Goal: Transaction & Acquisition: Purchase product/service

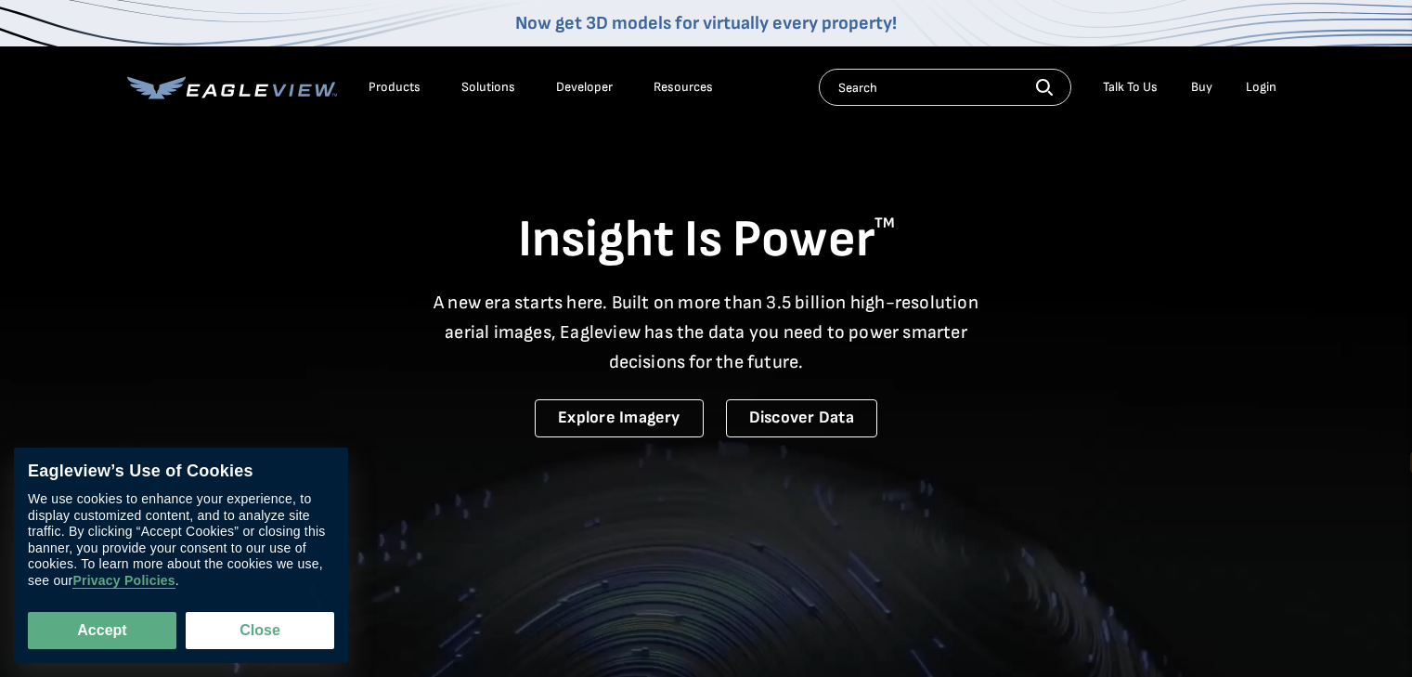
select select "en"
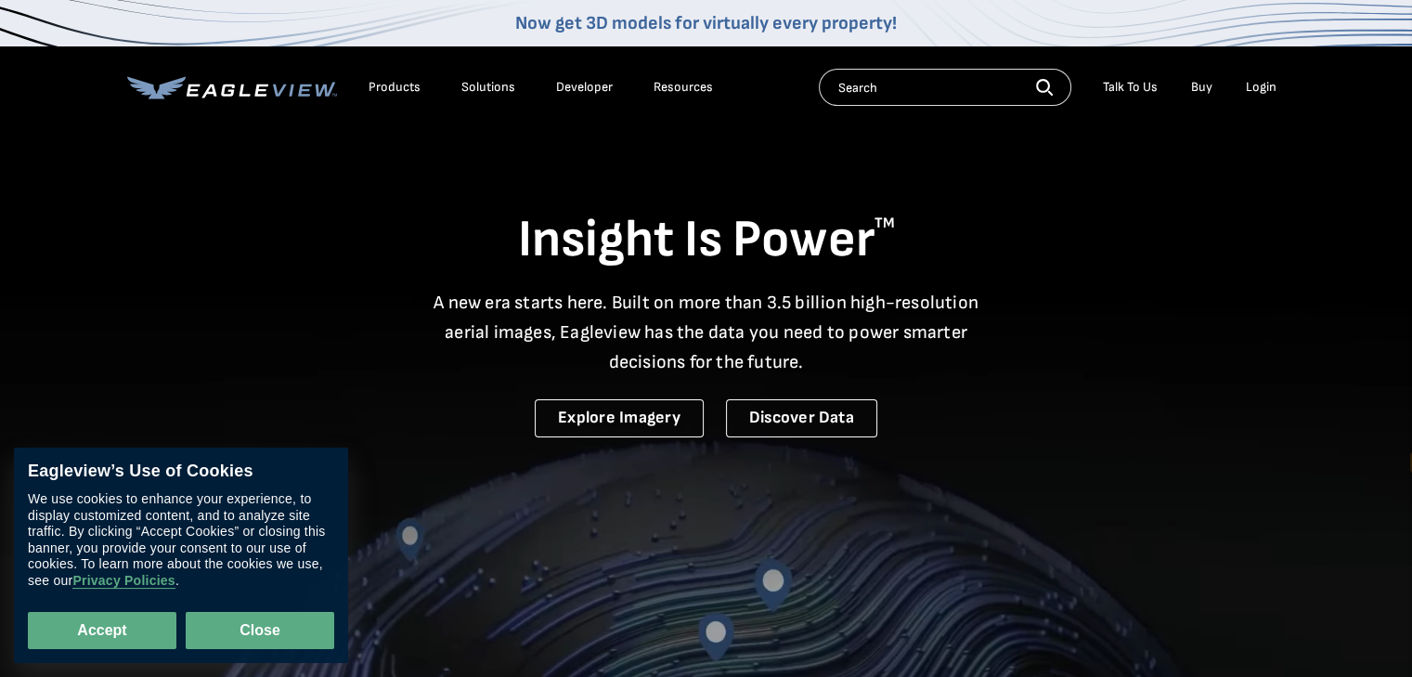
click at [265, 640] on button "Close" at bounding box center [260, 630] width 149 height 37
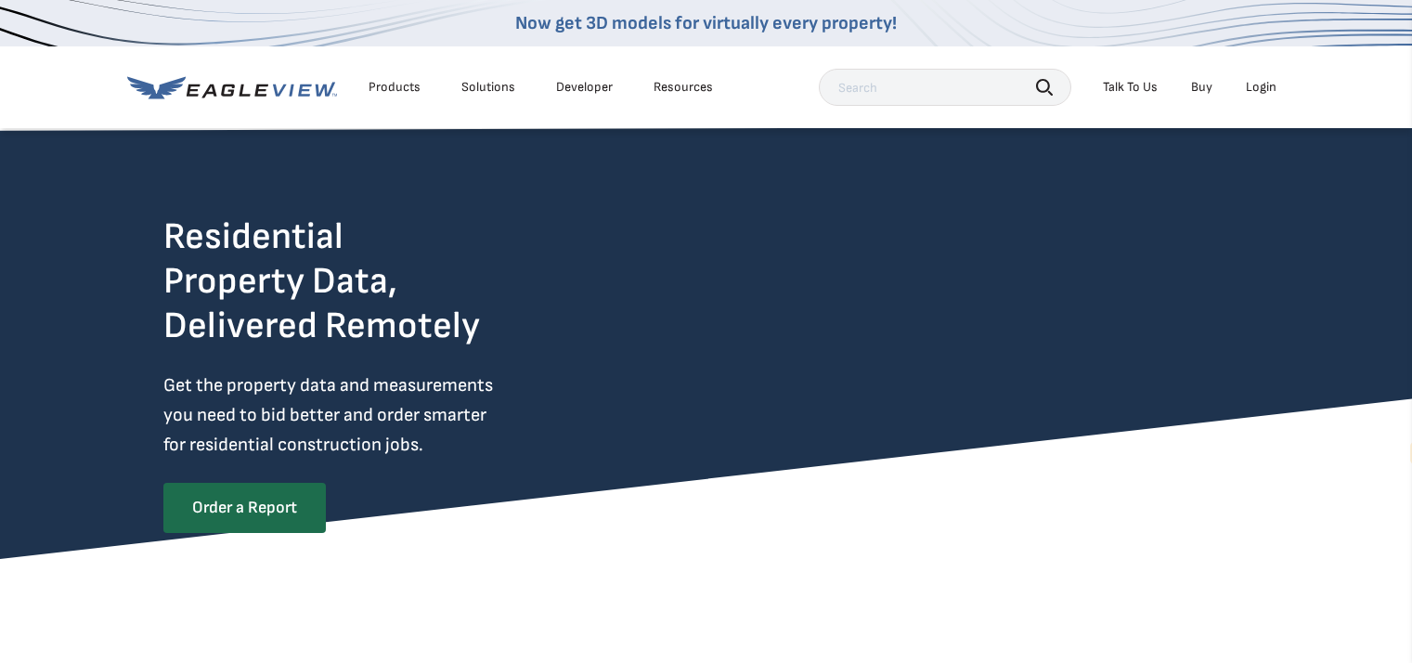
select select "en"
click at [1260, 88] on div "Login" at bounding box center [1261, 87] width 31 height 17
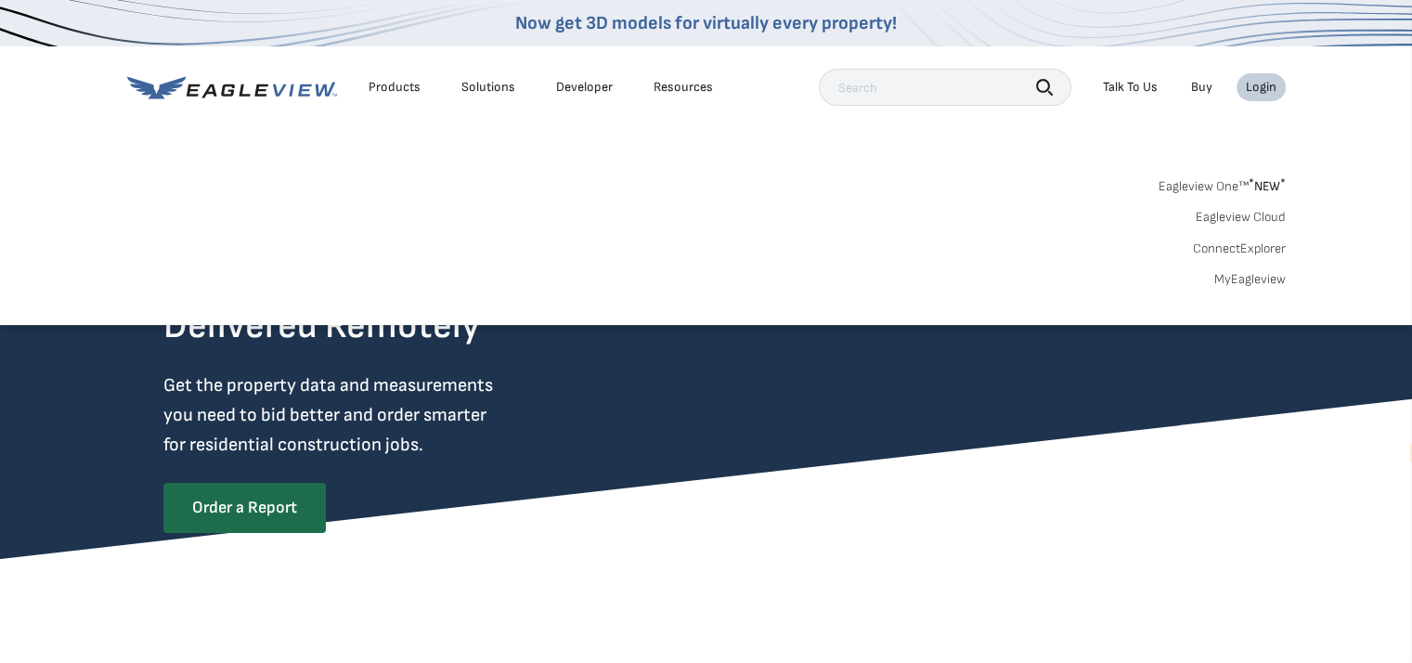
click at [1249, 286] on link "MyEagleview" at bounding box center [1249, 279] width 71 height 17
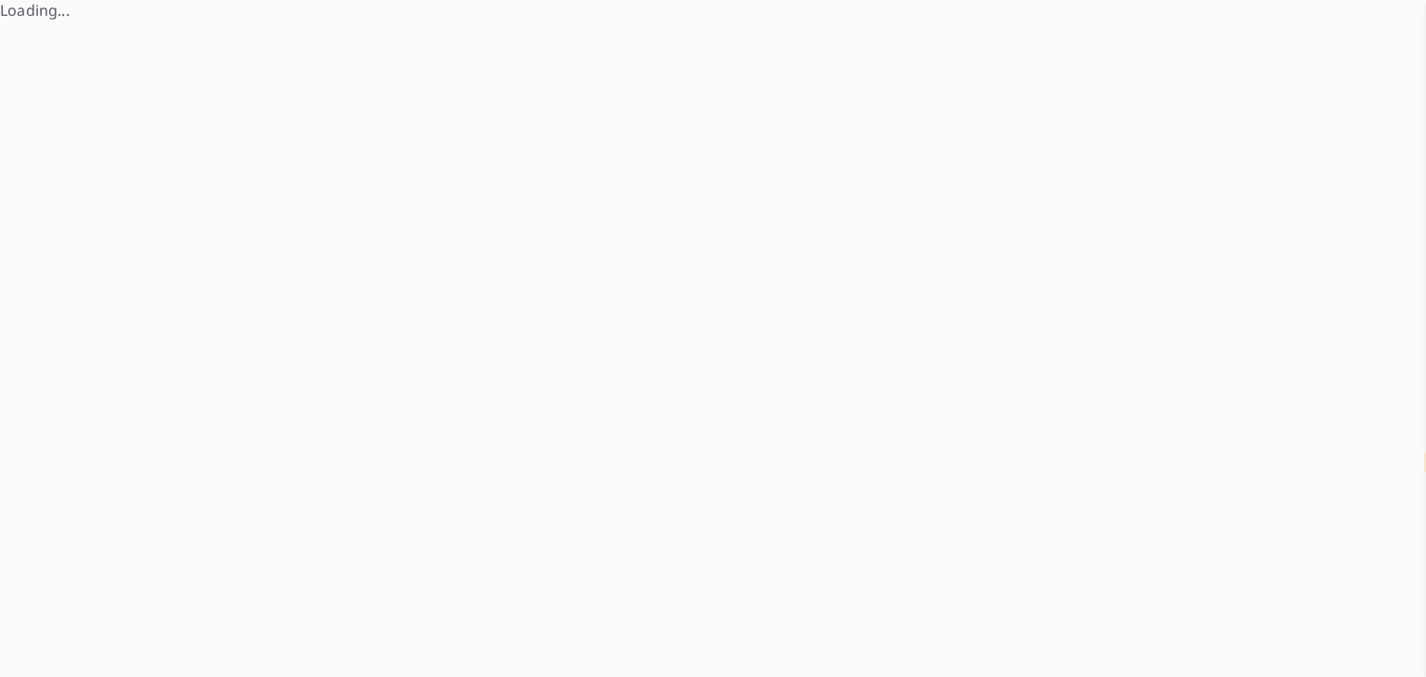
select select "en"
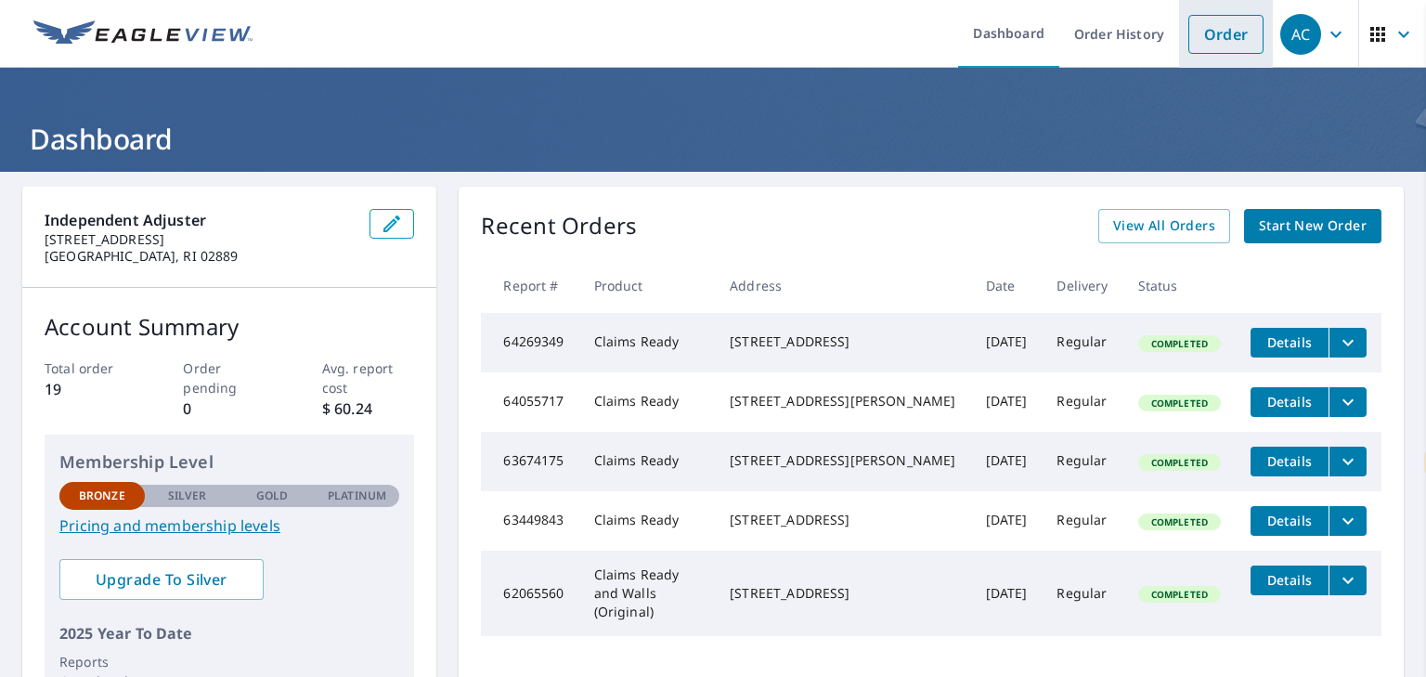
click at [1208, 38] on link "Order" at bounding box center [1225, 34] width 75 height 39
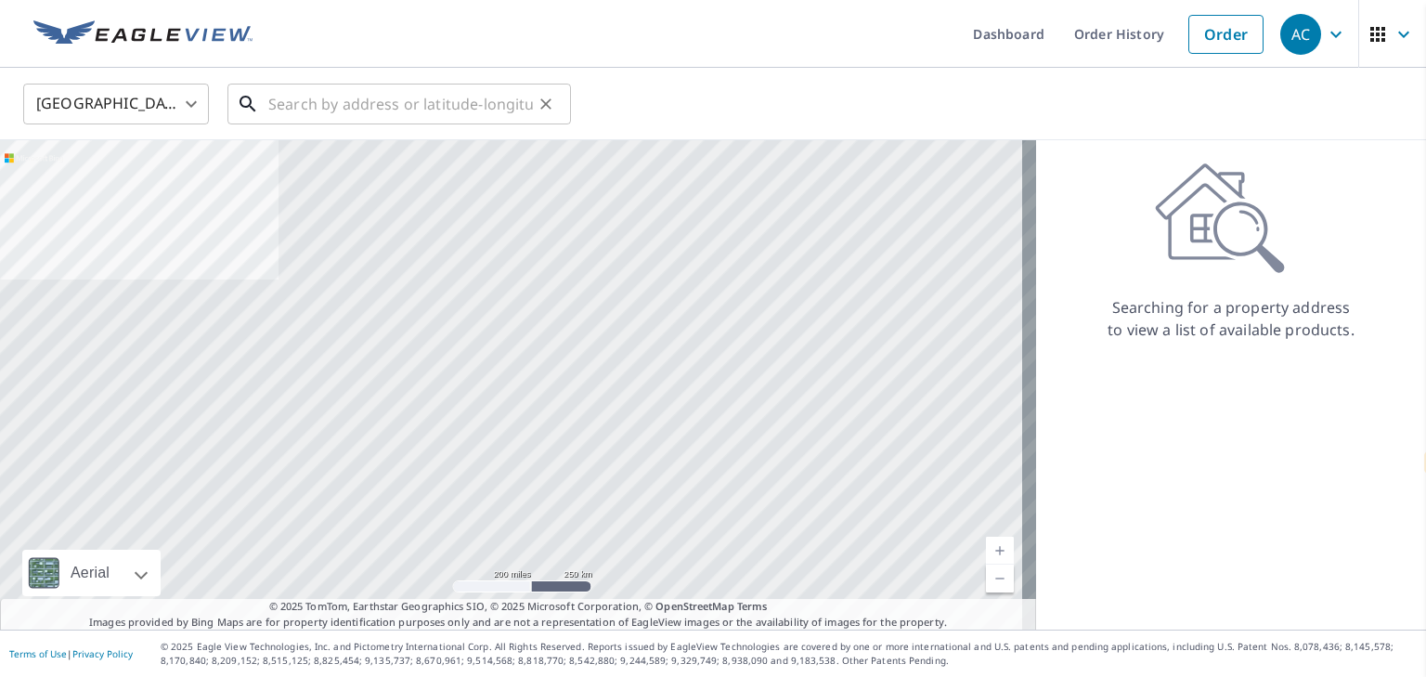
click at [397, 109] on input "text" at bounding box center [400, 104] width 265 height 52
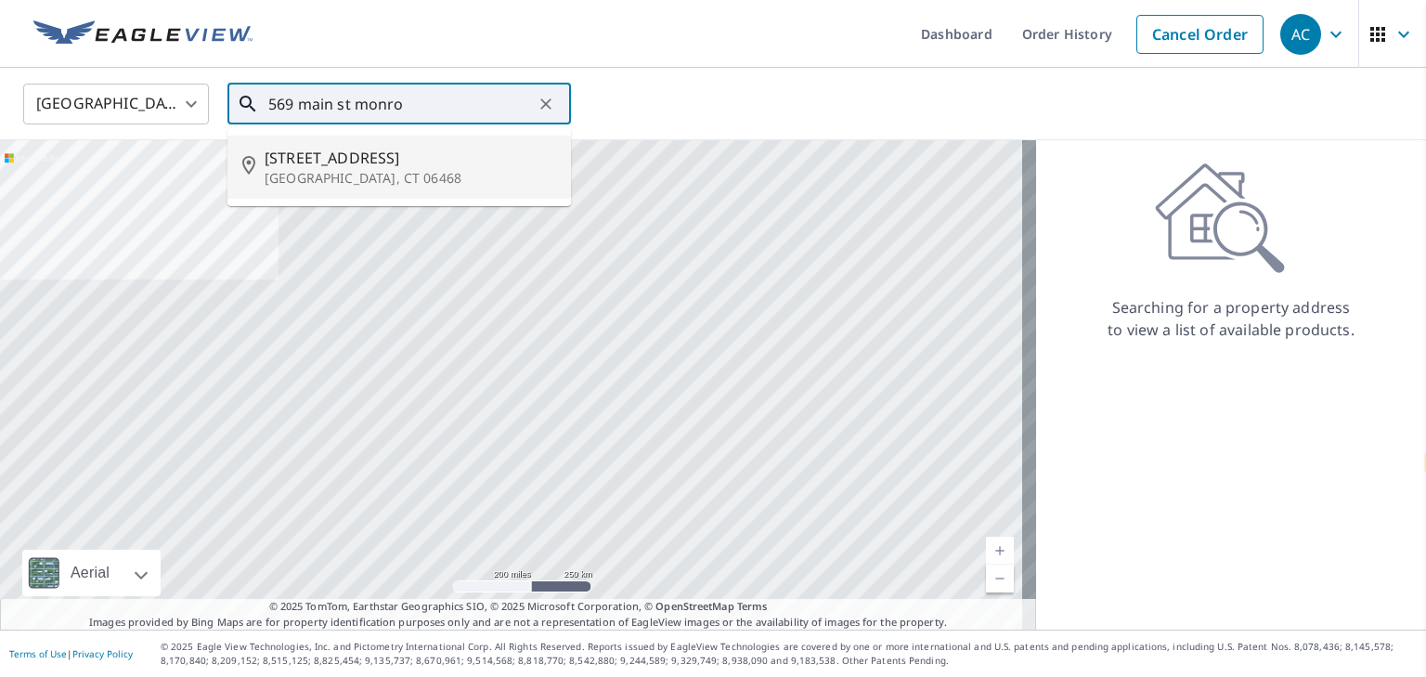
click at [349, 160] on span "[STREET_ADDRESS]" at bounding box center [410, 158] width 291 height 22
type input "[STREET_ADDRESS]"
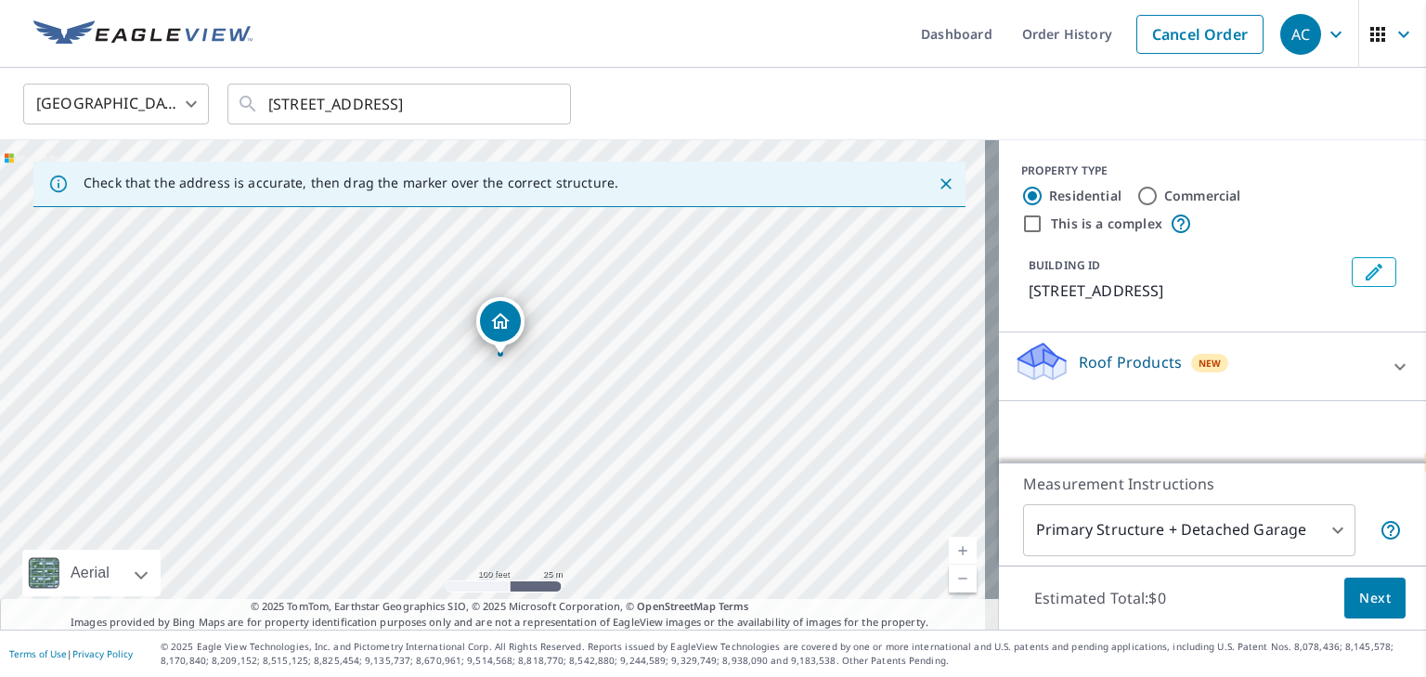
click at [1136, 192] on input "Commercial" at bounding box center [1147, 196] width 22 height 22
radio input "true"
type input "4"
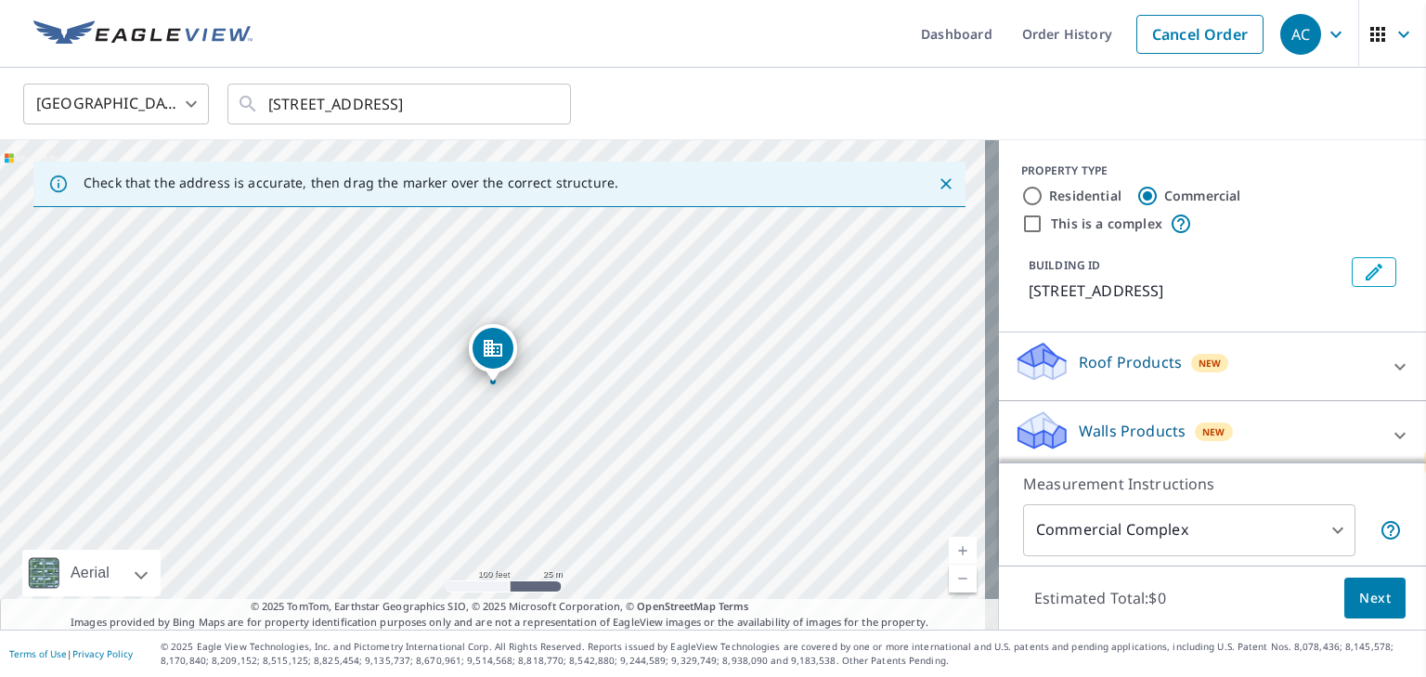
scroll to position [6, 0]
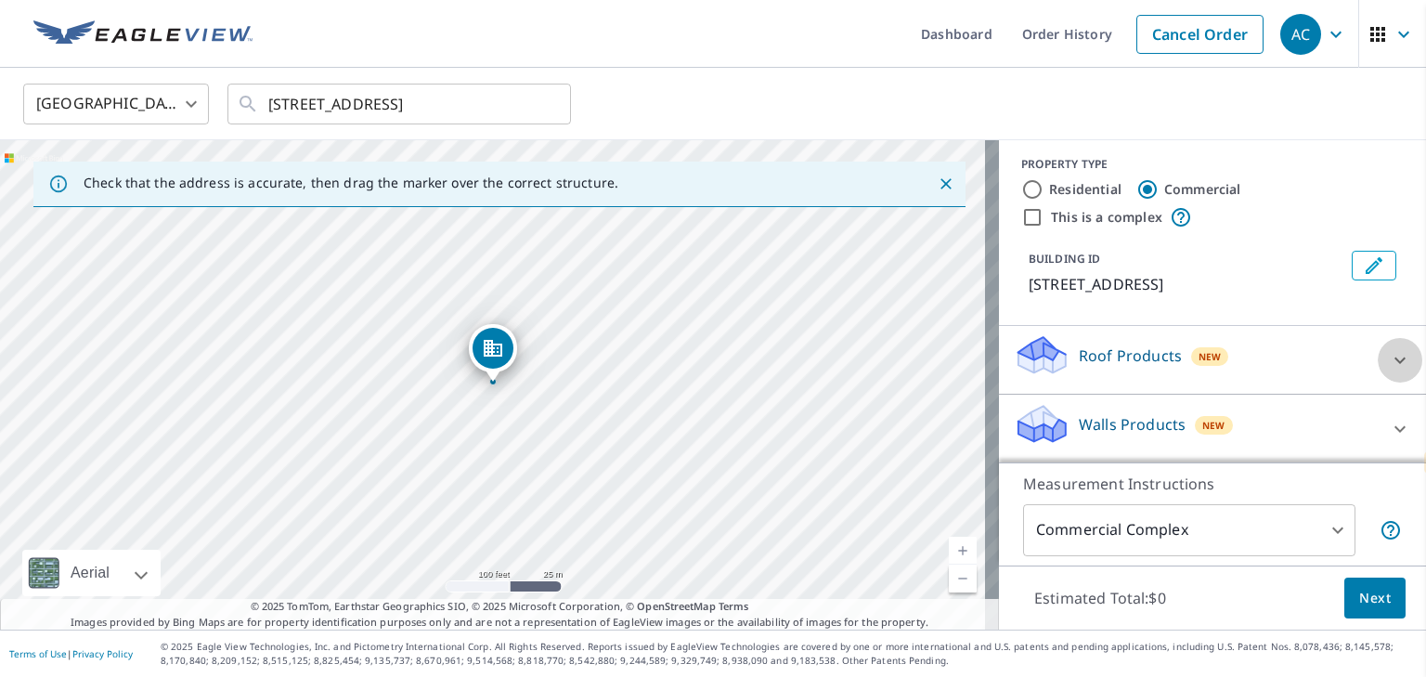
click at [1388, 357] on icon at bounding box center [1399, 360] width 22 height 22
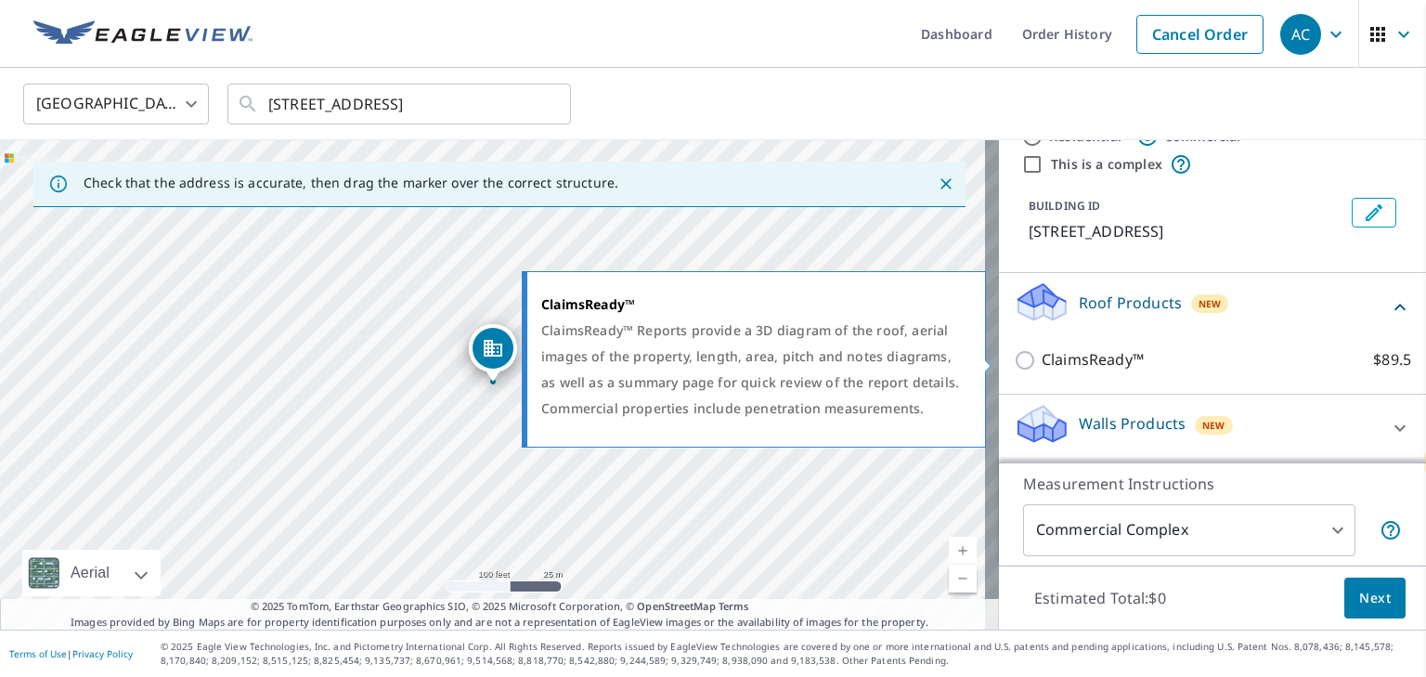
click at [1014, 356] on input "ClaimsReady™ $89.5" at bounding box center [1028, 360] width 28 height 22
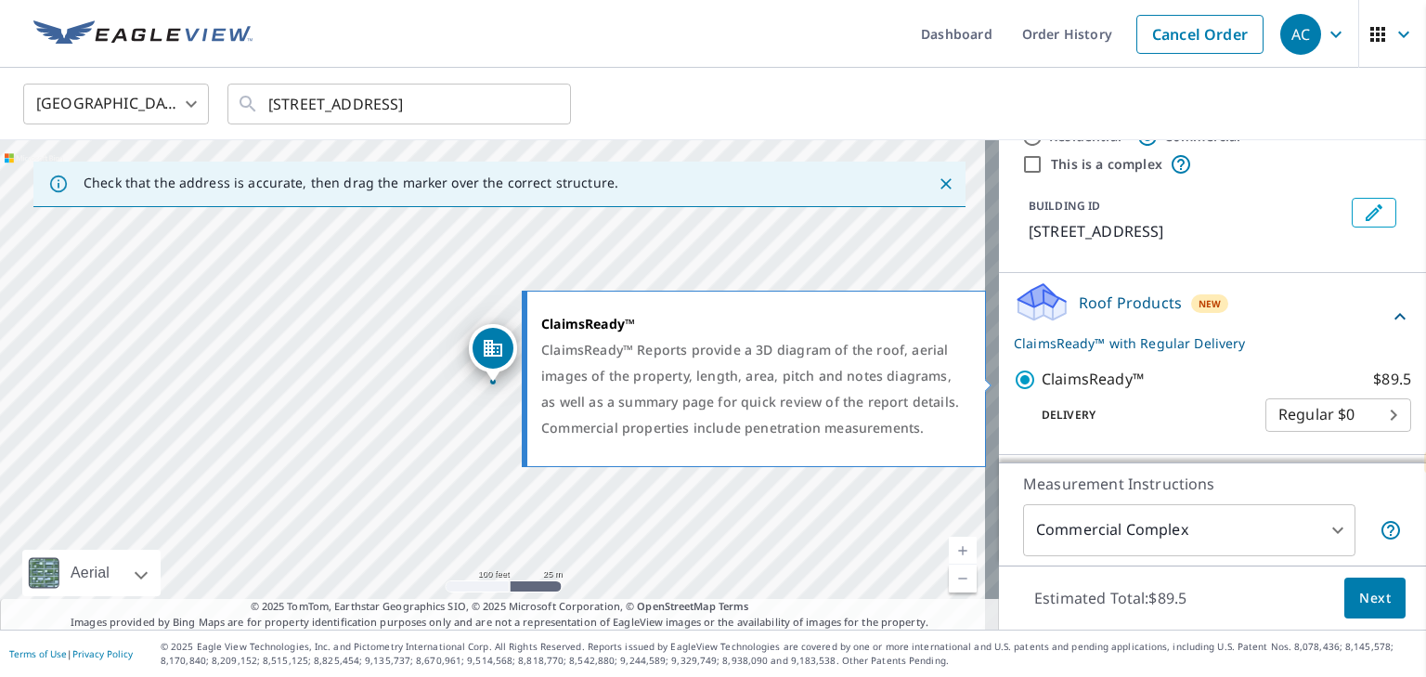
scroll to position [120, 0]
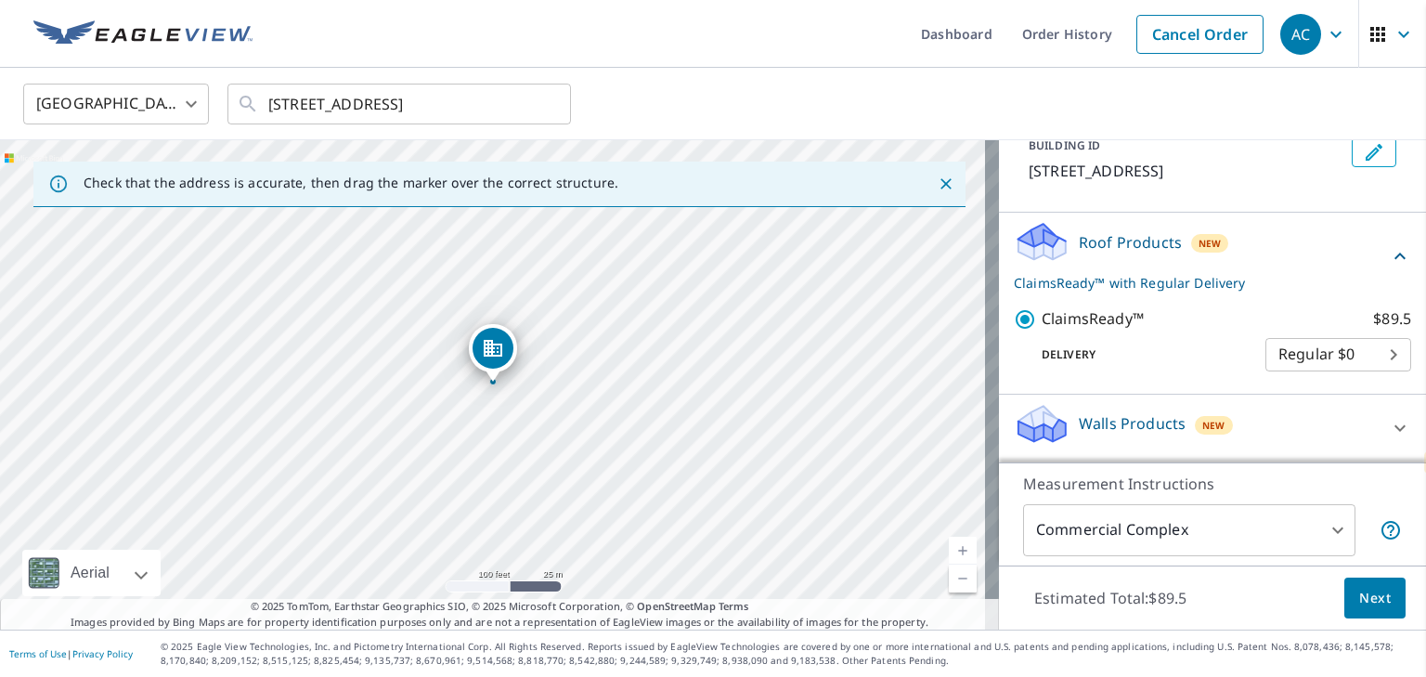
click at [1340, 351] on body "AC AC Dashboard Order History Cancel Order AC United States [GEOGRAPHIC_DATA] ​…" at bounding box center [713, 338] width 1426 height 677
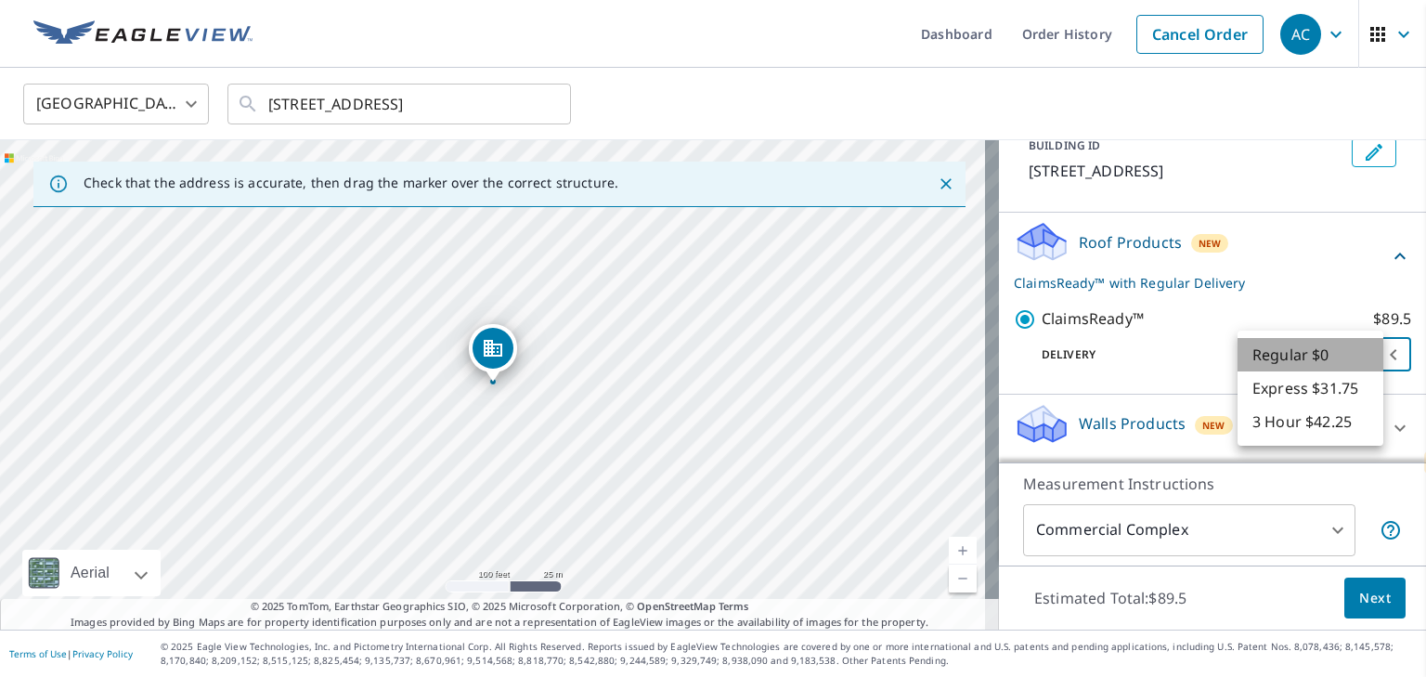
click at [1340, 351] on li "Regular $0" at bounding box center [1310, 354] width 146 height 33
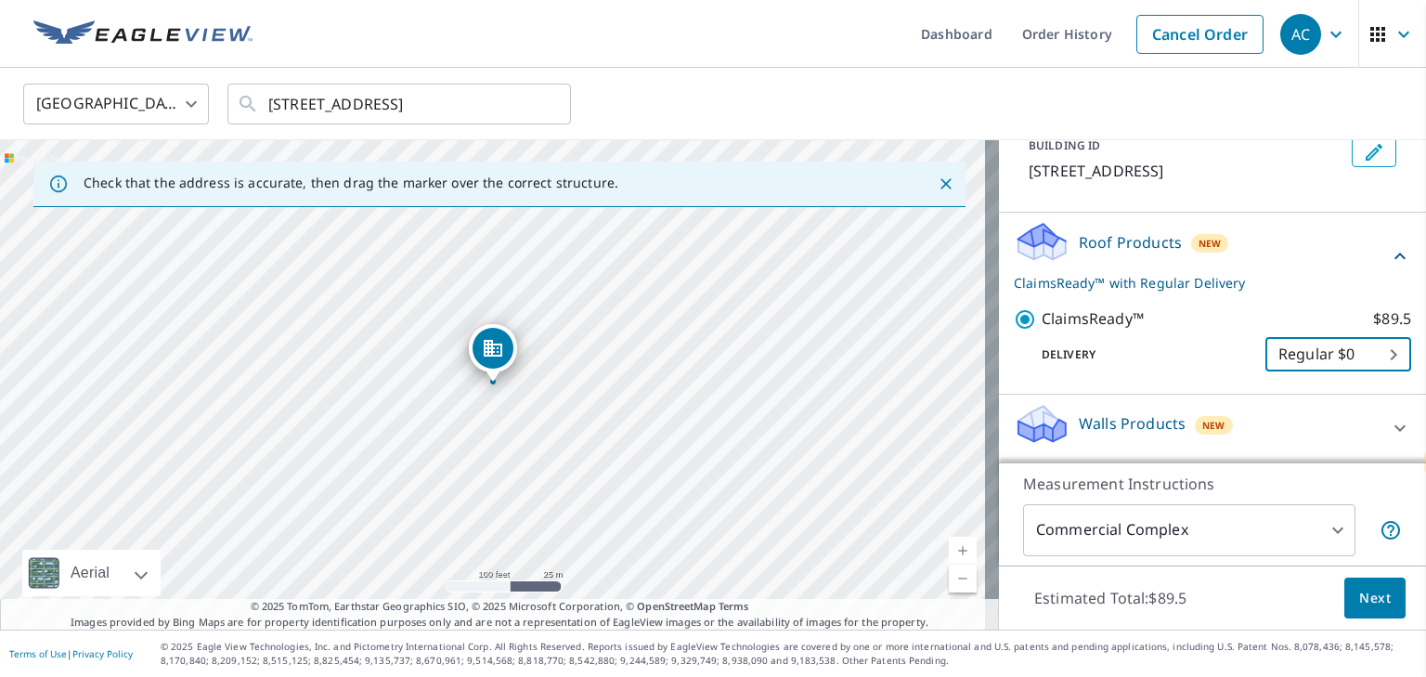
scroll to position [57, 0]
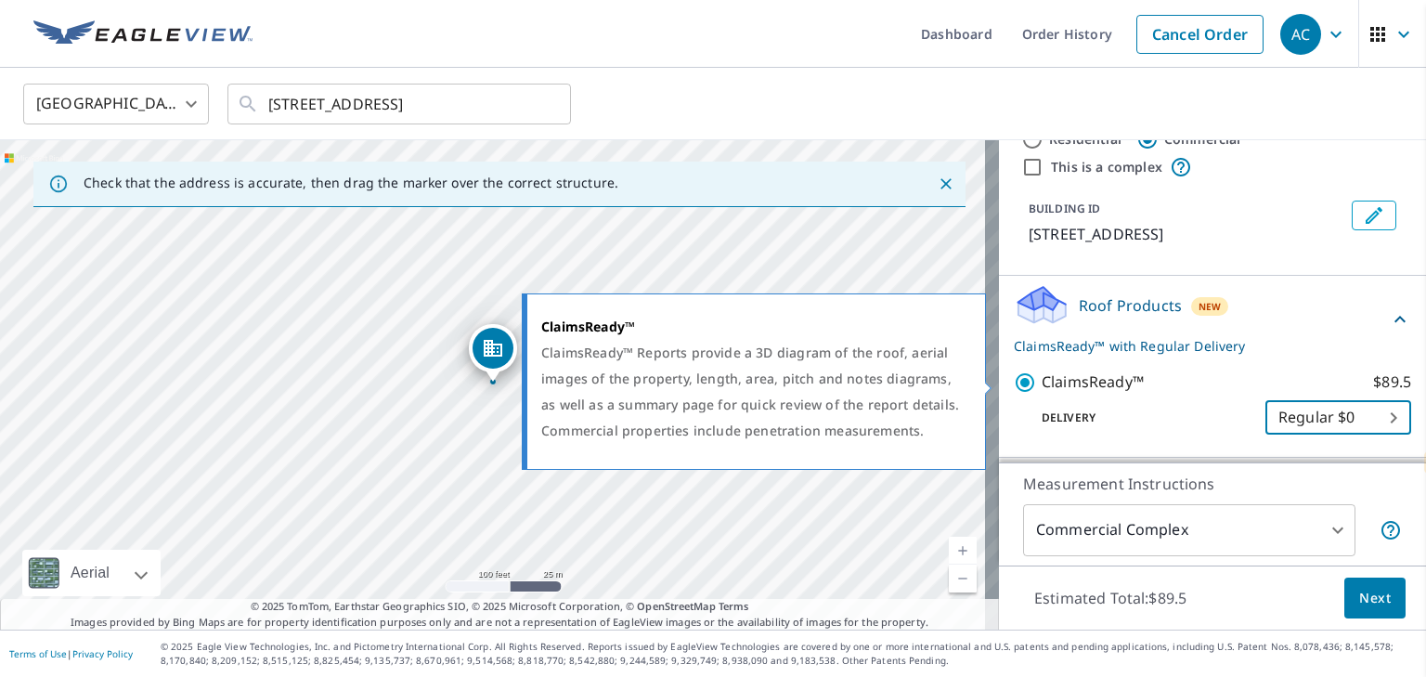
click at [1019, 377] on input "ClaimsReady™ $89.5" at bounding box center [1028, 382] width 28 height 22
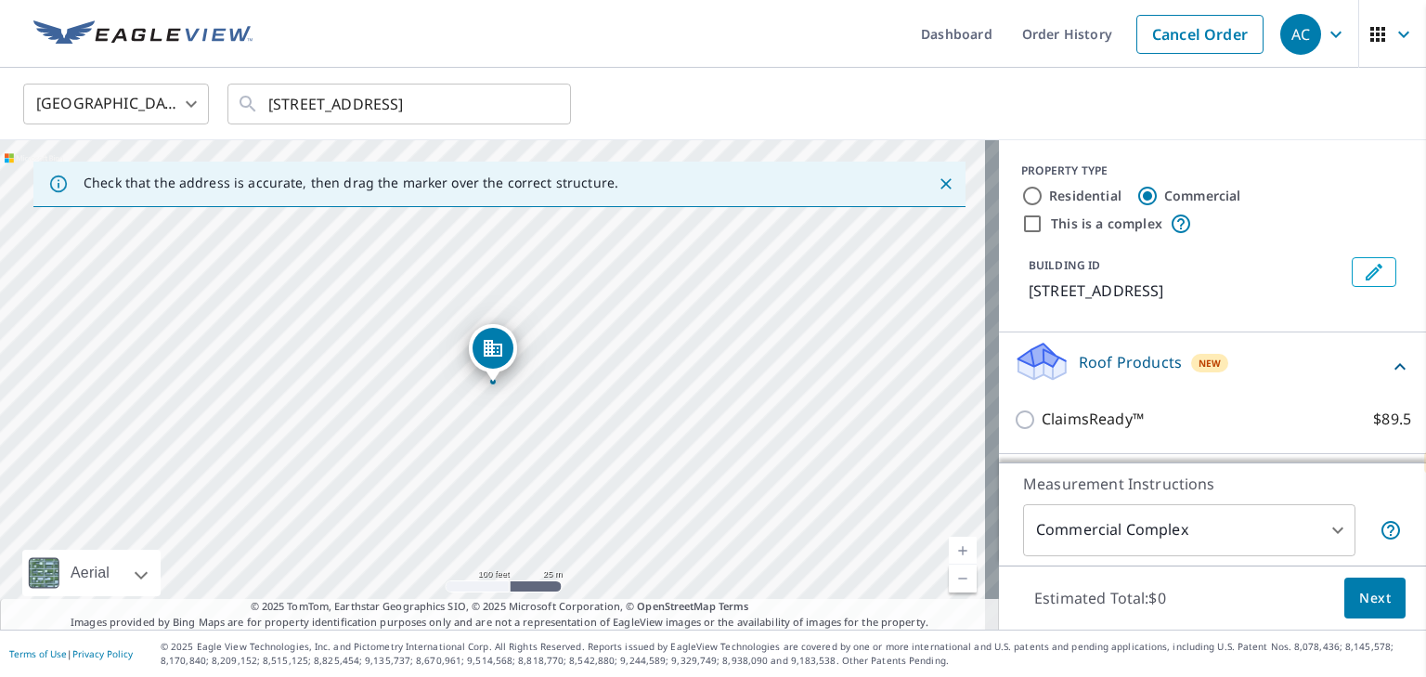
scroll to position [59, 0]
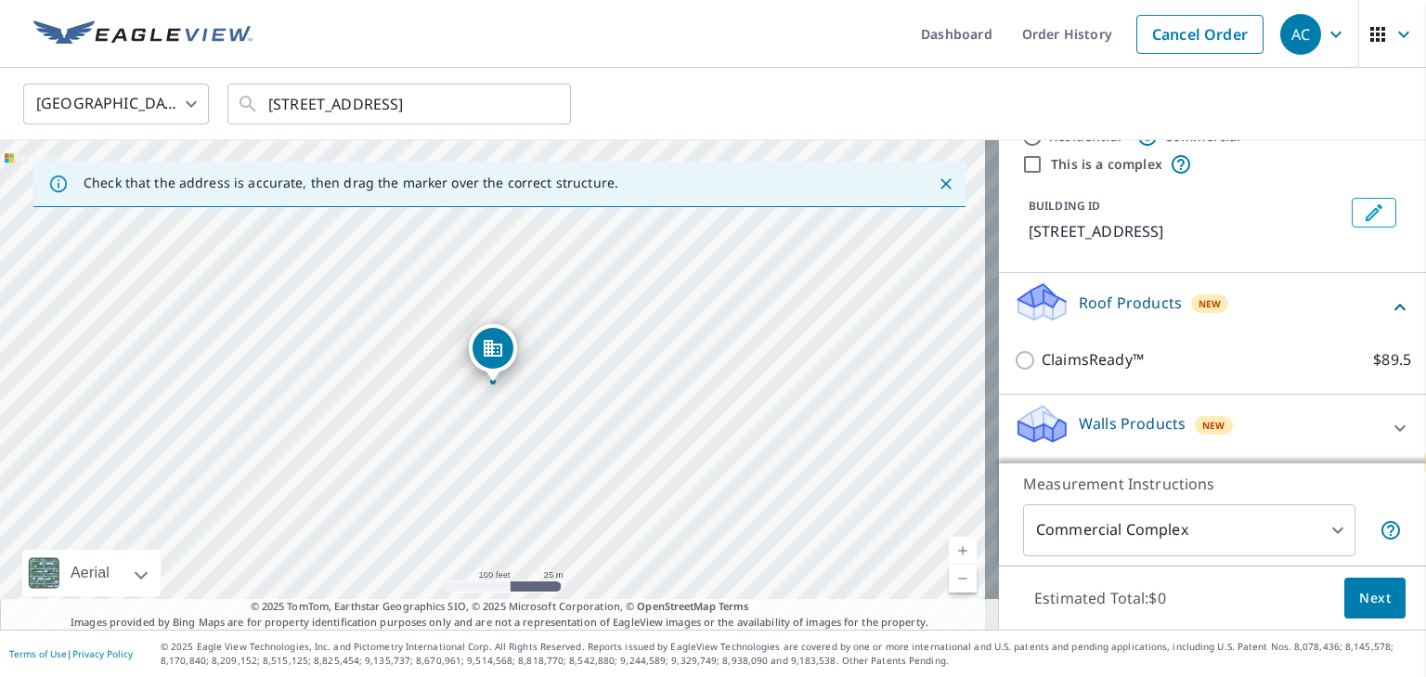
click at [1277, 510] on body "AC AC Dashboard Order History Cancel Order AC United States [GEOGRAPHIC_DATA] ​…" at bounding box center [713, 338] width 1426 height 677
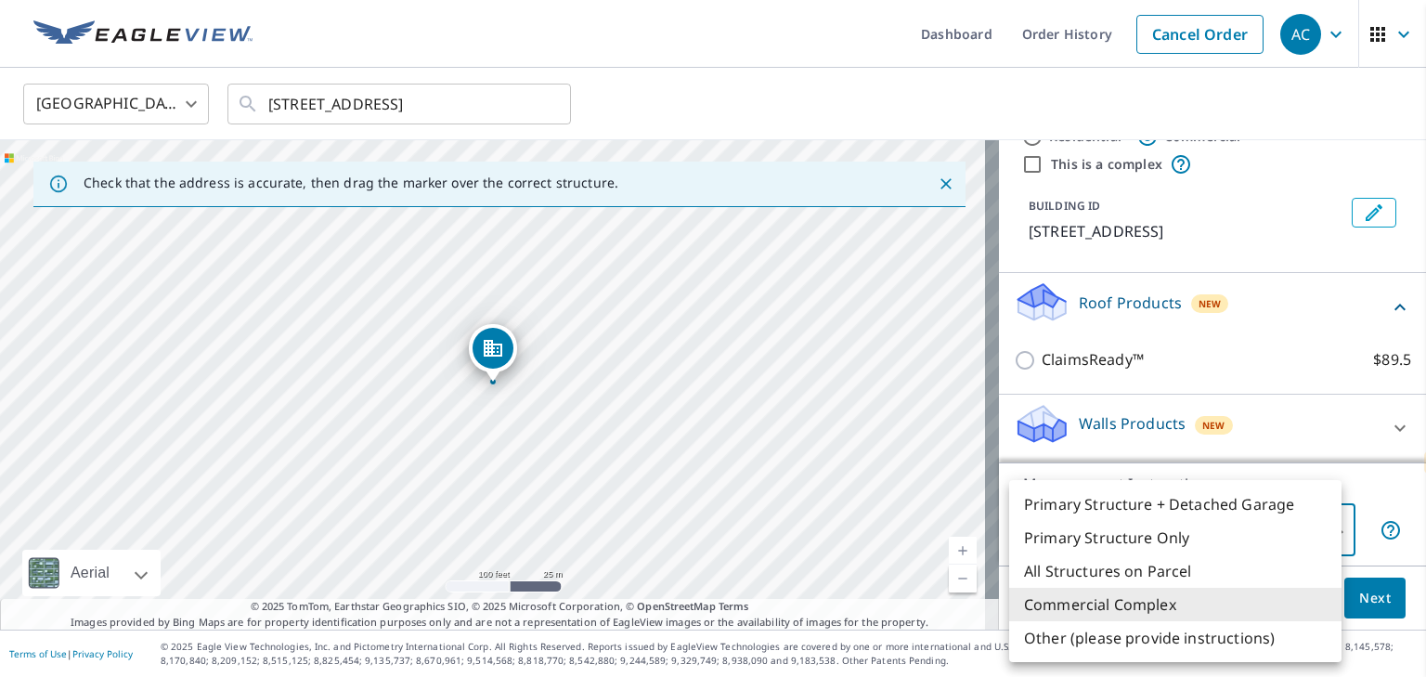
click at [1195, 601] on li "Commercial Complex" at bounding box center [1175, 604] width 332 height 33
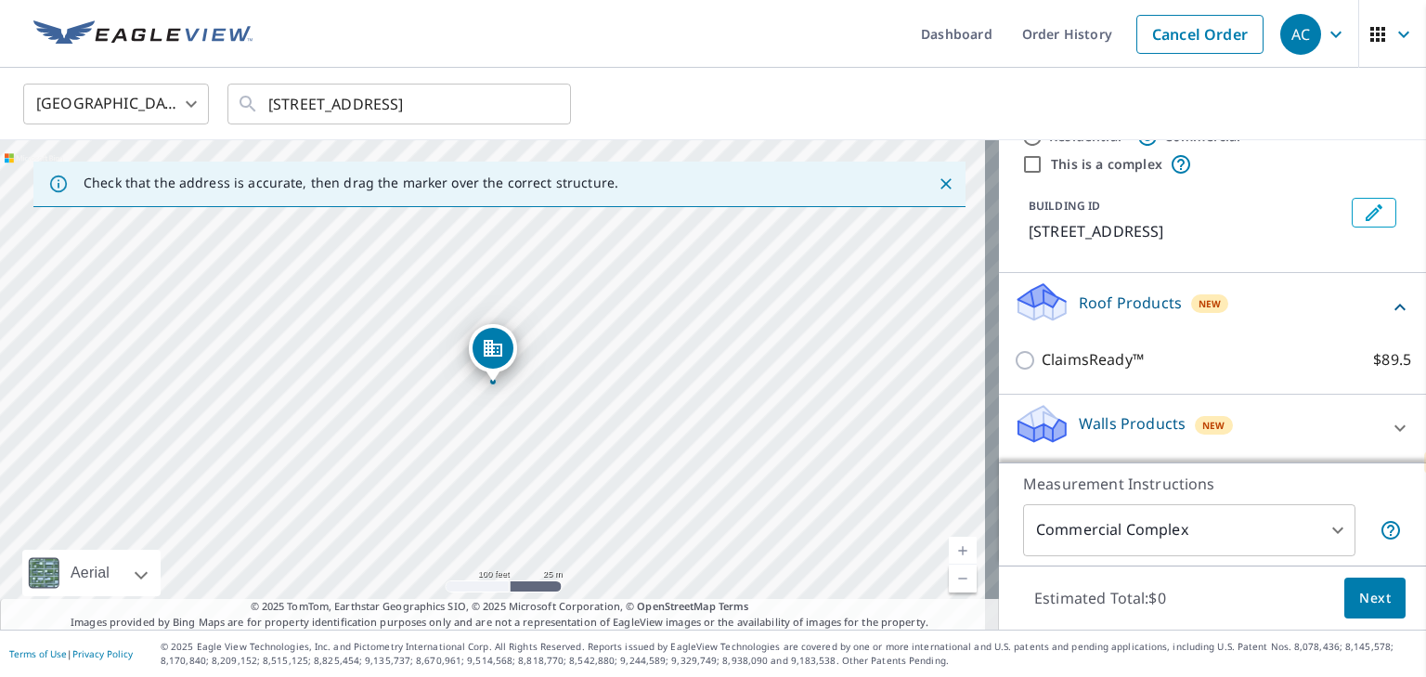
click at [1240, 423] on div "Walls Products New" at bounding box center [1196, 428] width 364 height 53
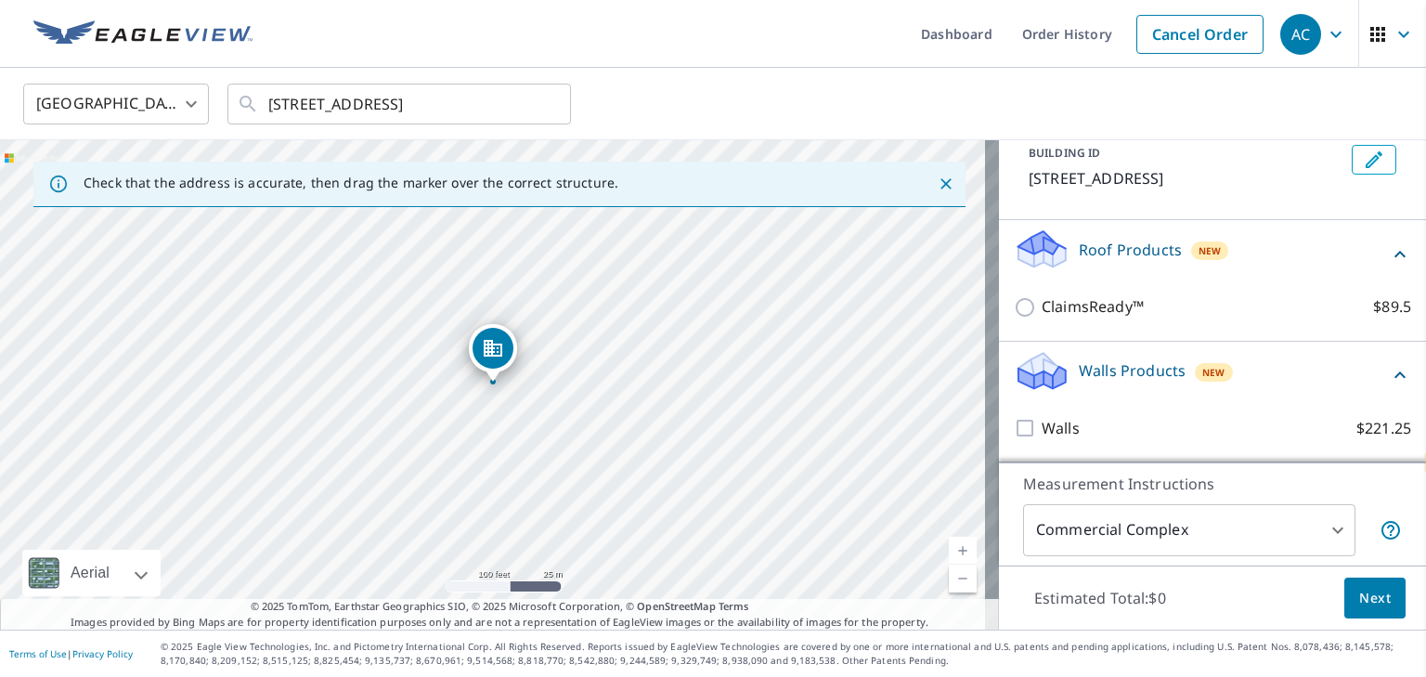
click at [1360, 373] on div "Walls Products New" at bounding box center [1201, 375] width 375 height 53
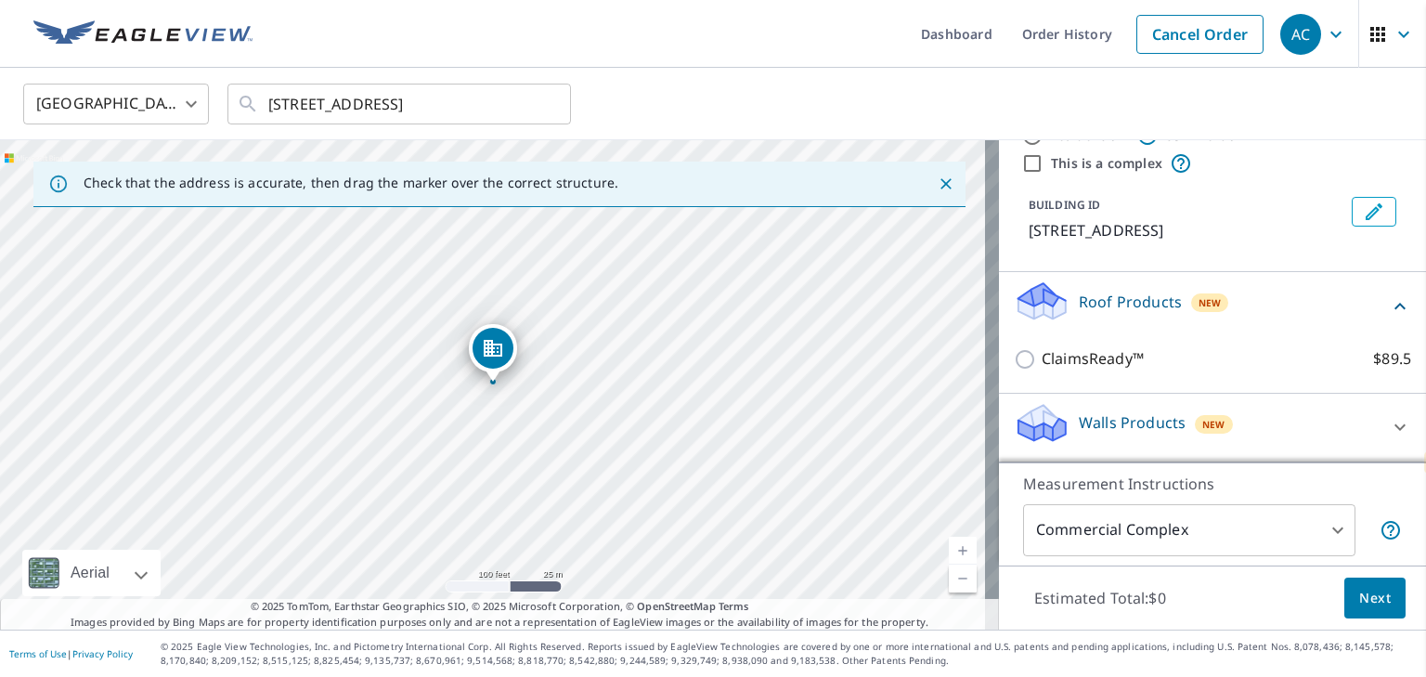
scroll to position [59, 0]
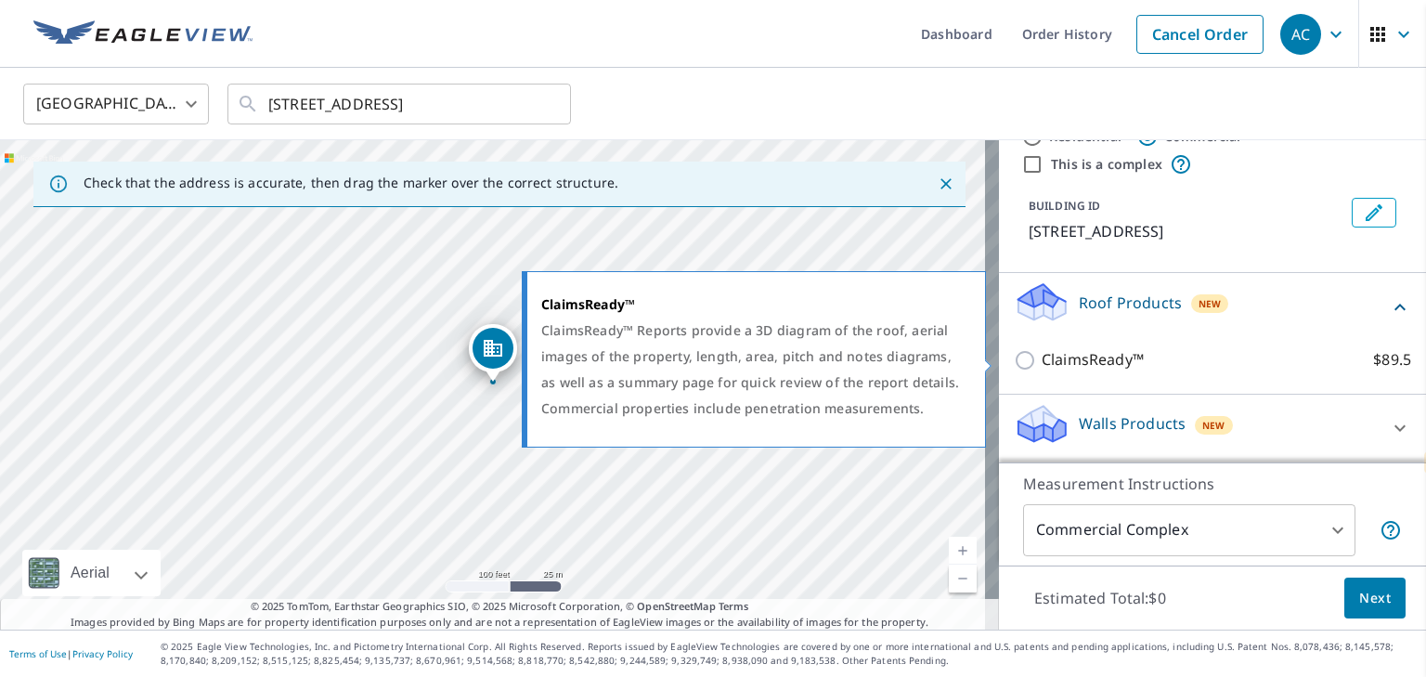
click at [1020, 361] on input "ClaimsReady™ $89.5" at bounding box center [1028, 360] width 28 height 22
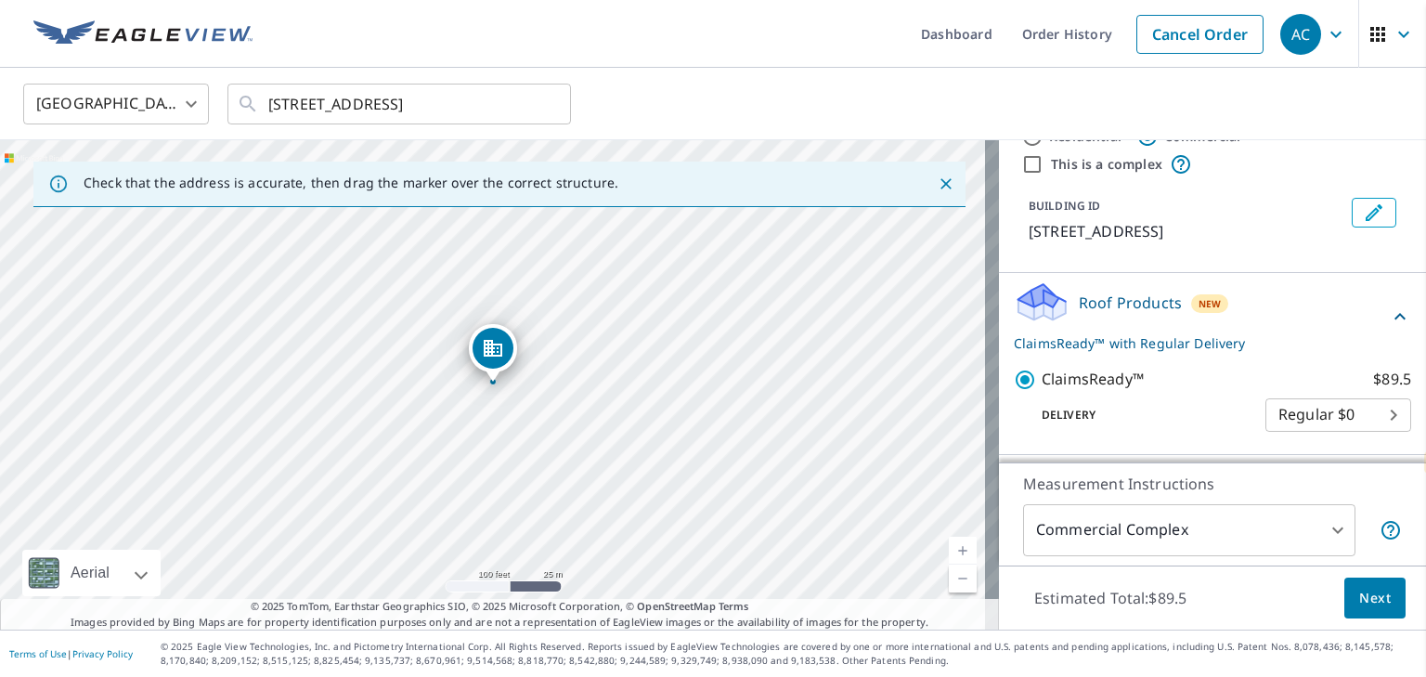
scroll to position [120, 0]
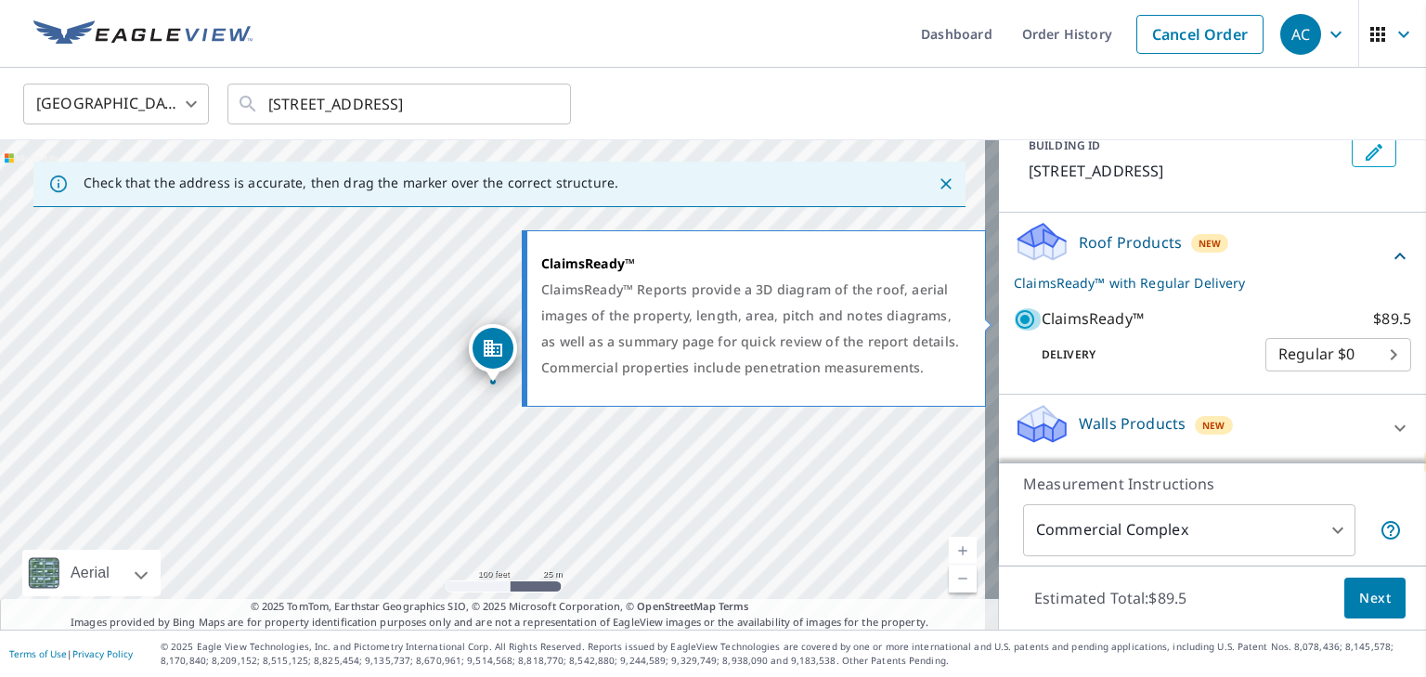
click at [1014, 313] on input "ClaimsReady™ $89.5" at bounding box center [1028, 319] width 28 height 22
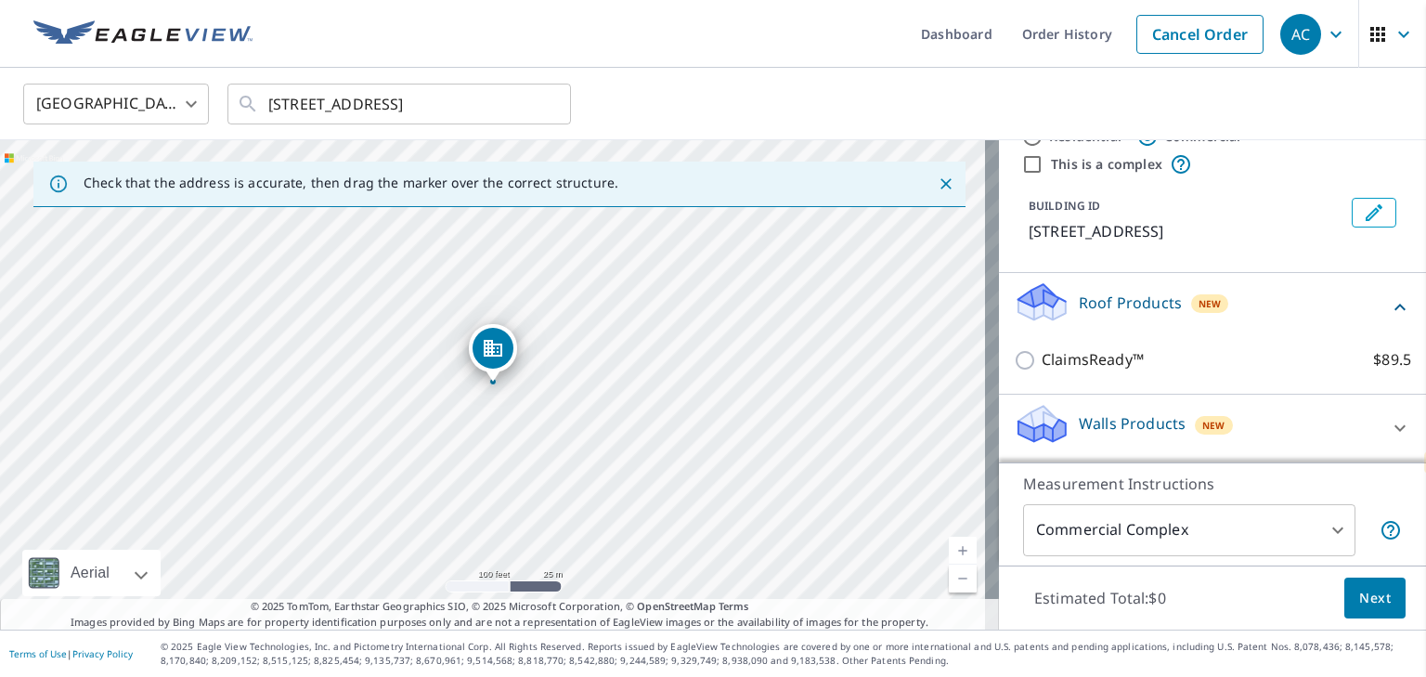
click at [1354, 621] on div "Estimated Total: $0 Next" at bounding box center [1212, 597] width 427 height 65
click at [1344, 598] on button "Next" at bounding box center [1374, 598] width 61 height 42
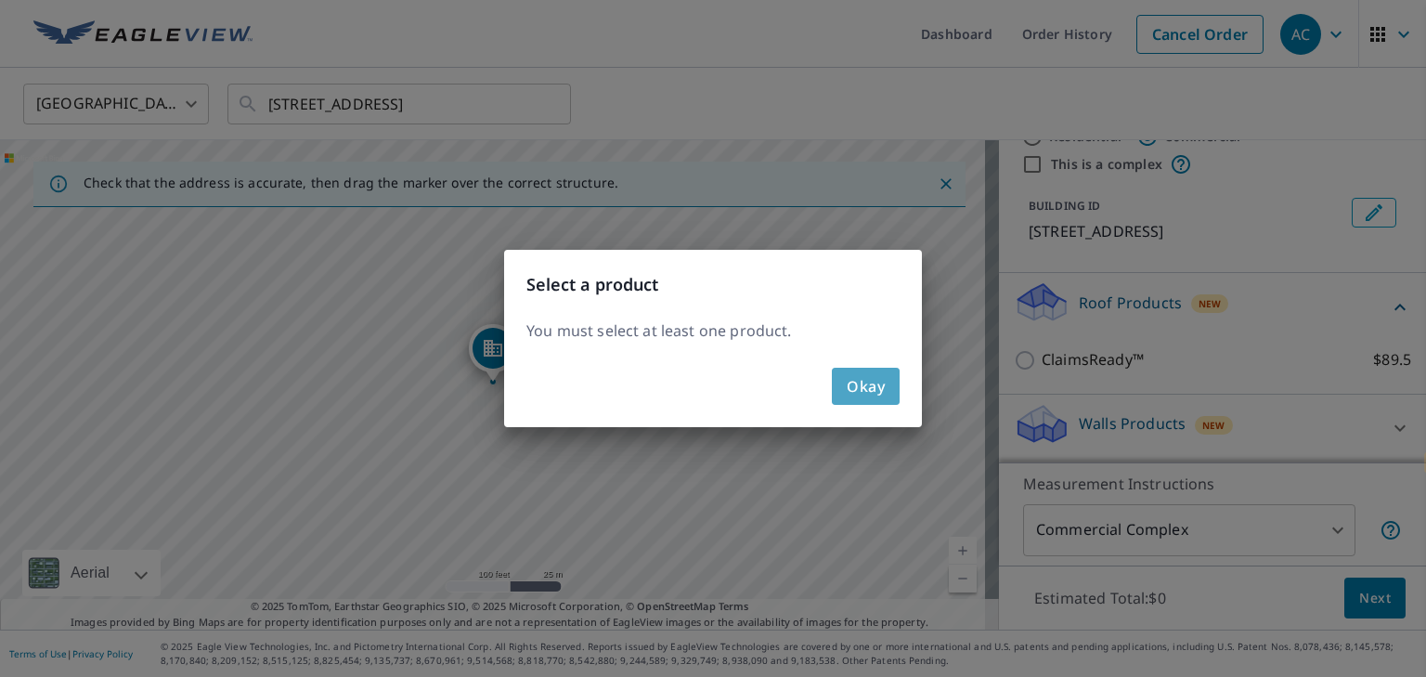
click at [863, 381] on span "Okay" at bounding box center [865, 386] width 38 height 26
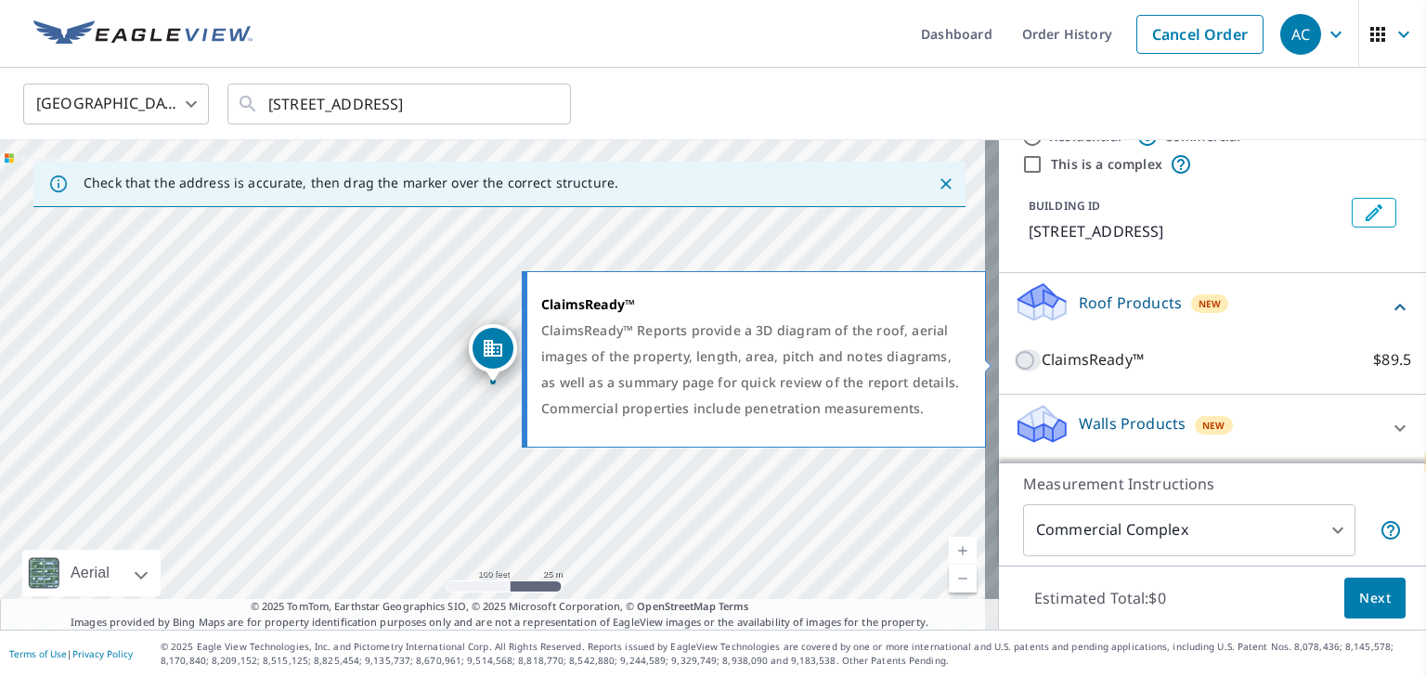
click at [1014, 359] on input "ClaimsReady™ $89.5" at bounding box center [1028, 360] width 28 height 22
checkbox input "true"
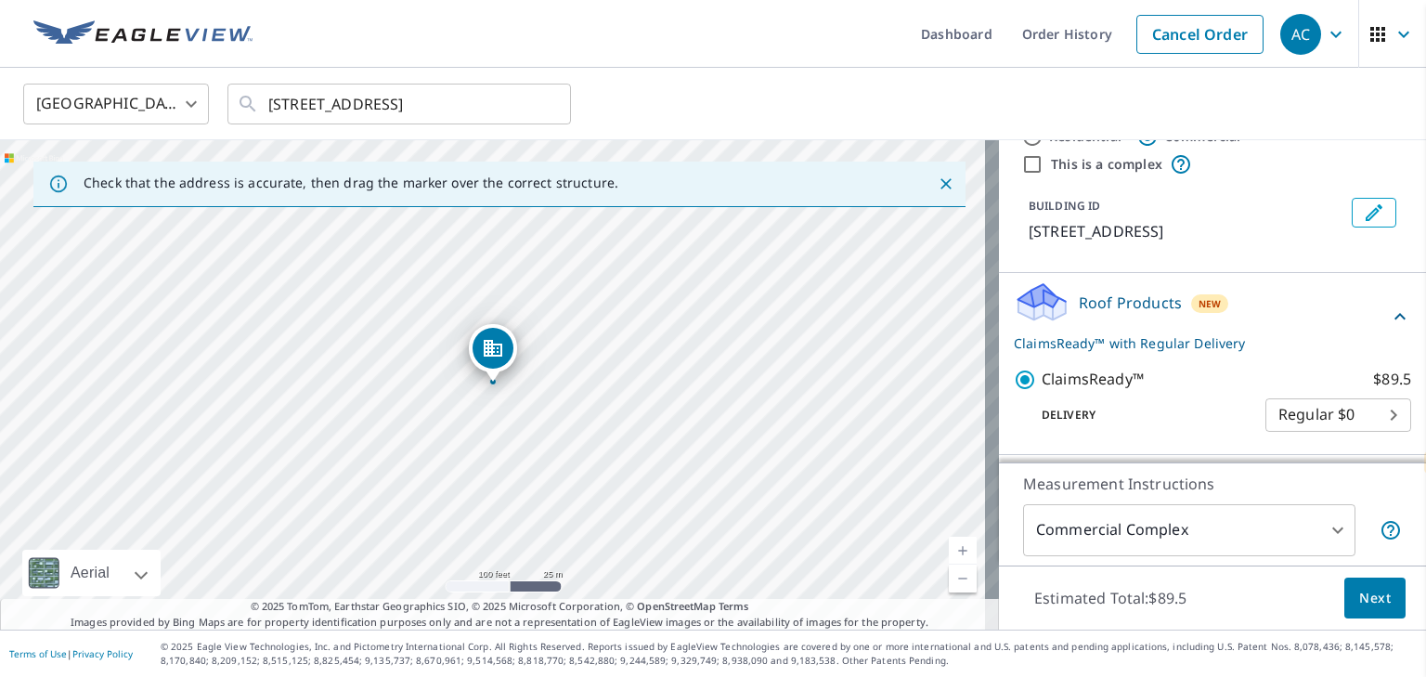
click at [1169, 166] on icon at bounding box center [1180, 164] width 22 height 22
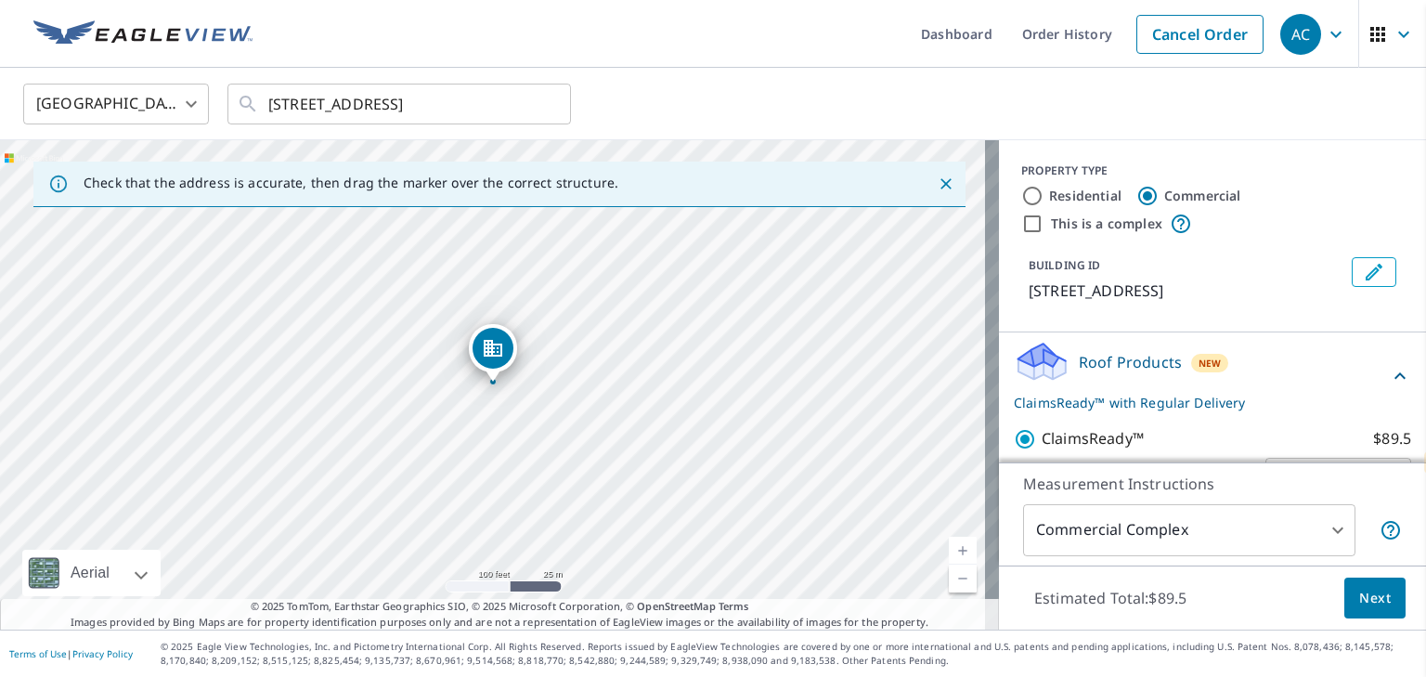
scroll to position [120, 0]
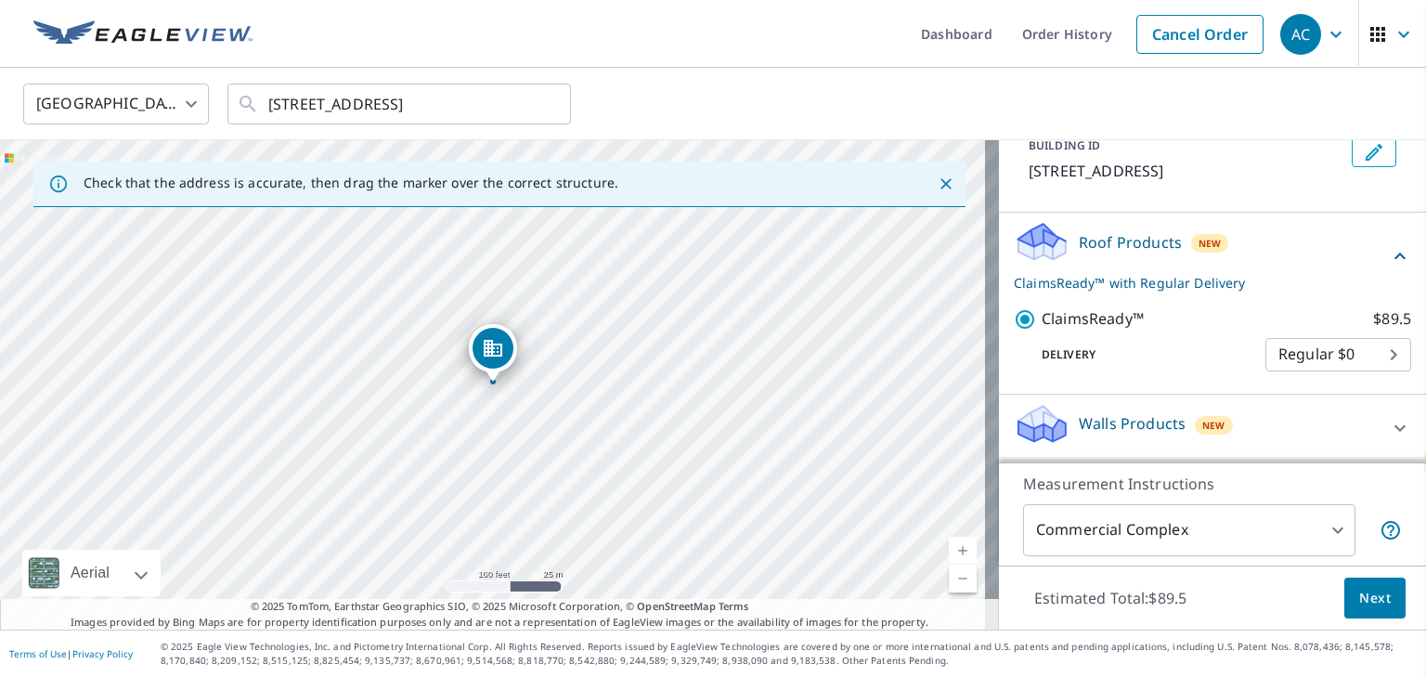
click at [1359, 608] on span "Next" at bounding box center [1375, 598] width 32 height 23
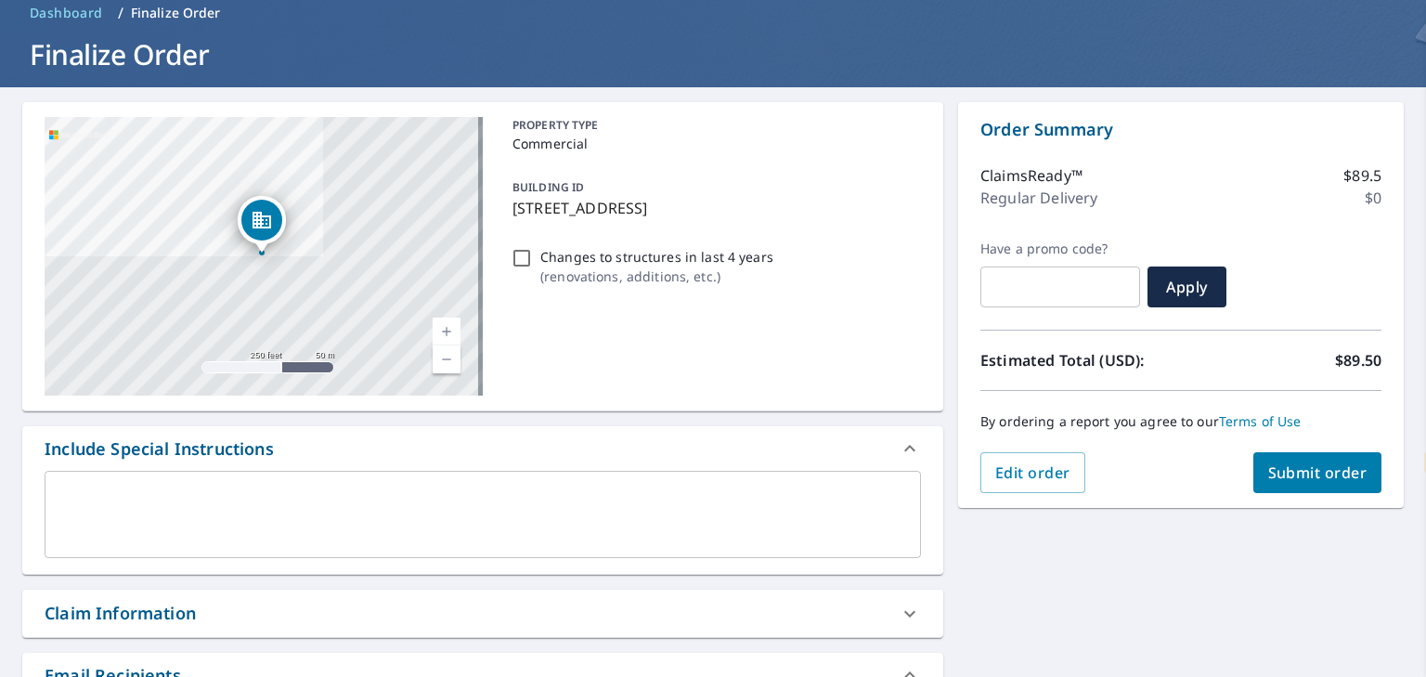
scroll to position [95, 0]
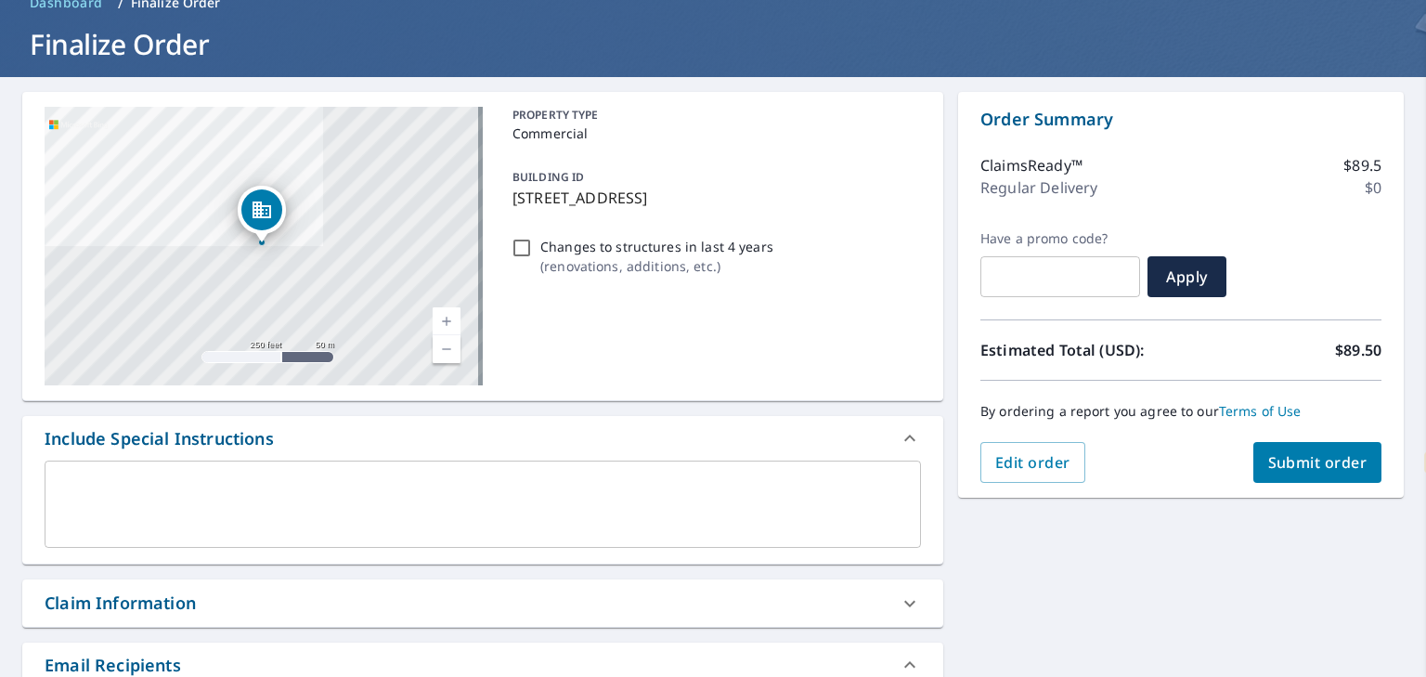
click at [526, 240] on input "Changes to structures in last 4 years ( renovations, additions, etc. )" at bounding box center [521, 248] width 22 height 22
click at [523, 245] on input "Changes to structures in last 4 years ( renovations, additions, etc. )" at bounding box center [521, 248] width 22 height 22
checkbox input "false"
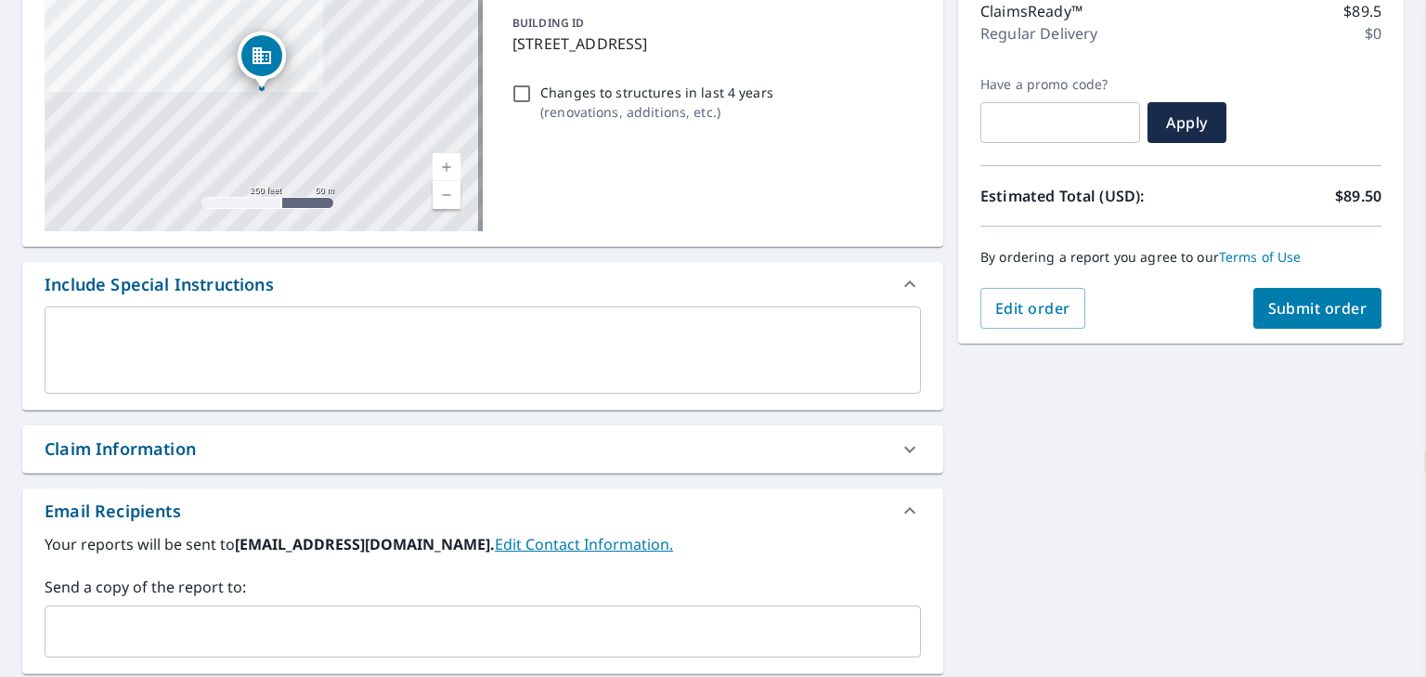
scroll to position [252, 0]
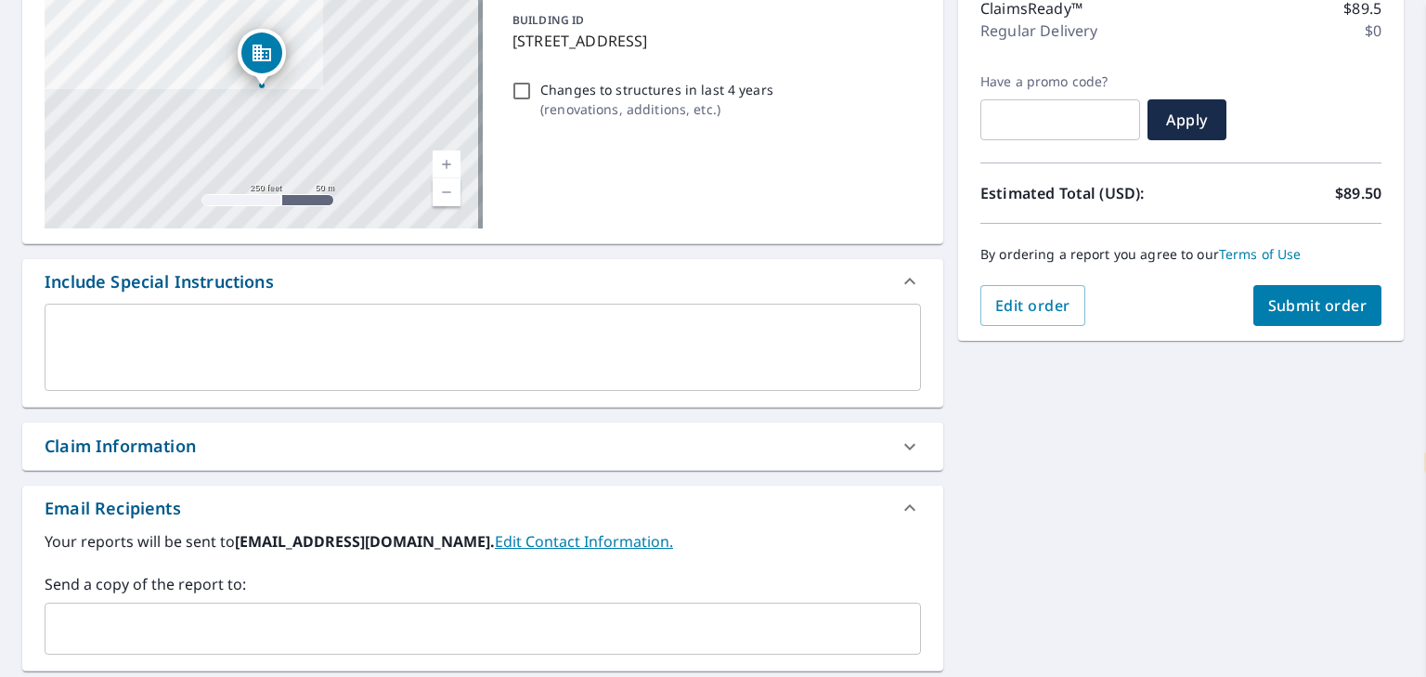
click at [532, 351] on textarea at bounding box center [483, 347] width 850 height 53
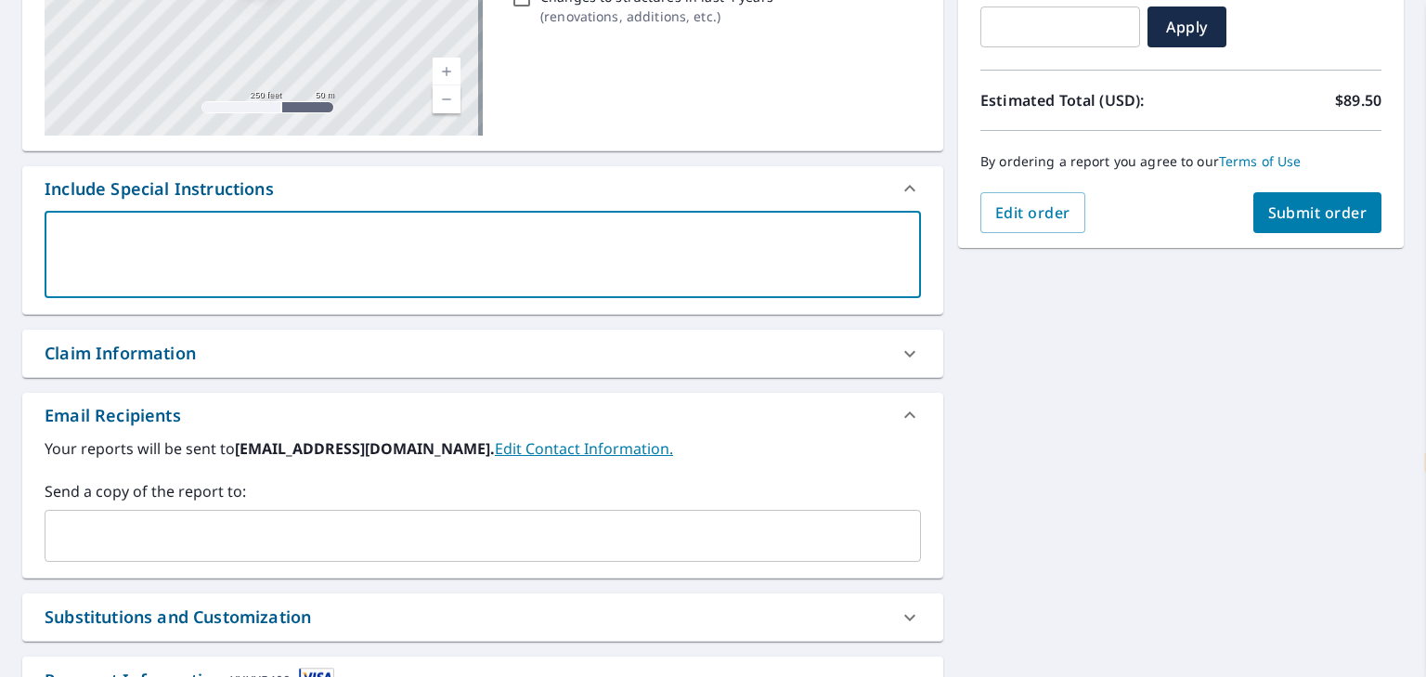
scroll to position [341, 0]
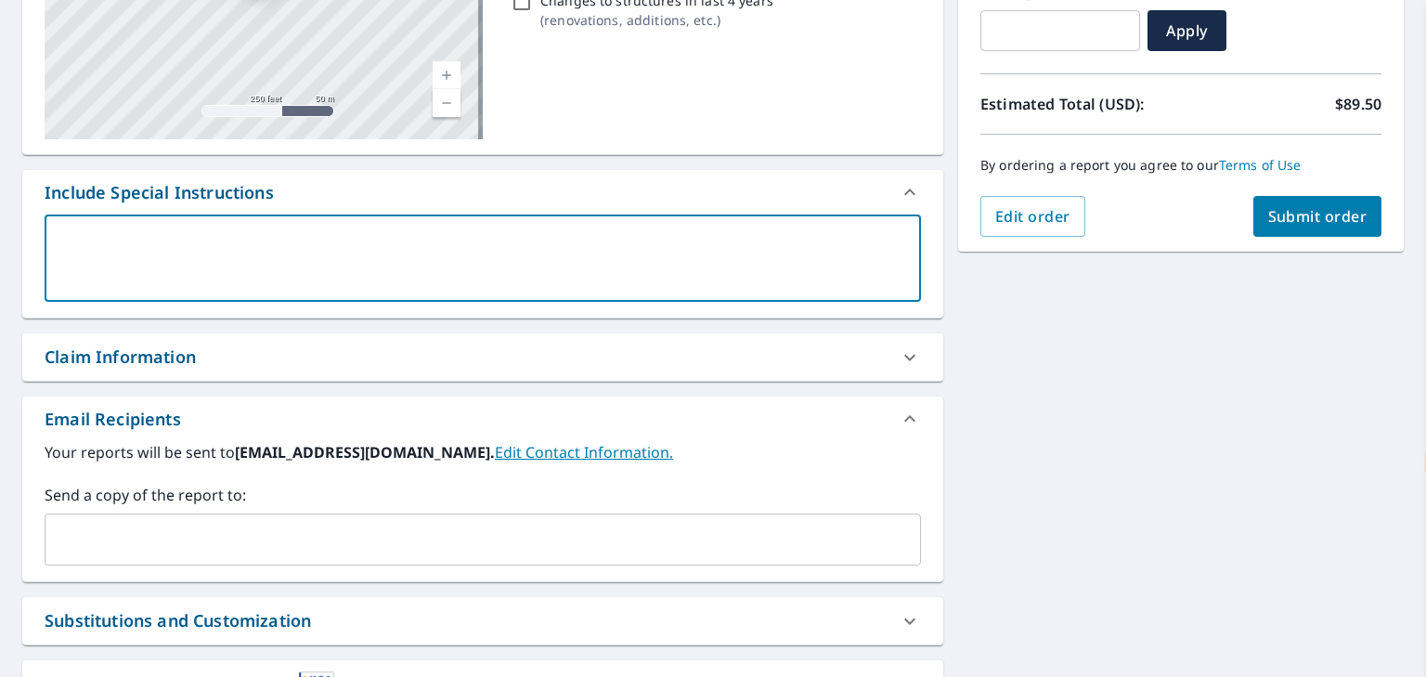
click at [544, 268] on textarea at bounding box center [483, 258] width 850 height 53
type textarea "C"
type textarea "x"
type textarea "Ca"
type textarea "x"
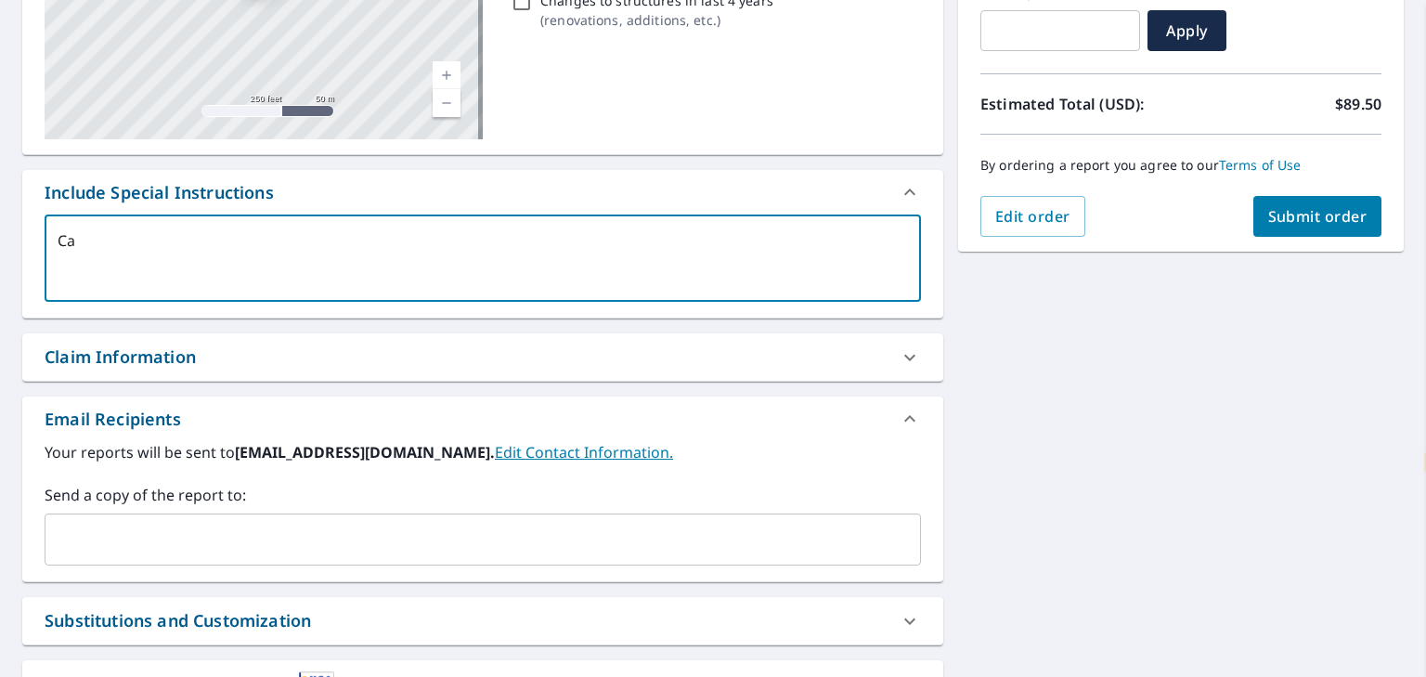
type textarea "Can"
type textarea "x"
type textarea "Can"
type textarea "x"
type textarea "Can y"
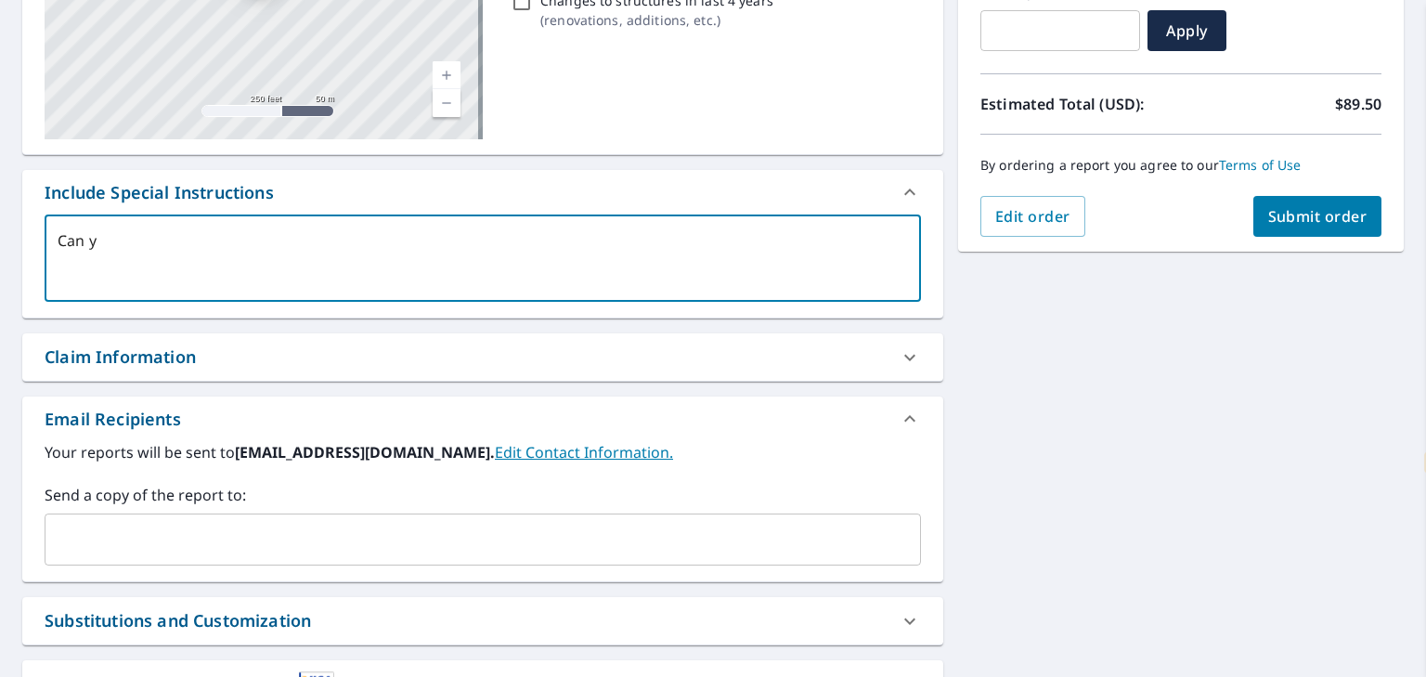
type textarea "x"
type textarea "Can yo"
type textarea "x"
type textarea "Can you"
type textarea "x"
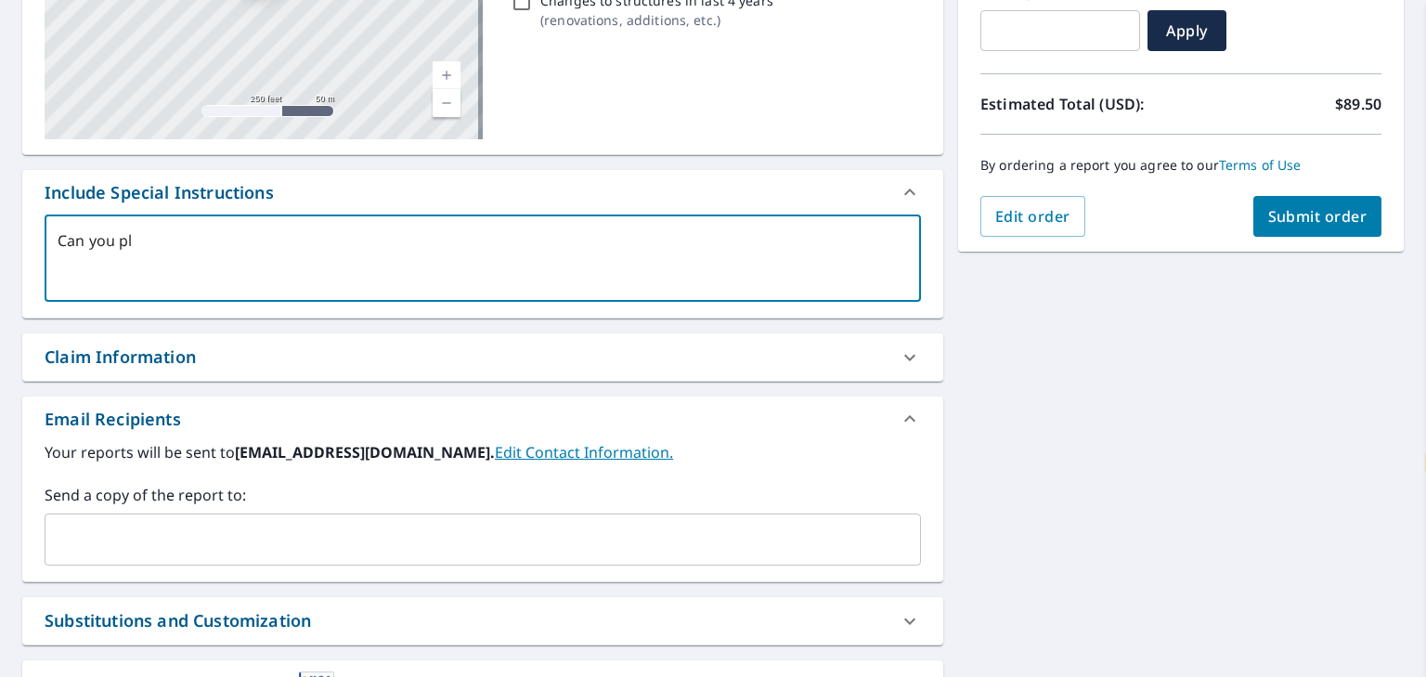
type textarea "Can you ple"
type textarea "x"
type textarea "Can you plea"
type textarea "x"
type textarea "Can you pleas"
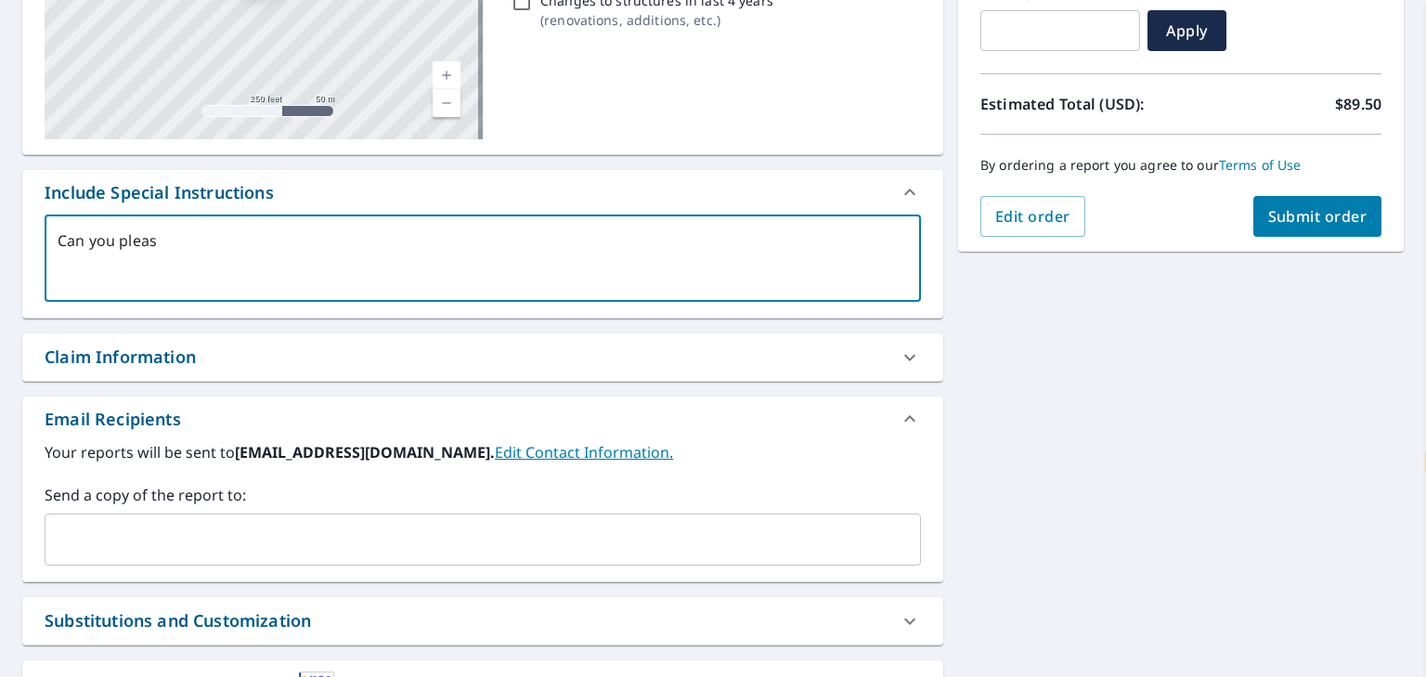
type textarea "x"
type textarea "Can you please"
type textarea "x"
type textarea "Can you please"
type textarea "x"
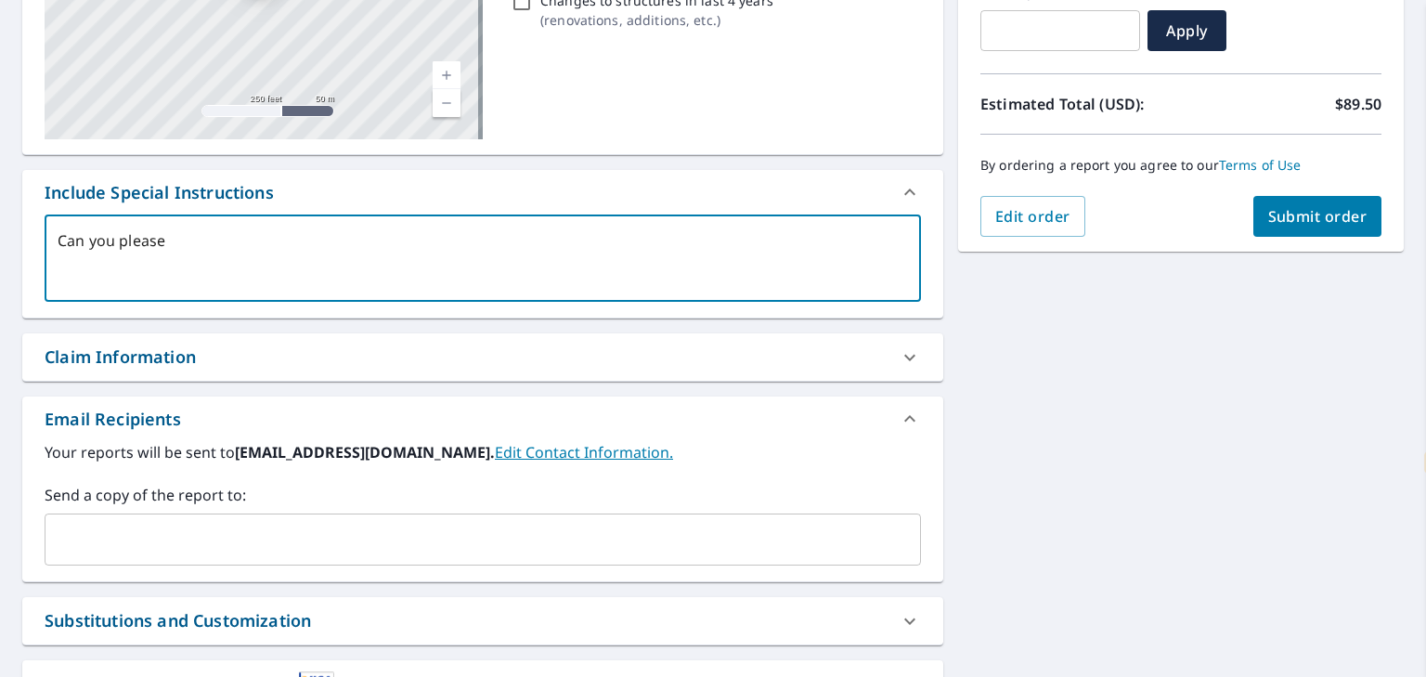
type textarea "Can you please p"
type textarea "x"
type textarea "Can you please pr"
type textarea "x"
type textarea "Can you please pro"
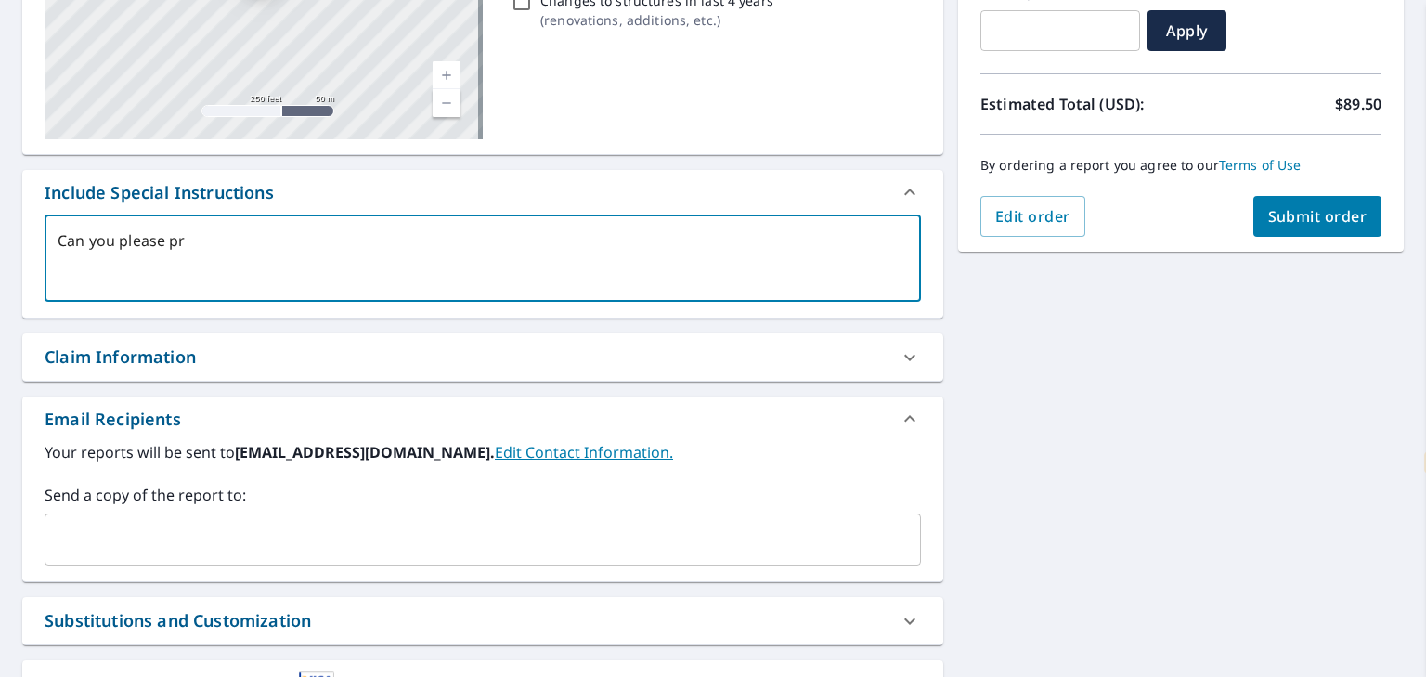
type textarea "x"
type textarea "Can you please prov"
type textarea "x"
type textarea "Can you please provi"
type textarea "x"
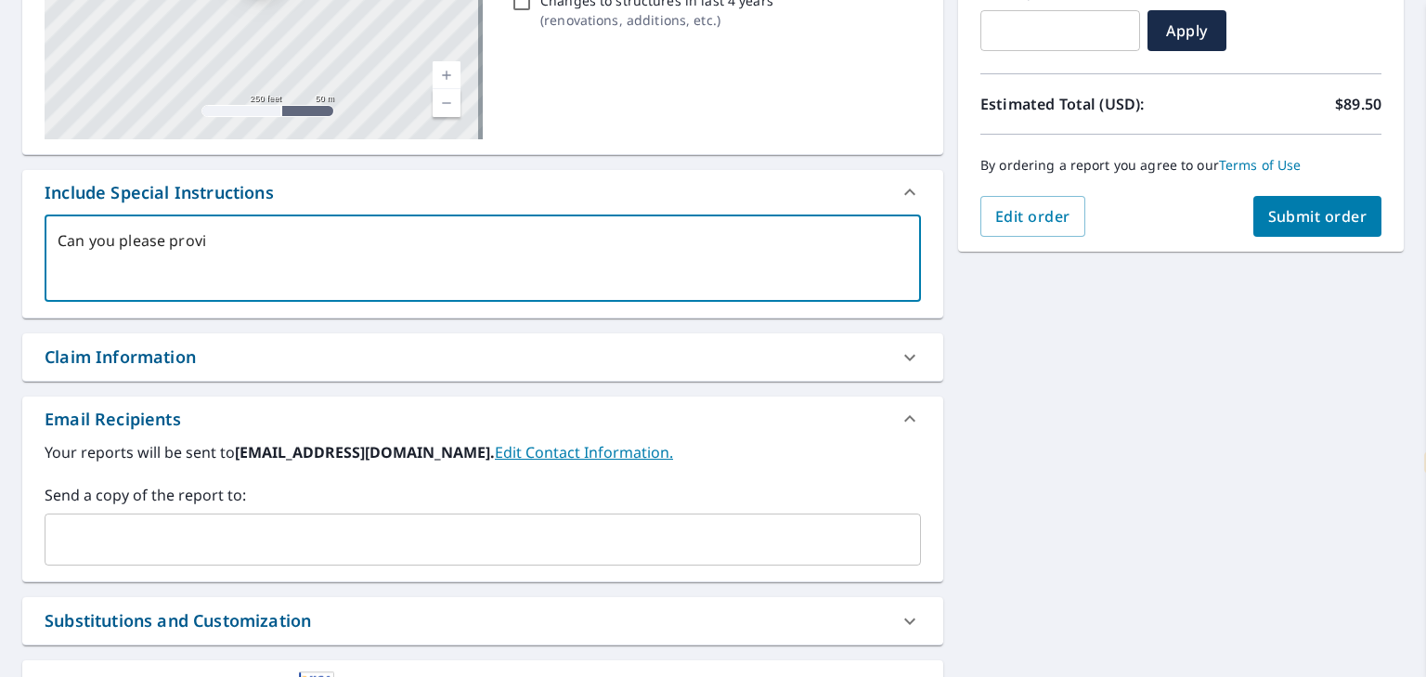
type textarea "Can you please provid"
type textarea "x"
type textarea "Can you please provide"
type textarea "x"
type textarea "Can you please provide"
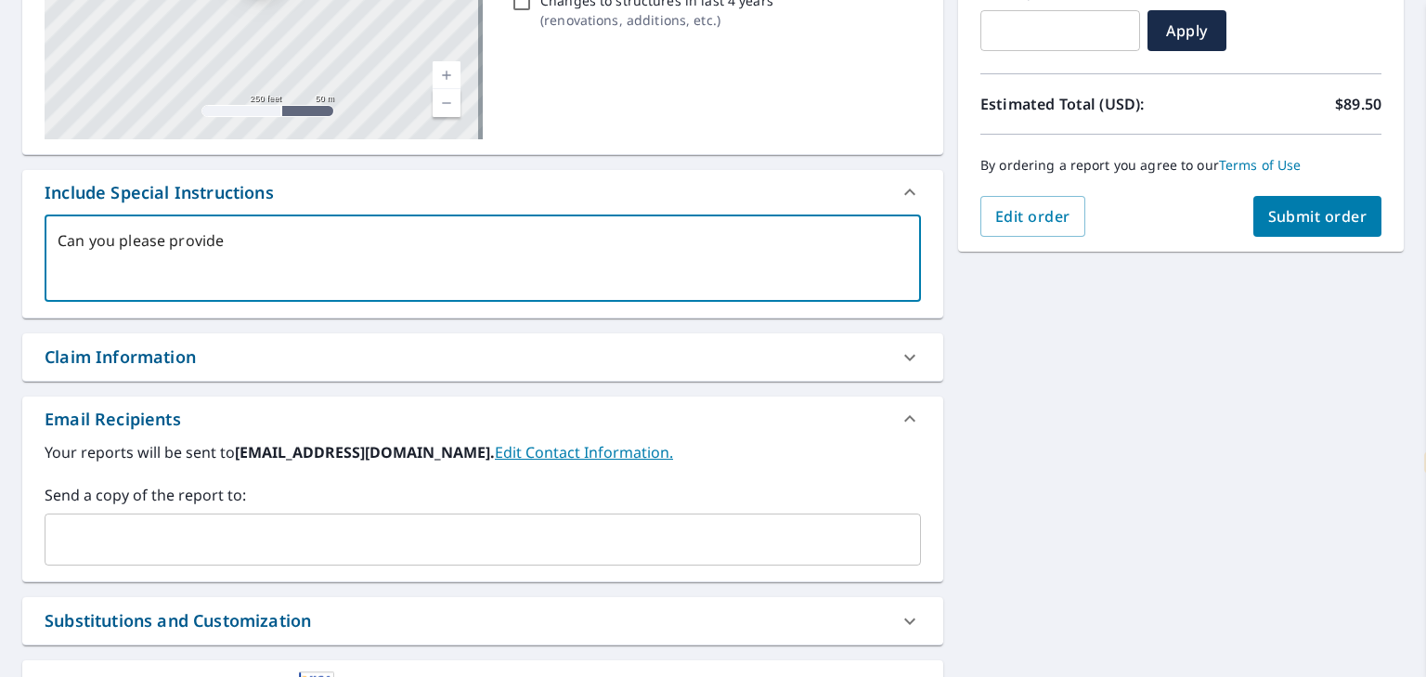
type textarea "x"
type textarea "Can you please provide a"
type textarea "x"
type textarea "Can you please provide an"
type textarea "x"
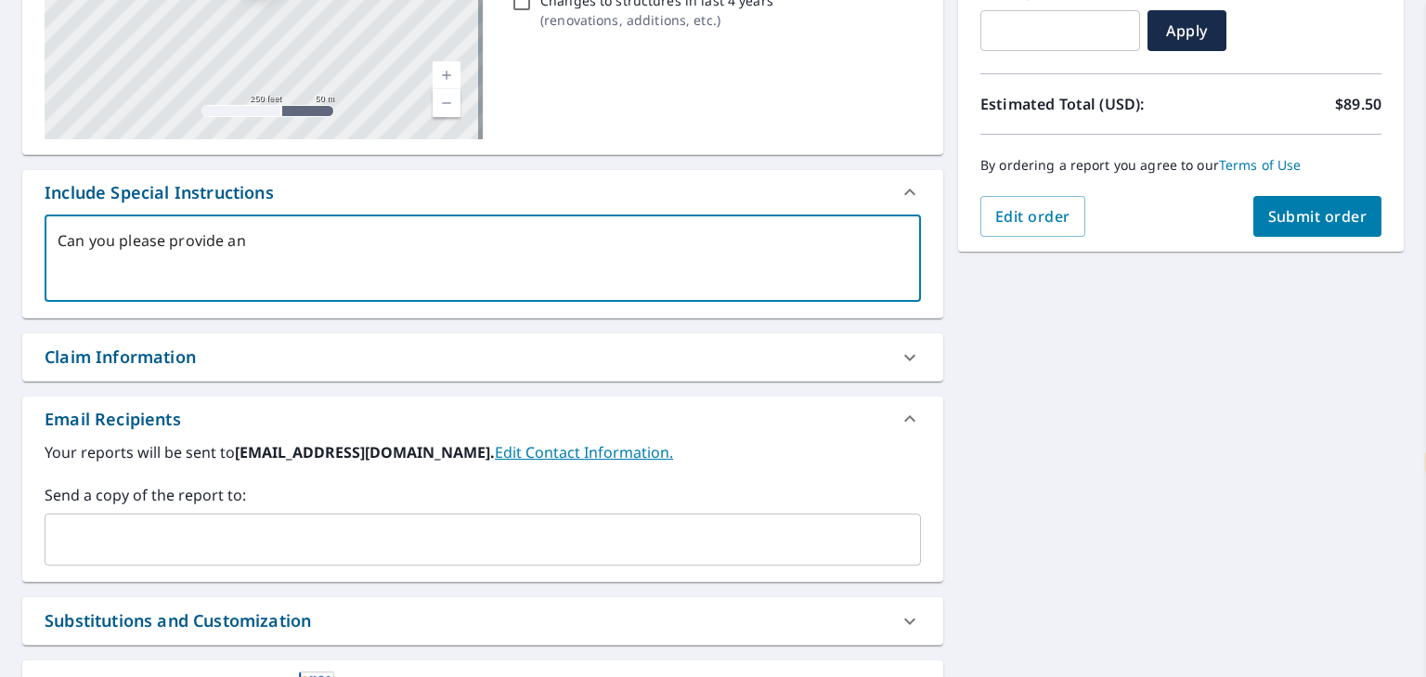
type textarea "Can you please provide an"
type textarea "x"
type textarea "Can you please provide an x"
type textarea "x"
type textarea "Can you please provide an xm"
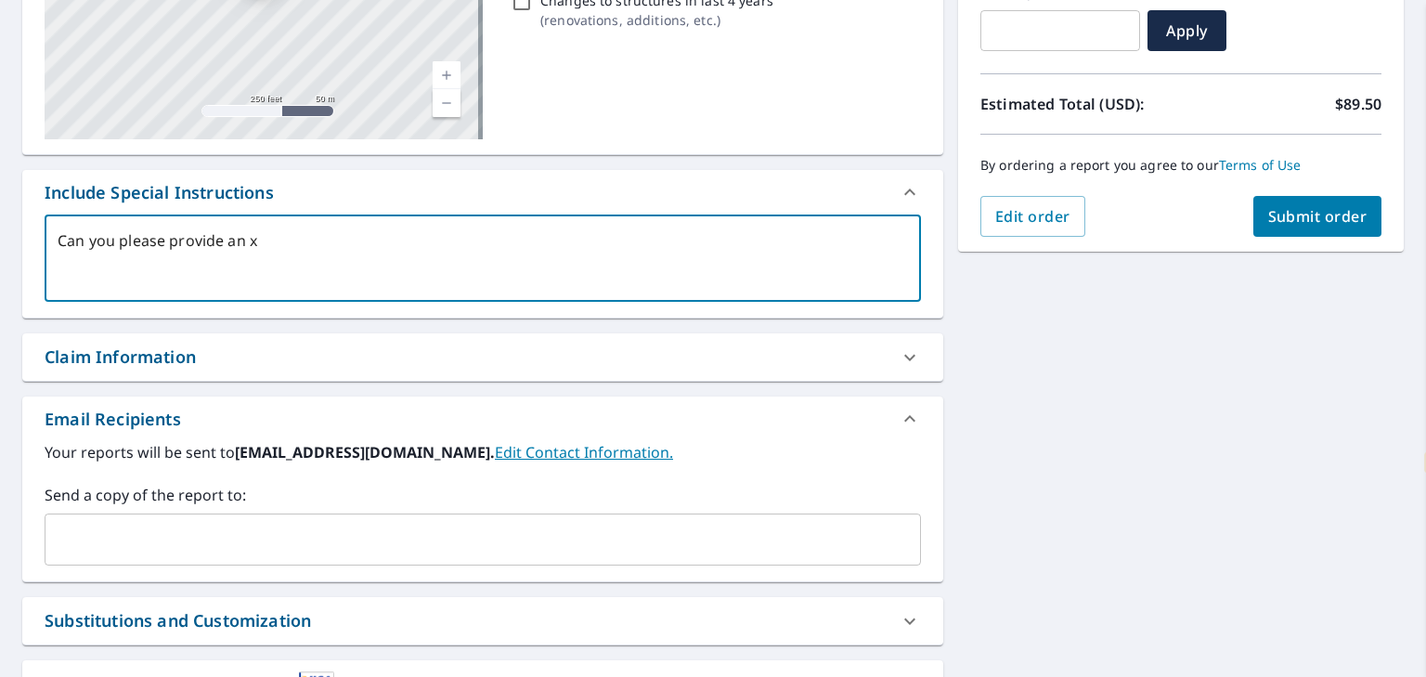
type textarea "x"
type textarea "Can you please provide an xml"
type textarea "x"
type textarea "Can you please provide an xml"
type textarea "x"
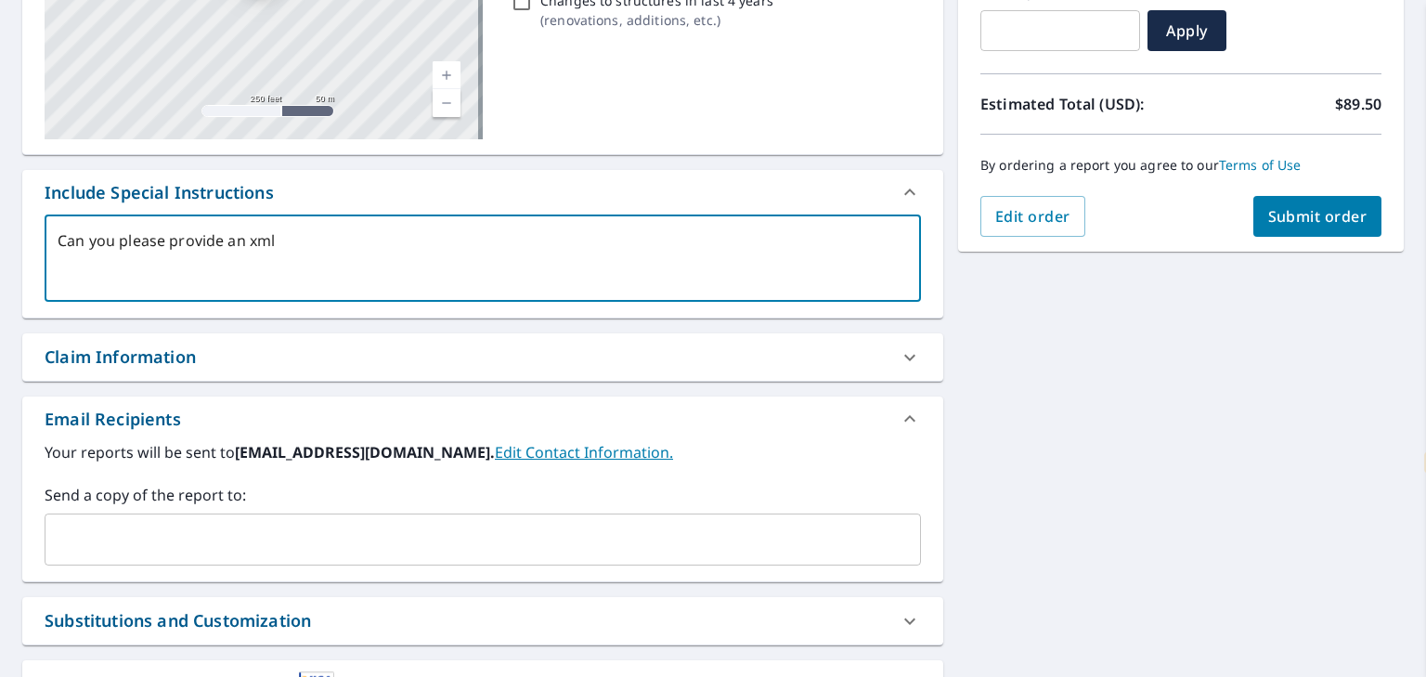
type textarea "Can you please provide an xml f"
type textarea "x"
type textarea "Can you please provide an xml fi"
type textarea "x"
type textarea "Can you please provide an xml fil"
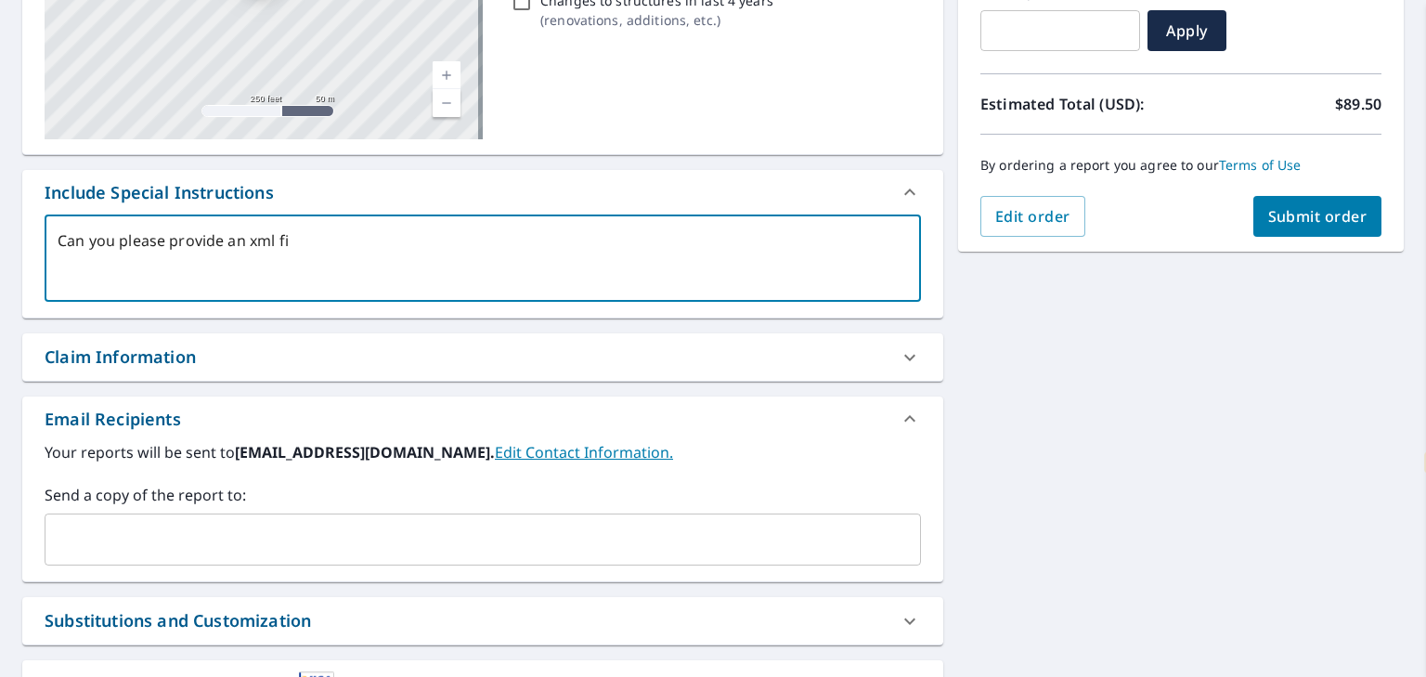
type textarea "x"
type textarea "Can you please provide an xml file"
type textarea "x"
type textarea "Can you please provide an xml file"
type textarea "x"
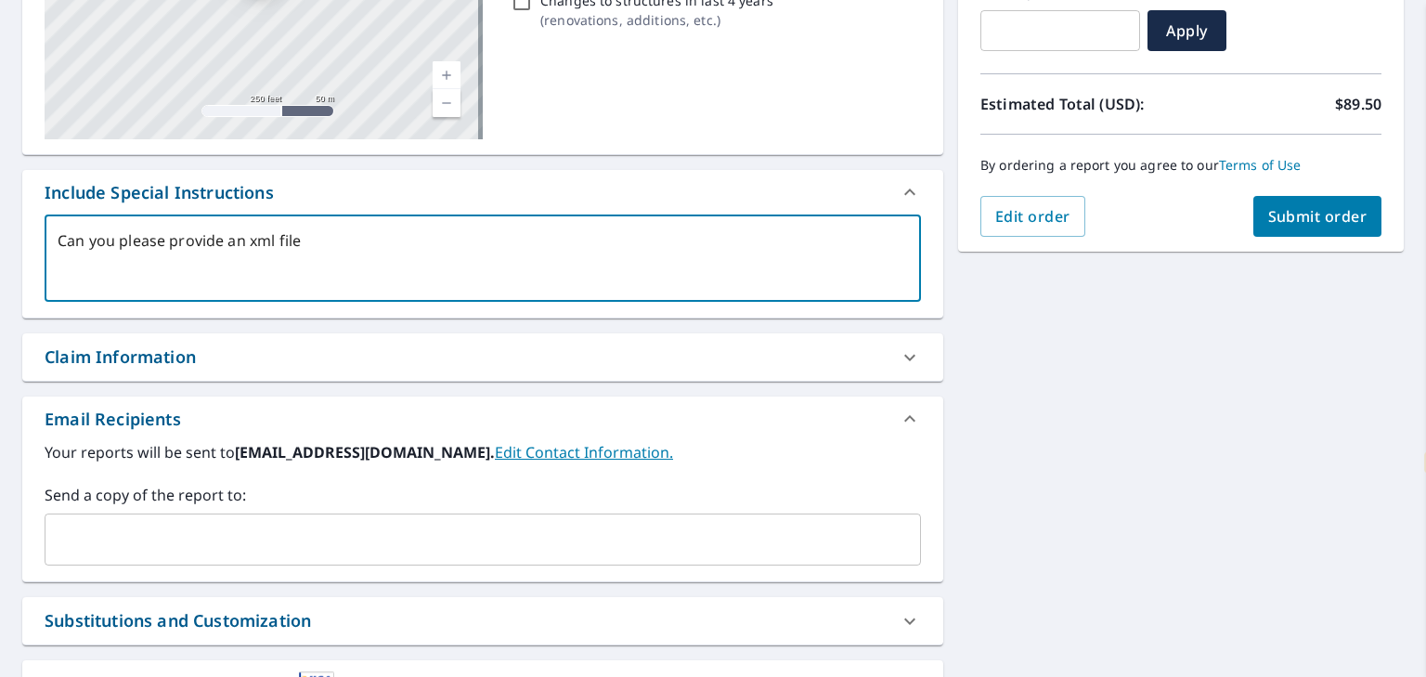
type textarea "Can you please provide an xml file c"
type textarea "x"
type textarea "Can you please provide an xml file co"
type textarea "x"
type textarea "Can you please provide an xml file com"
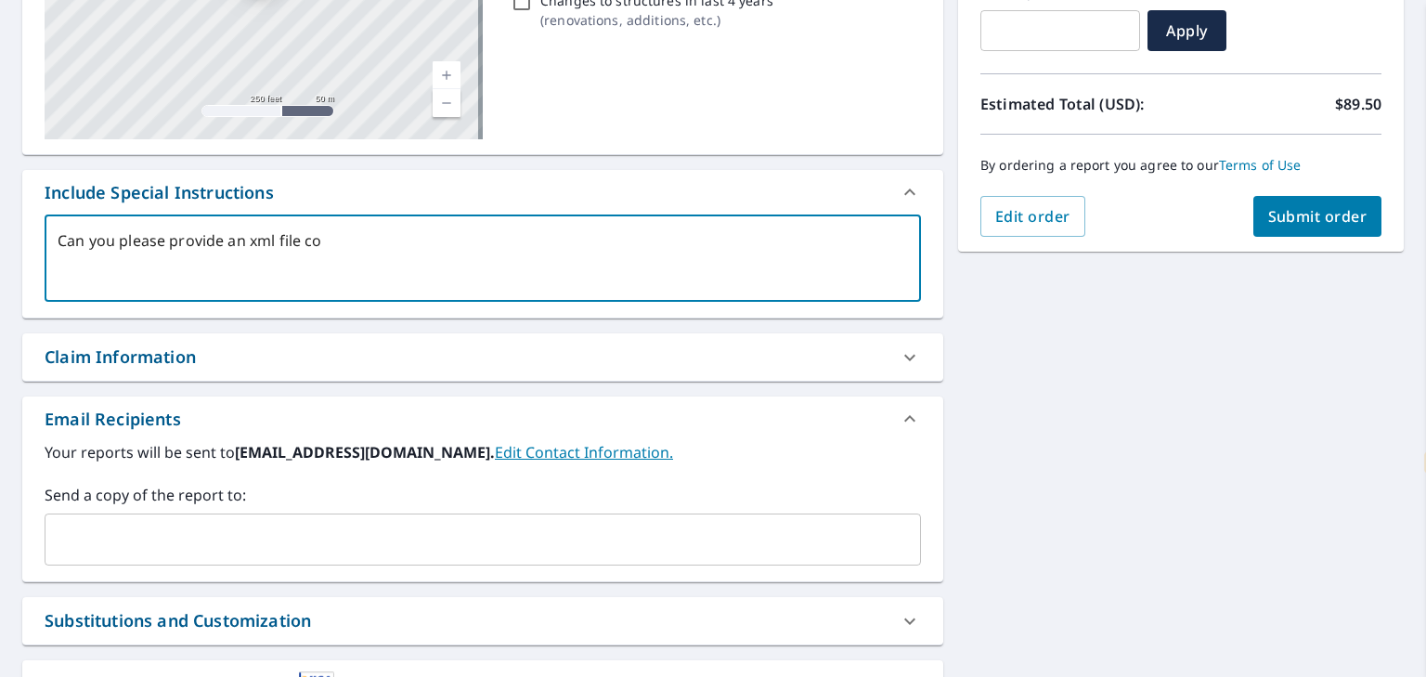
type textarea "x"
type textarea "Can you please provide an xml file compa"
type textarea "x"
type textarea "Can you please provide an xml file compat"
type textarea "x"
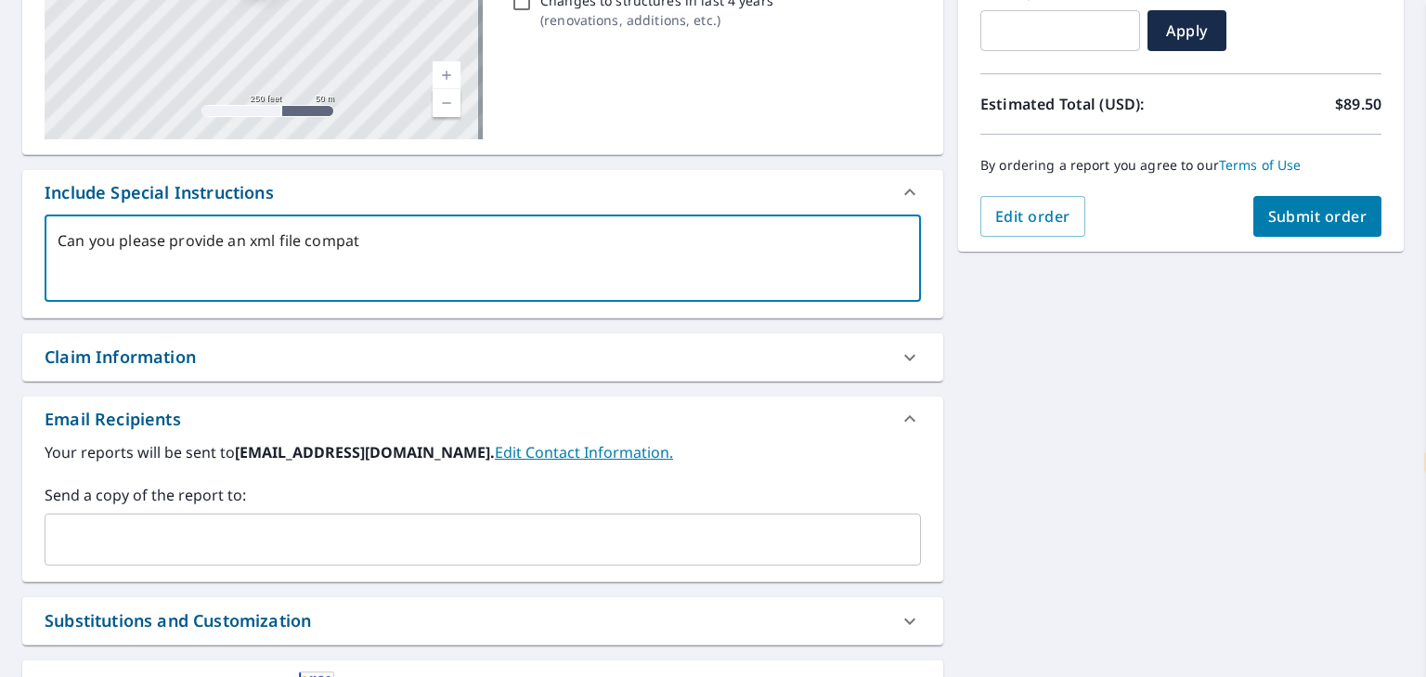
type textarea "Can you please provide an xml file compati"
type textarea "x"
type textarea "Can you please provide an xml file compatib"
type textarea "x"
type textarea "Can you please provide an xml file compatibl"
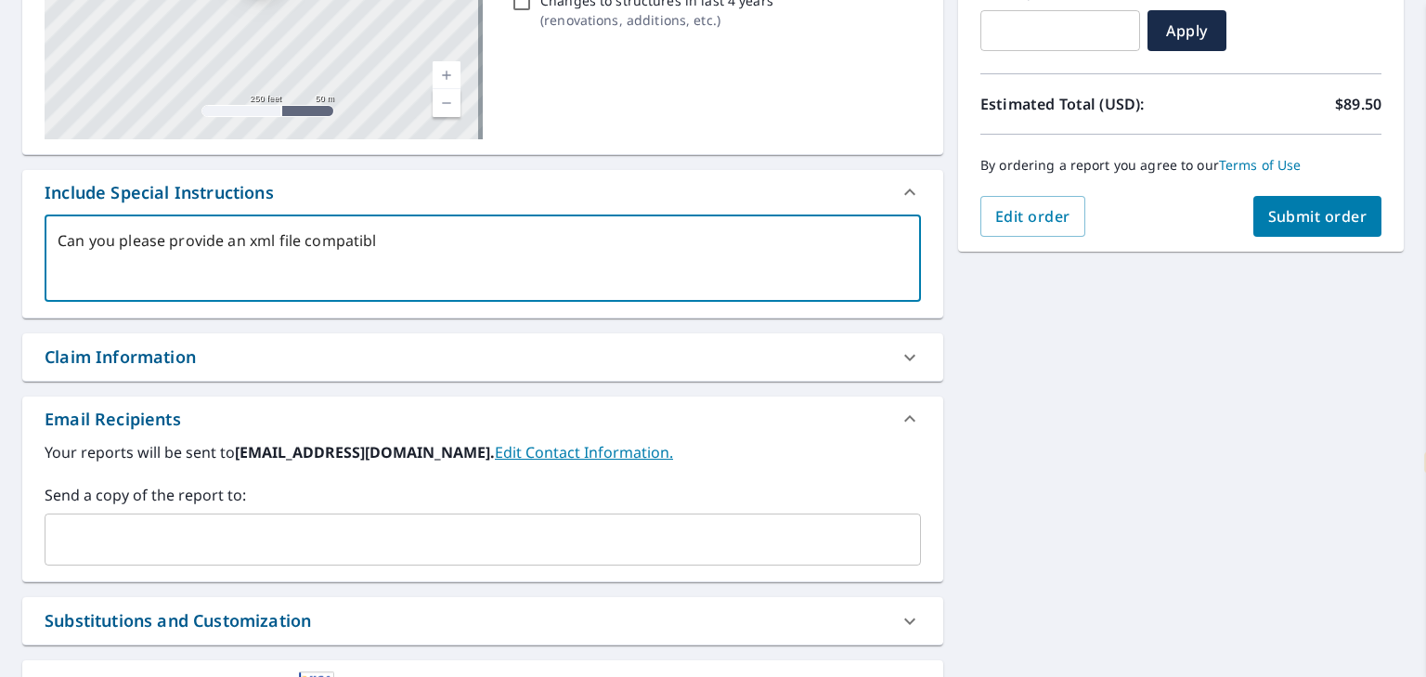
type textarea "x"
type textarea "Can you please provide an xml file compatible"
type textarea "x"
type textarea "Can you please provide an xml file compatible"
type textarea "x"
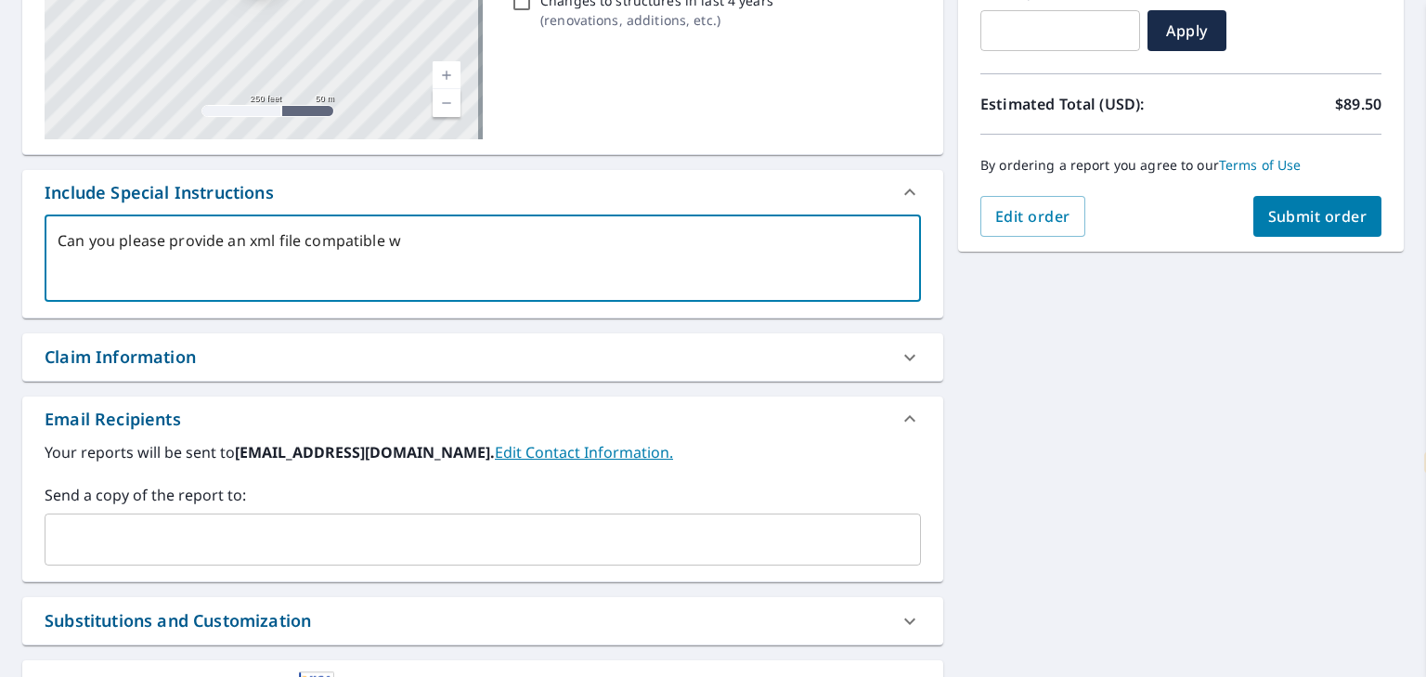
type textarea "Can you please provide an xml file compatible wi"
type textarea "x"
type textarea "Can you please provide an xml file compatible wit"
type textarea "x"
type textarea "Can you please provide an xml file compatible with"
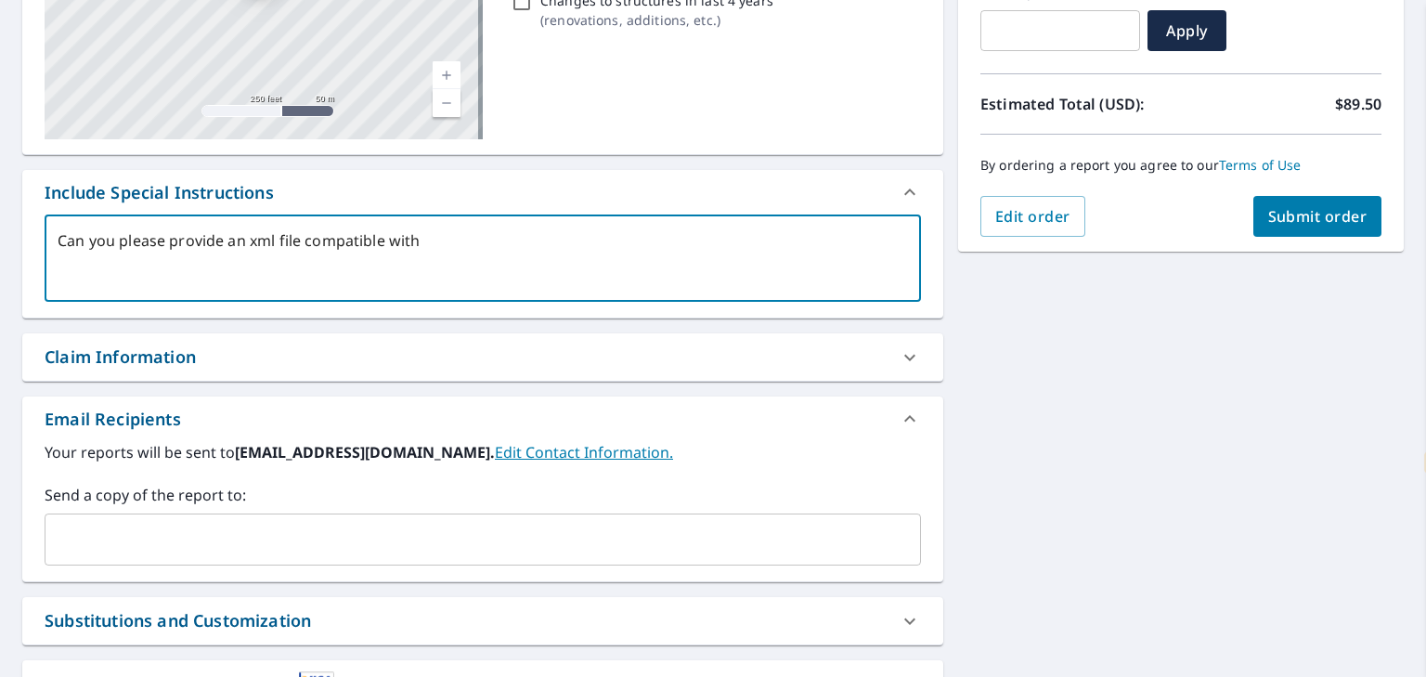
type textarea "x"
type textarea "Can you please provide an xml file compatible with"
type textarea "x"
click at [280, 234] on textarea "Can you please provide an xml file compatible with" at bounding box center [483, 258] width 850 height 53
type textarea "Can you please provide an xml sfile compatible with"
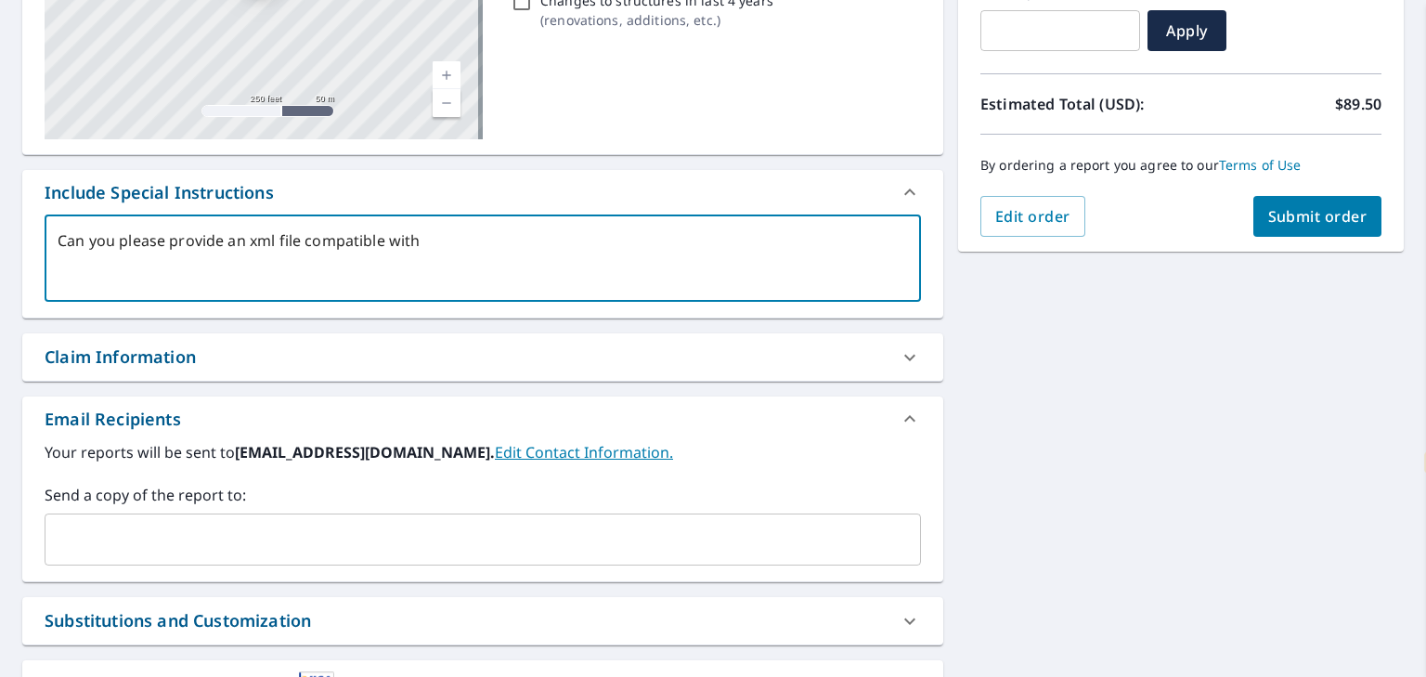
type textarea "x"
type textarea "Can you please provide an xml skfile compatible with"
type textarea "x"
type textarea "Can you please provide an xml skefile compatible with"
type textarea "x"
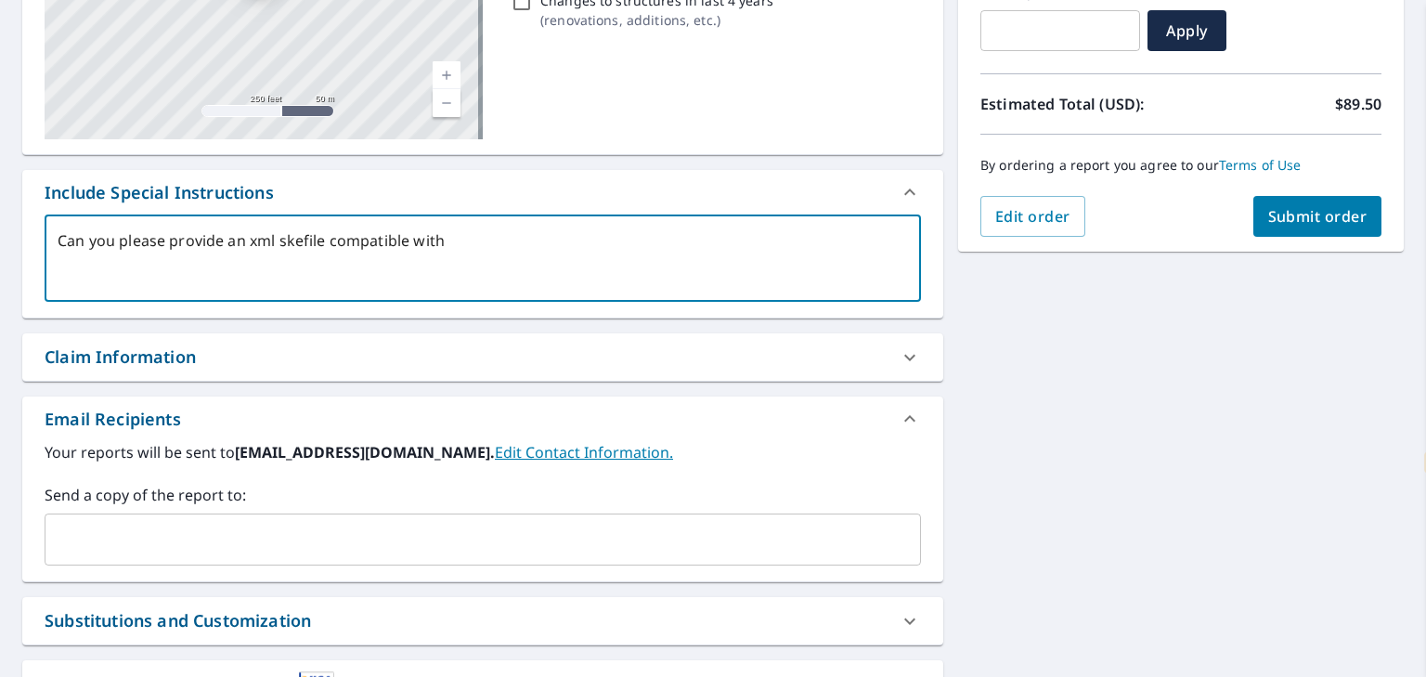
type textarea "Can you please provide an xml sketfile compatible with"
type textarea "x"
type textarea "Can you please provide an xml sketcfile compatible with"
type textarea "x"
type textarea "Can you please provide an xml sketchfile compatible with"
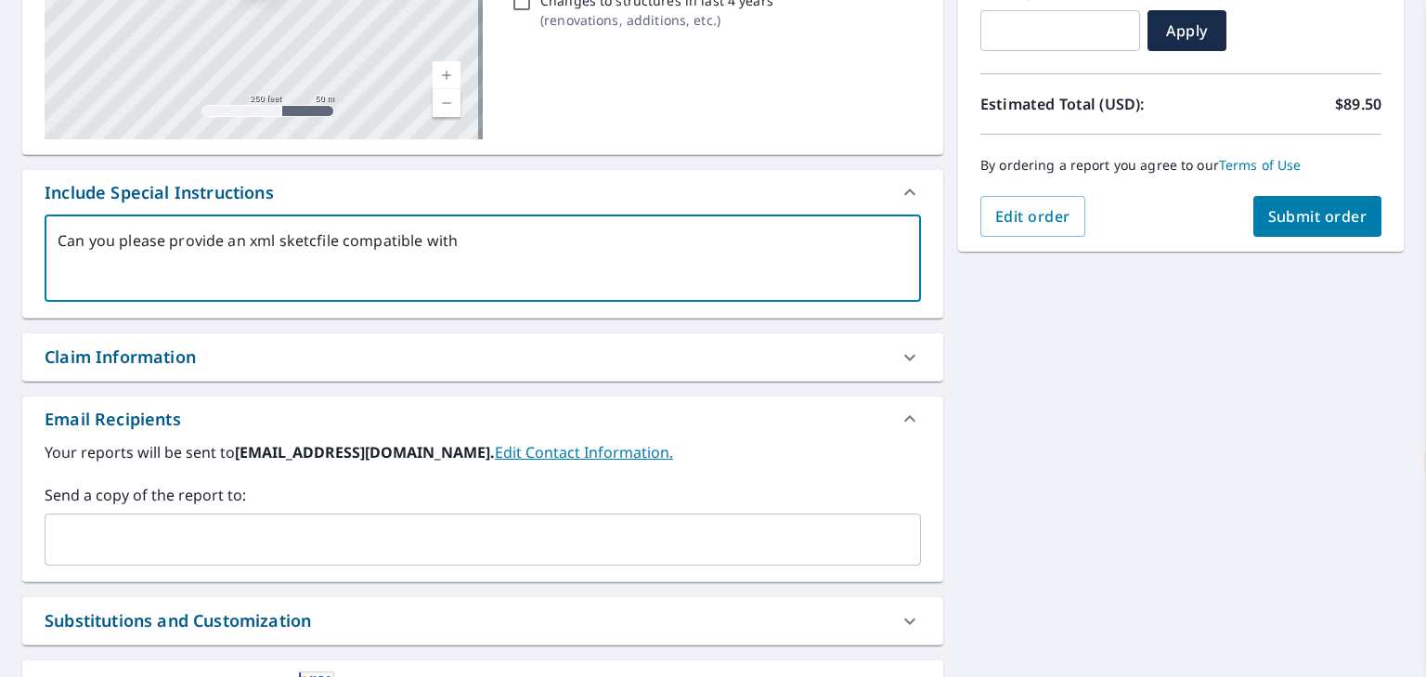
type textarea "x"
type textarea "Can you please provide an xml sketch file compatible with"
type textarea "x"
click at [333, 239] on textarea "Can you please provide an xml sketch file compatible with" at bounding box center [483, 258] width 850 height 53
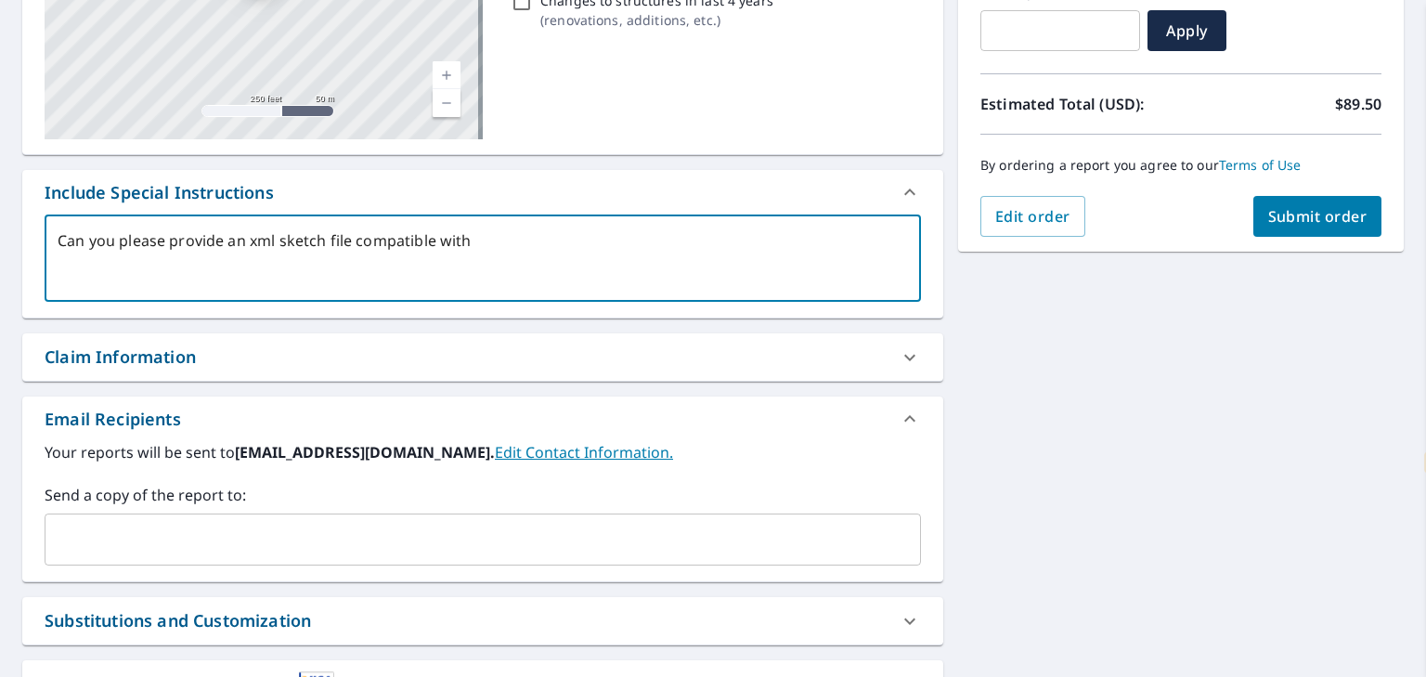
type textarea "Can you please provide an xml sketch compatible with"
type textarea "x"
click at [482, 265] on textarea "Can you please provide an xml sketch compatible with" at bounding box center [483, 258] width 850 height 53
click at [98, 237] on textarea "Can you please provide an xml sketch compatible with" at bounding box center [483, 258] width 850 height 53
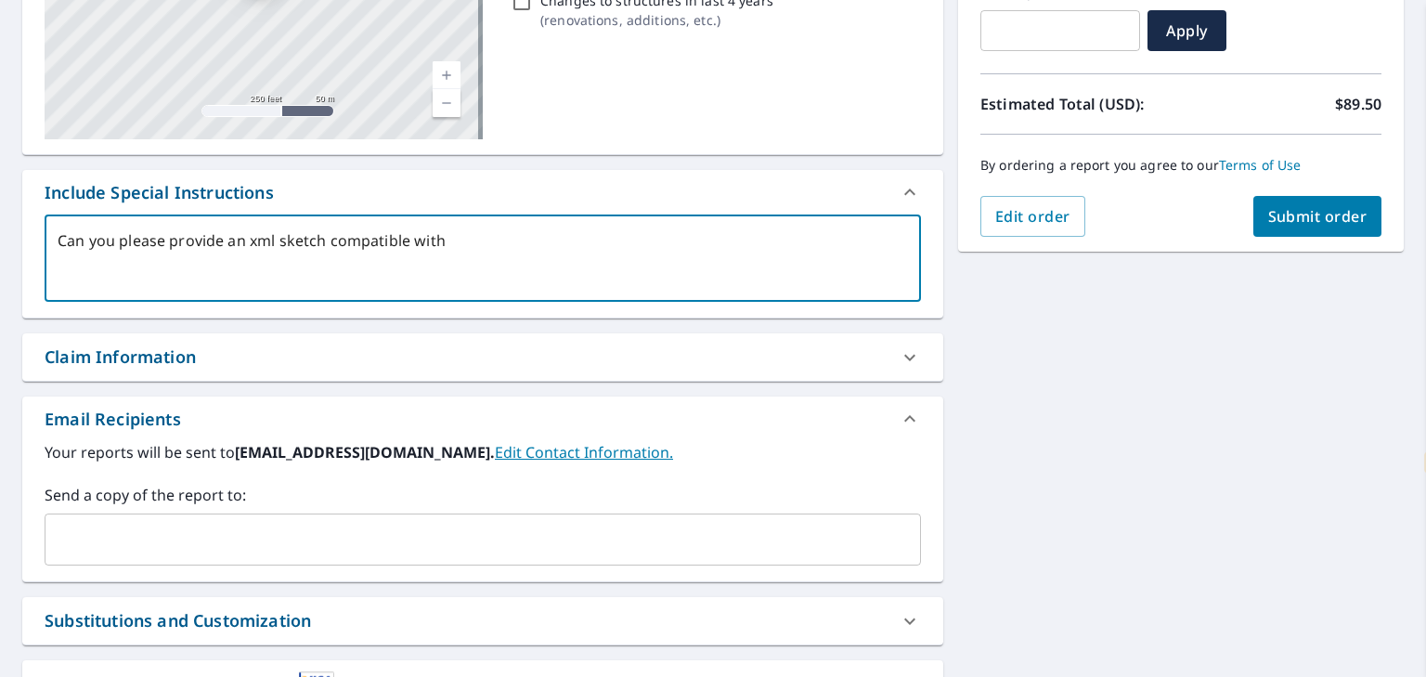
type textarea "Can aplease provide an xml sketch compatible with"
type textarea "x"
type textarea "Can anplease provide an xml sketch compatible with"
type textarea "x"
type textarea "Can an please provide an xml sketch compatible with"
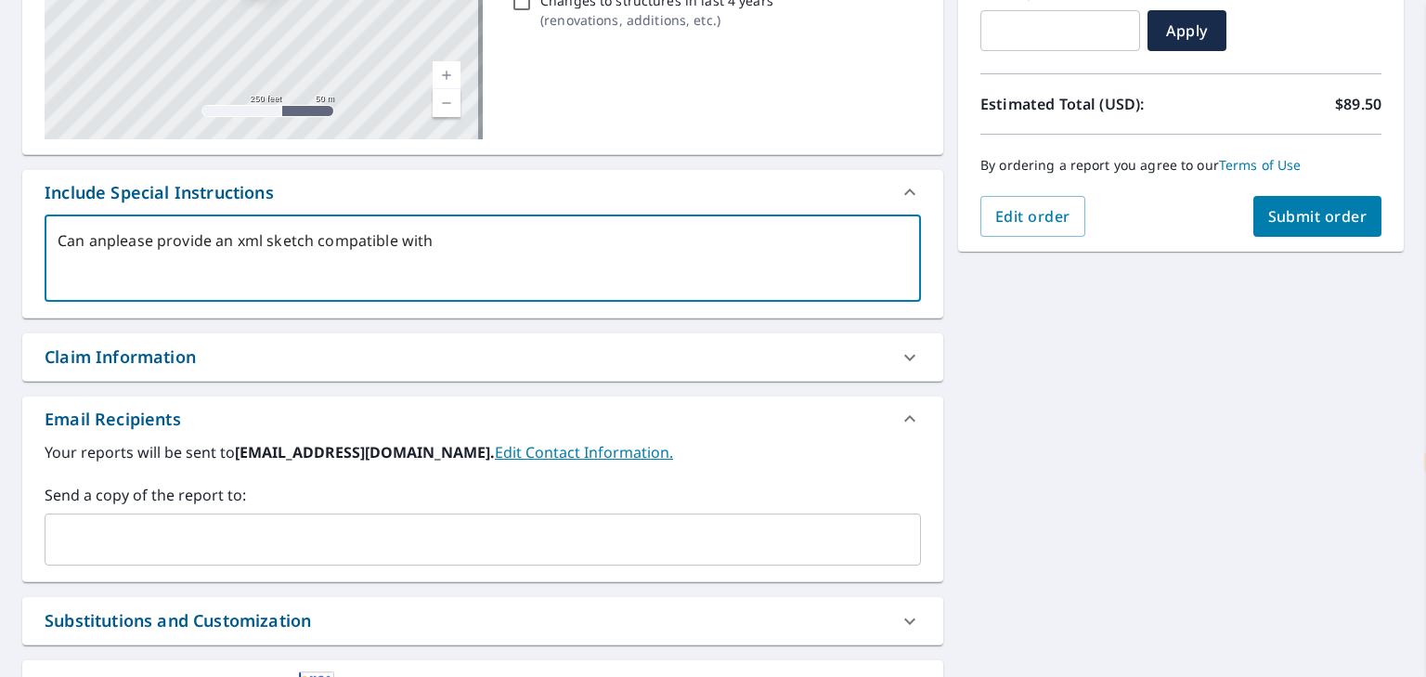
type textarea "x"
drag, startPoint x: 215, startPoint y: 239, endPoint x: 106, endPoint y: 237, distance: 109.5
click at [106, 237] on textarea "Can an please provide an xml sketch compatible with" at bounding box center [483, 258] width 850 height 53
type textarea "Can an an xml sketch compatible with"
type textarea "x"
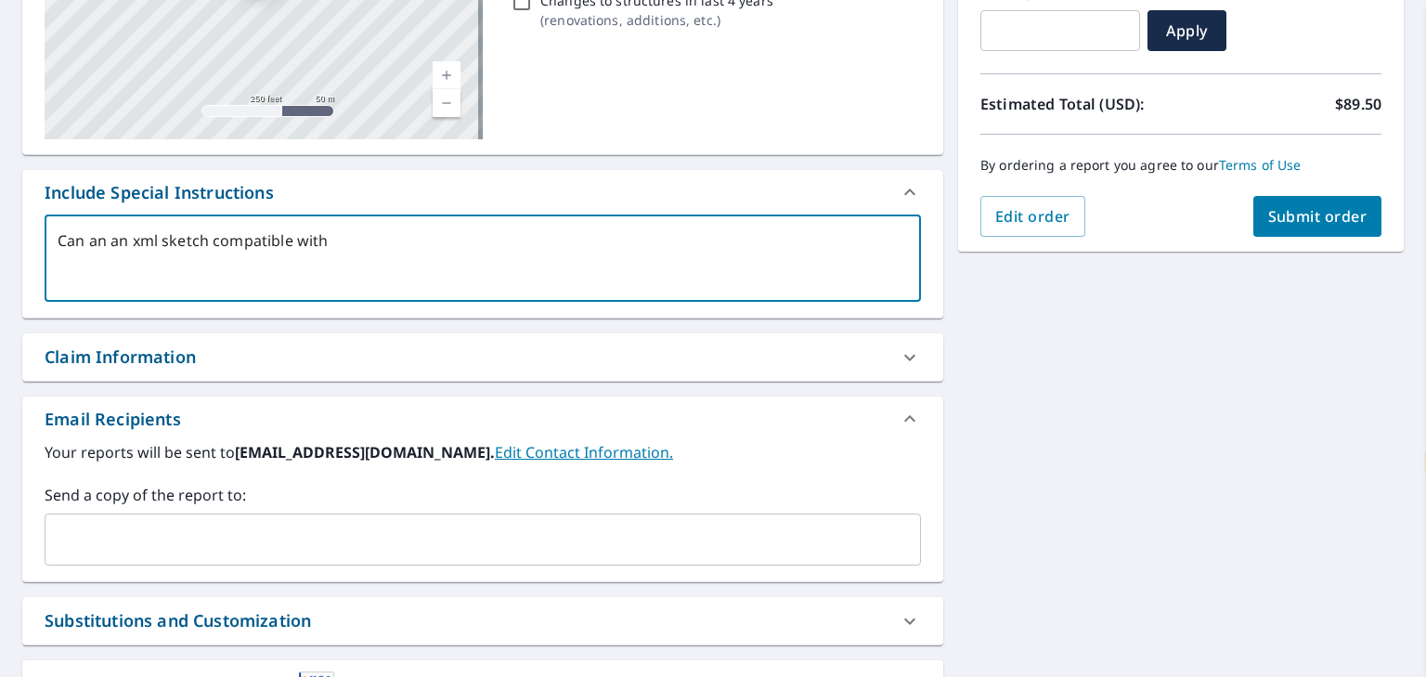
type textarea "Can a an xml sketch compatible with"
type textarea "x"
type textarea "Can an xml sketch compatible with"
type textarea "x"
type textarea "Can an xml sketch compatible with"
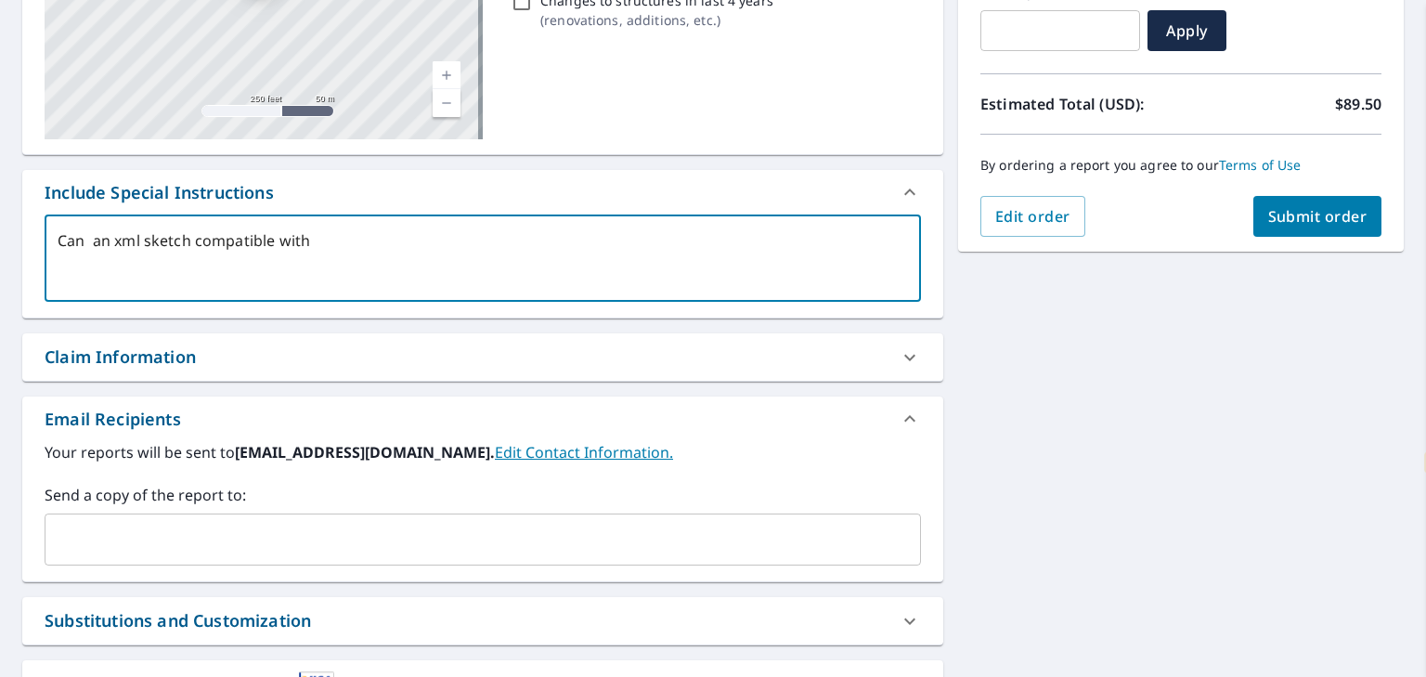
type textarea "x"
click at [358, 244] on textarea "Can an xml sketch compatible with" at bounding box center [483, 258] width 850 height 53
type textarea "Can an xml sketch compatible with S"
type textarea "x"
type textarea "Can an xml sketch compatible with Sy"
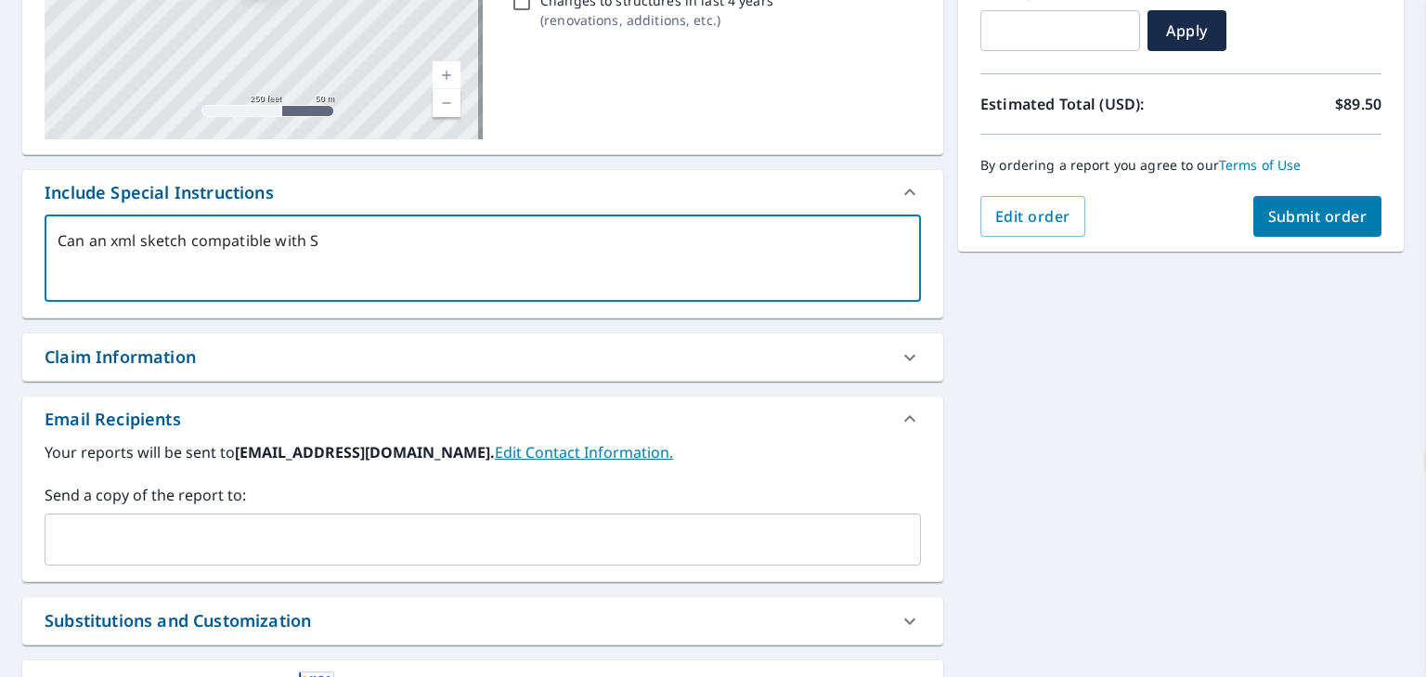
type textarea "x"
type textarea "Can an xml sketch compatible with Sym"
type textarea "x"
type textarea "Can an xml sketch compatible with Symb"
type textarea "x"
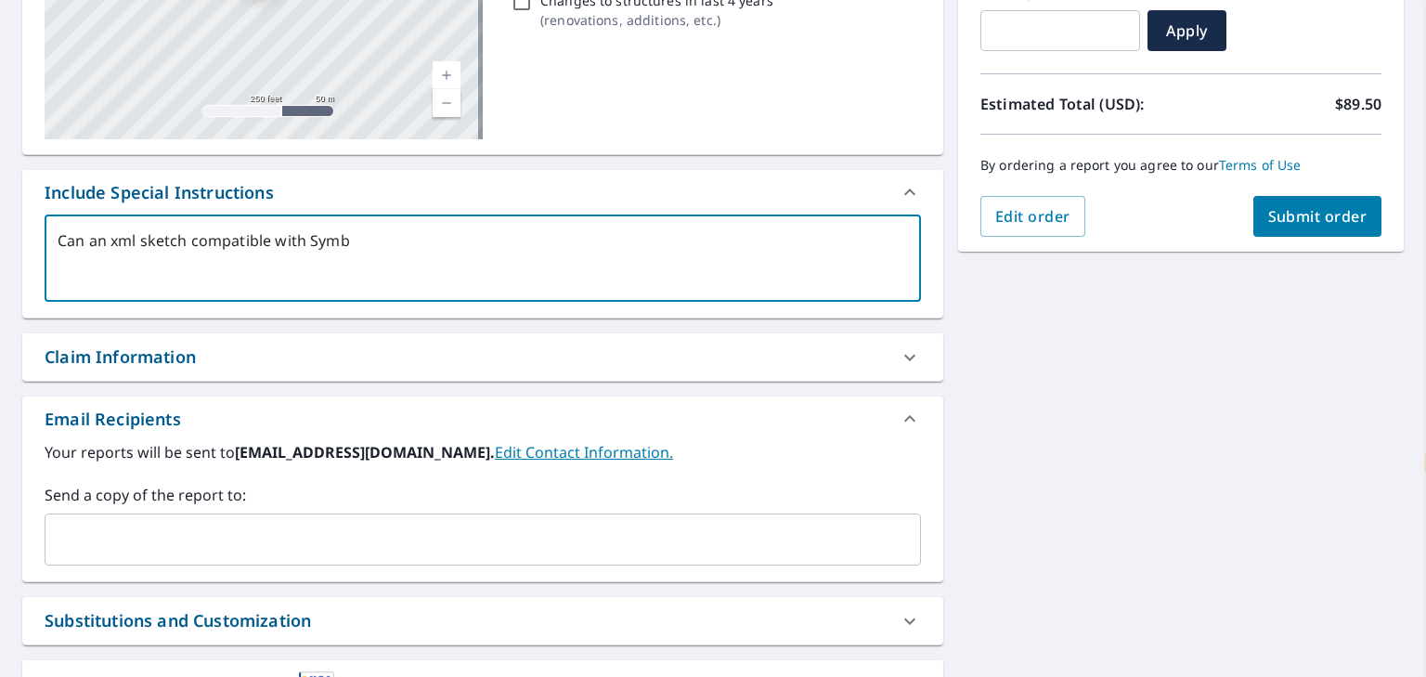
type textarea "Can an xml sketch compatible with Symbi"
type textarea "x"
type textarea "Can an xml sketch compatible with Symbil"
type textarea "x"
type textarea "Can an xml sketch compatible with Symbili"
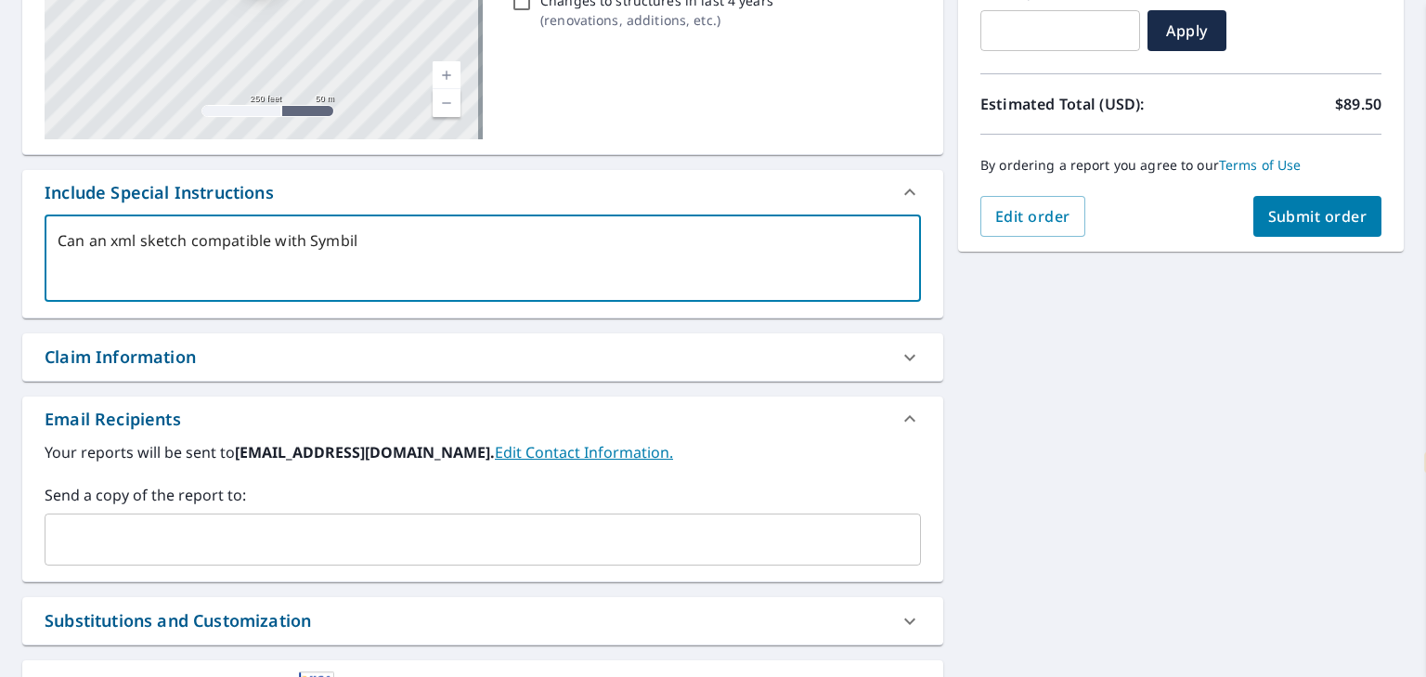
type textarea "x"
type textarea "Can an xml sketch compatible with Symbilit"
type textarea "x"
type textarea "Can an xml sketch compatible with Symbility"
type textarea "x"
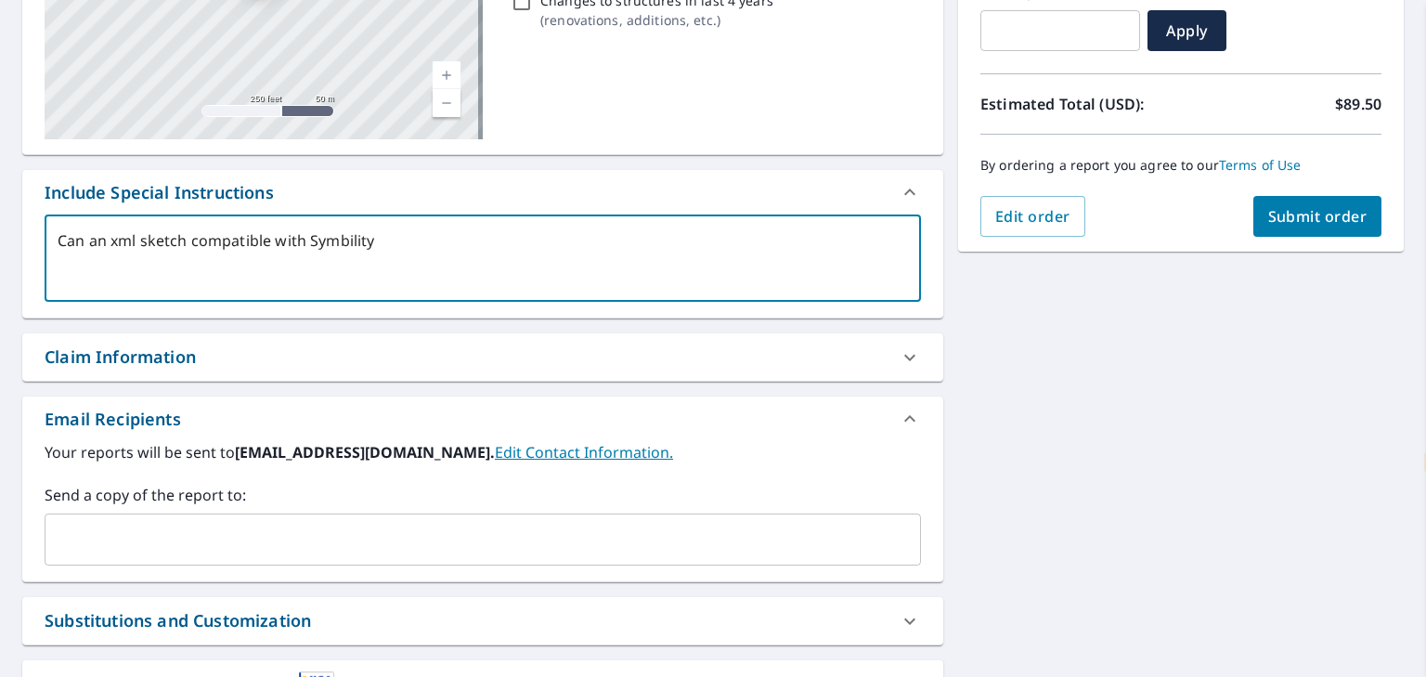
type textarea "Can an xml sketch compatible with Symbility"
type textarea "x"
type textarea "Can an xml sketch compatible with Symbility pl"
type textarea "x"
type textarea "Can an xml sketch compatible with Symbility ple"
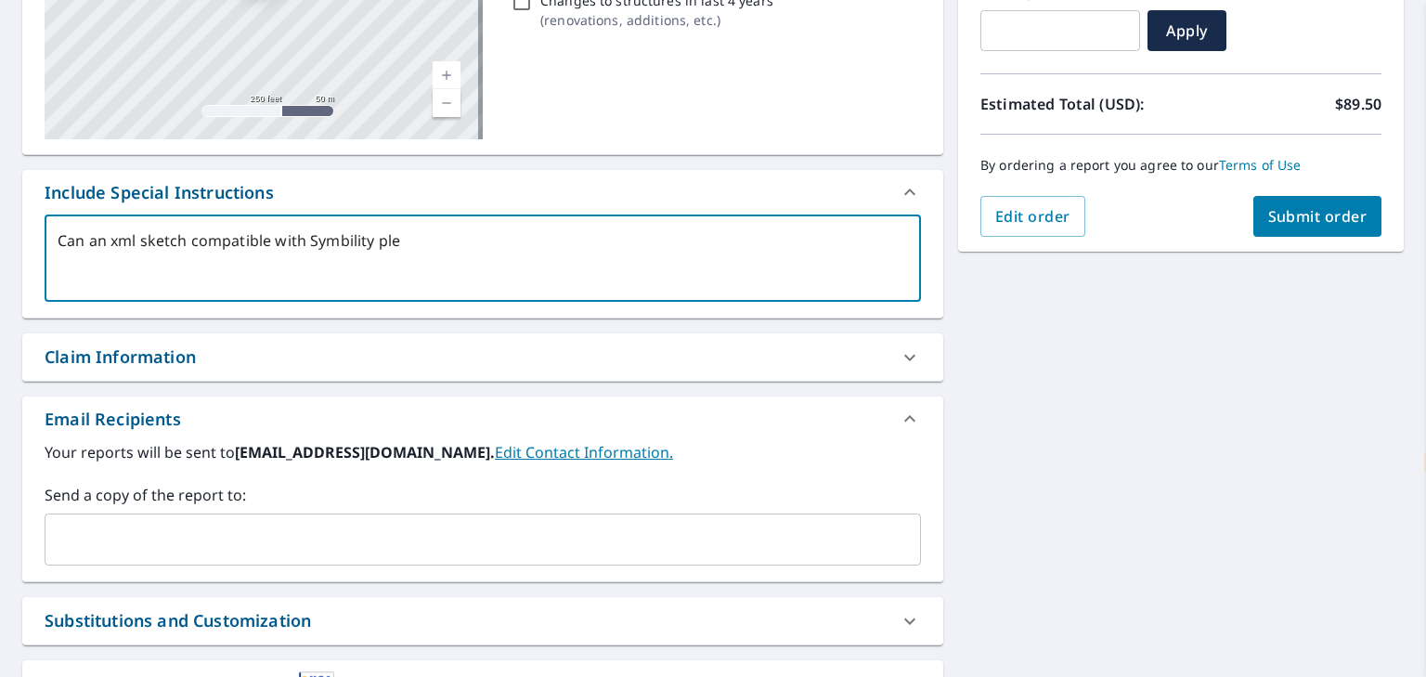
type textarea "x"
type textarea "Can an xml sketch compatible with Symbility plea"
type textarea "x"
type textarea "Can an xml sketch compatible with Symbility pleas"
type textarea "x"
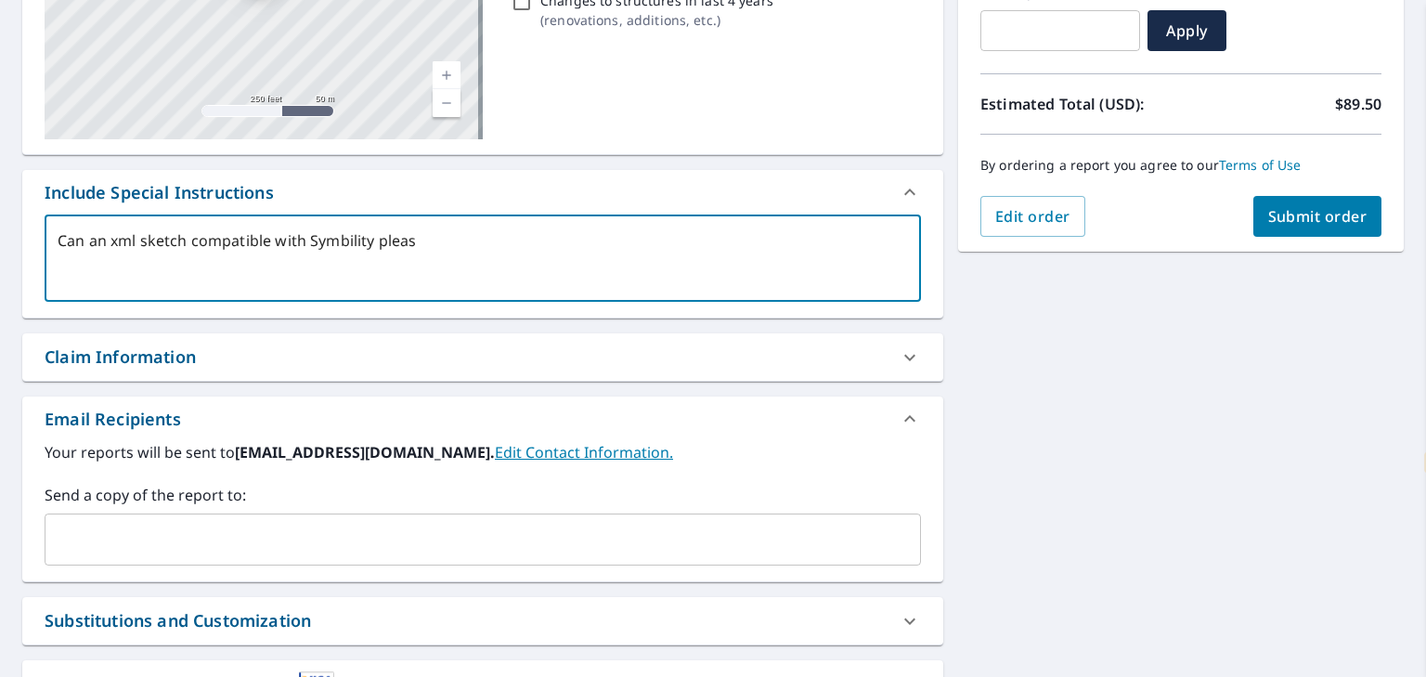
type textarea "Can an xml sketch compatible with Symbility please"
type textarea "x"
type textarea "Can an xml sketch compatible with Symbility please"
type textarea "x"
type textarea "Can an xml sketch compatible with Symbility please b"
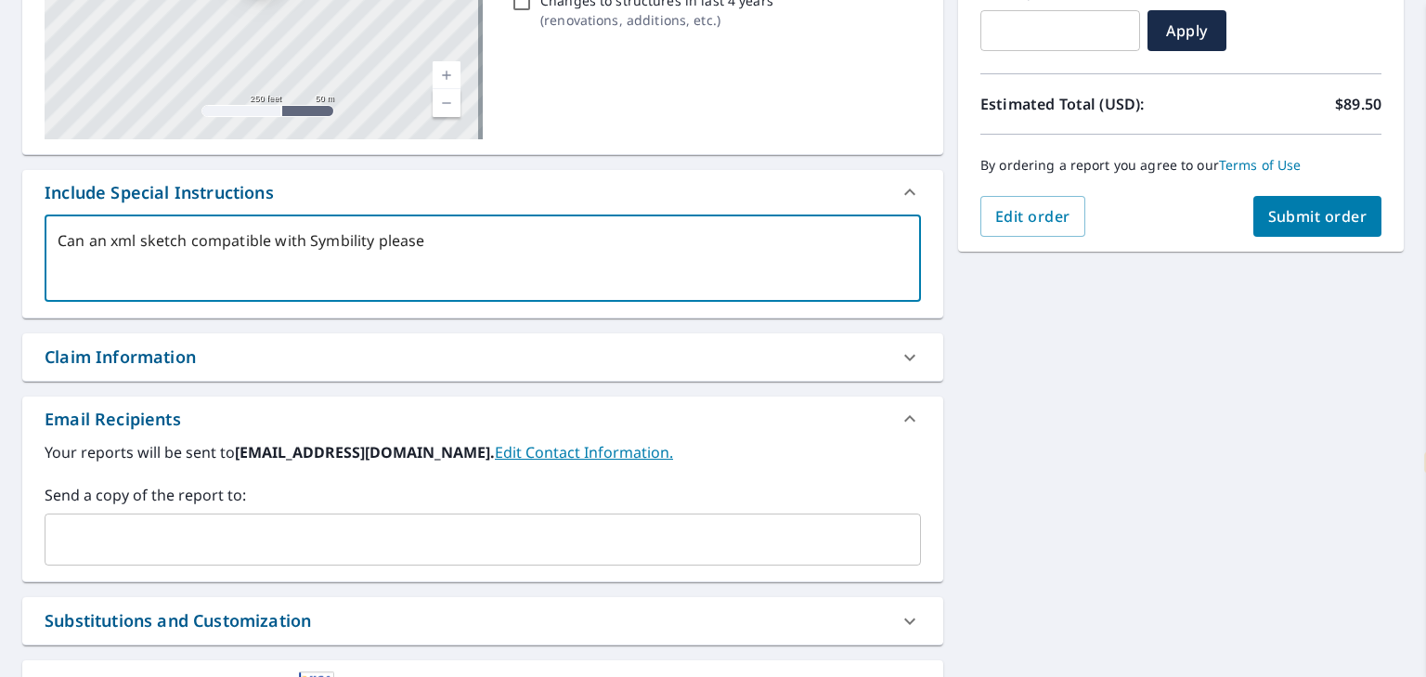
type textarea "x"
type textarea "Can an xml sketch compatible with Symbility please be"
type textarea "x"
type textarea "Can an xml sketch compatible with Symbility please be"
type textarea "x"
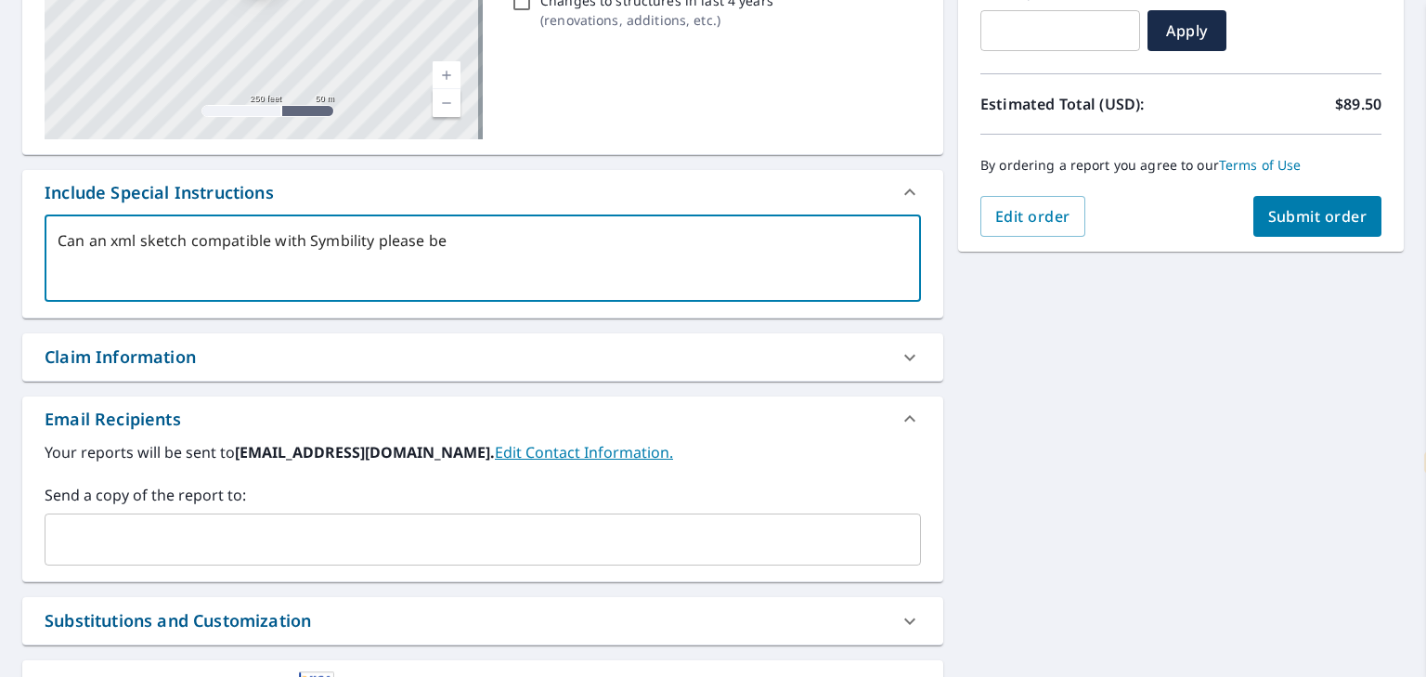
type textarea "Can an xml sketch compatible with Symbility please be p"
type textarea "x"
type textarea "Can an xml sketch compatible with Symbility please be pr"
type textarea "x"
type textarea "Can an xml sketch compatible with Symbility please be pro"
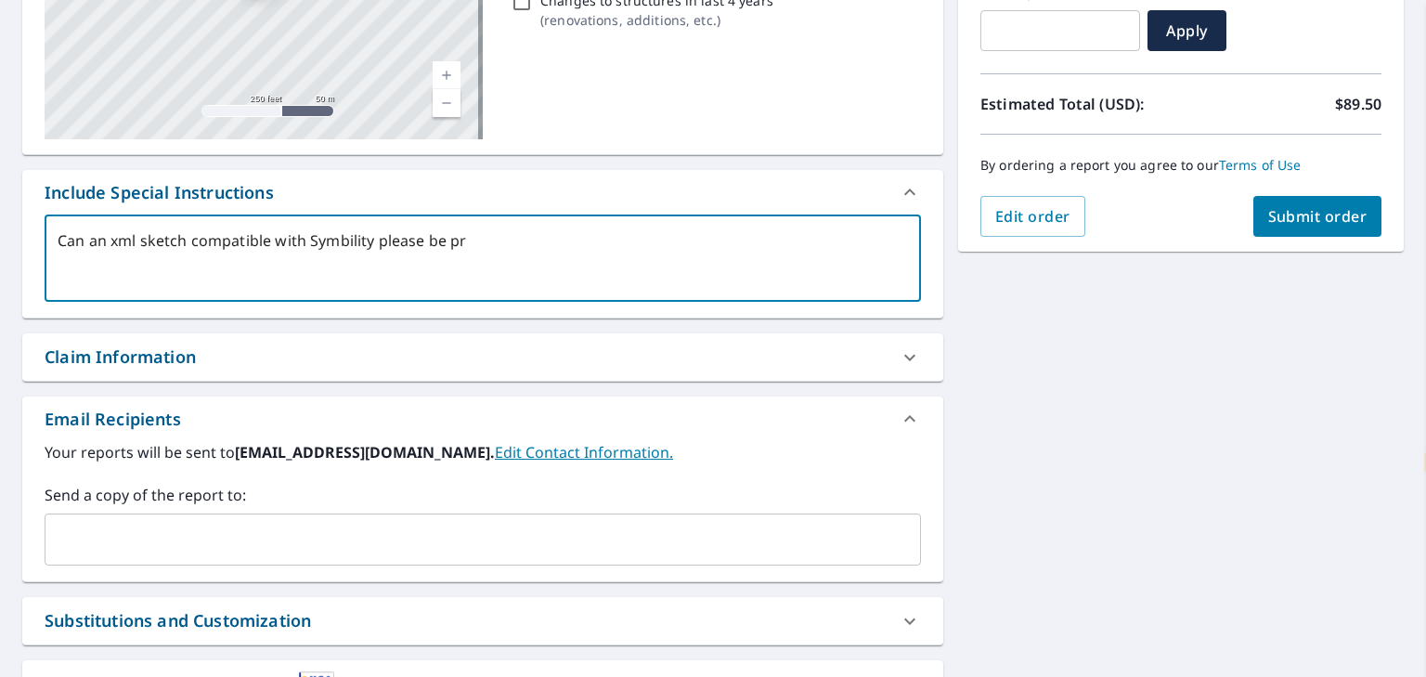
type textarea "x"
type textarea "Can an xml sketch compatible with Symbility please be provi"
type textarea "x"
type textarea "Can an xml sketch compatible with Symbility please be provid"
type textarea "x"
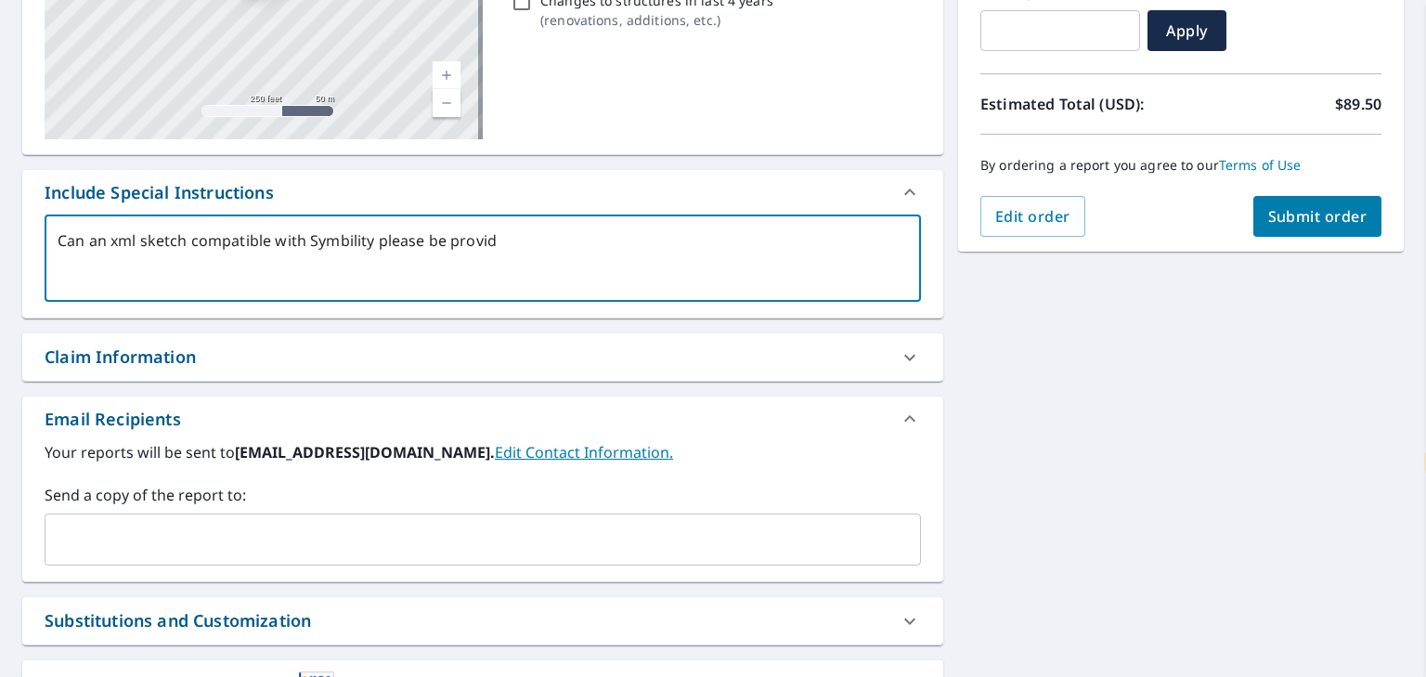
type textarea "Can an xml sketch compatible with Symbility please be provide"
type textarea "x"
type textarea "Can an xml sketch compatible with Symbility please be provided"
type textarea "x"
type textarea "Can an xml sketch compatible with Symbility please be provided"
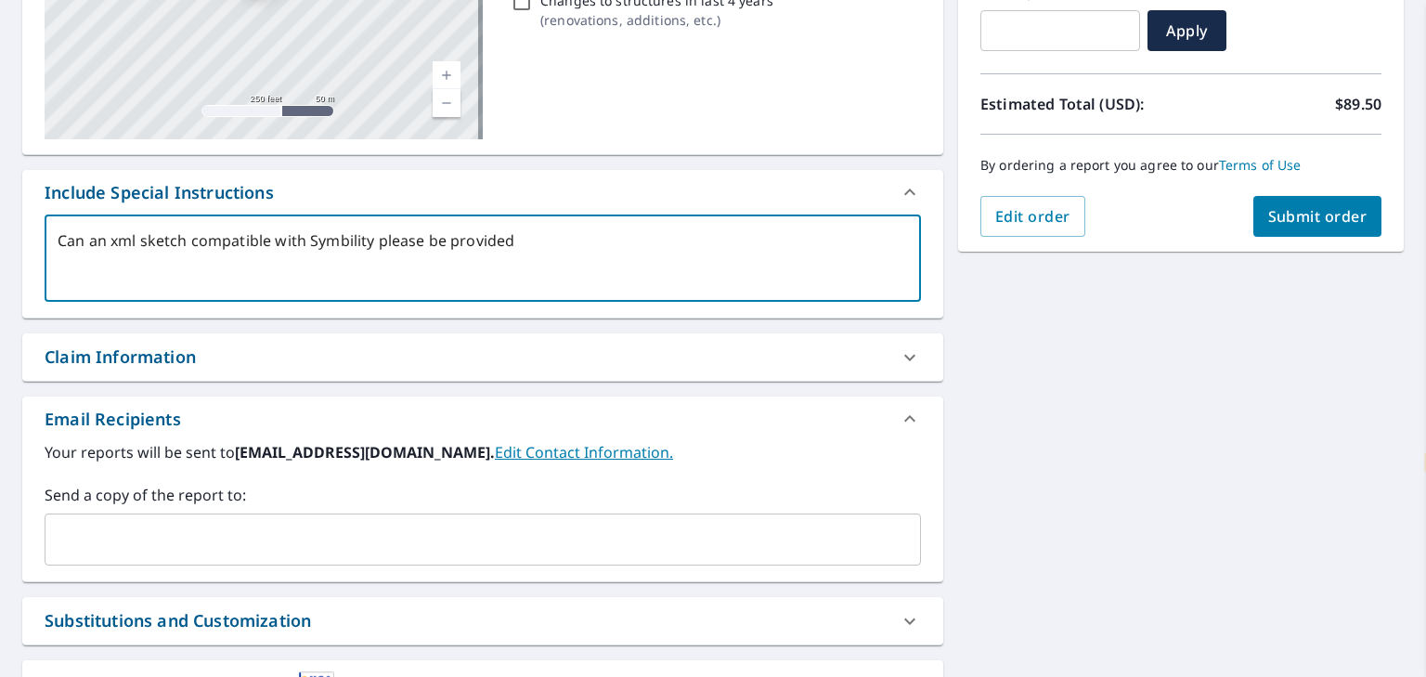
type textarea "x"
type textarea "Can an xml sketch compatible with Symbility please be provided"
type textarea "x"
type textarea "Can an xml sketch compatible with Symbility please be provided?"
type textarea "x"
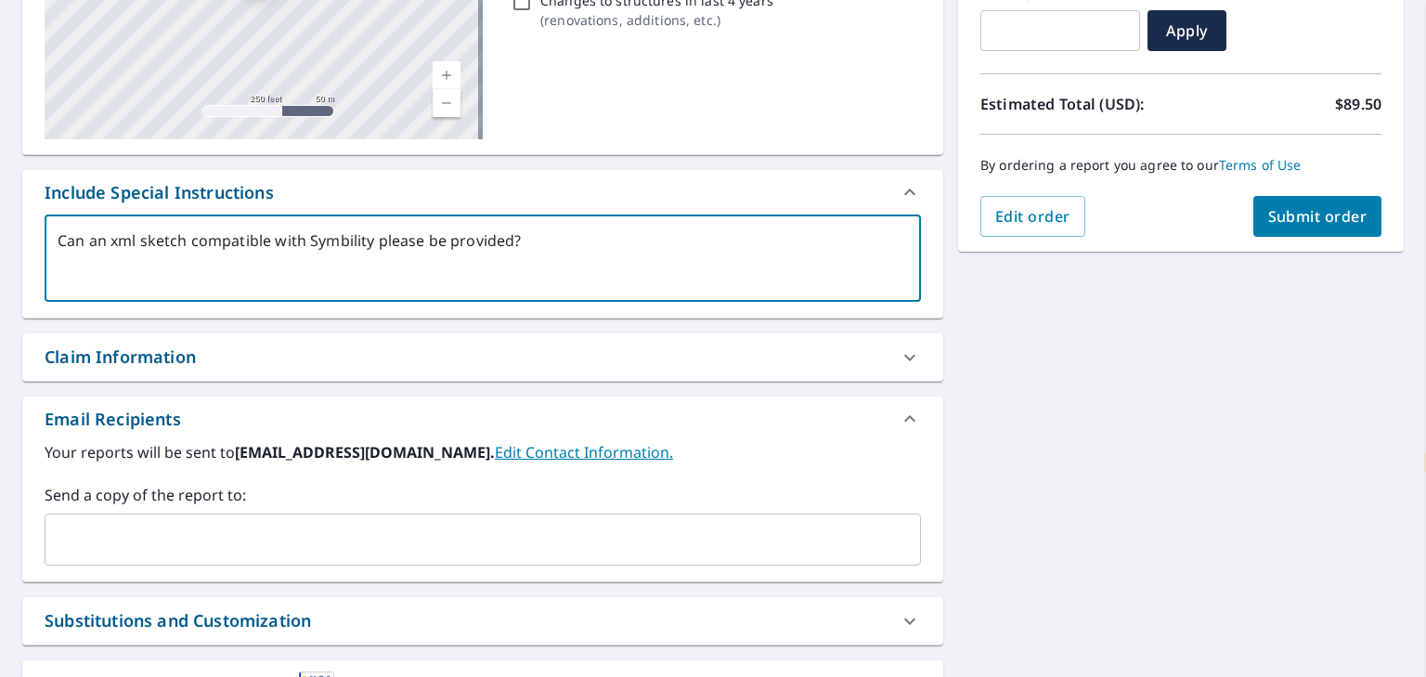
type textarea "Can an xml sketch compatible with Symbility please be provided?"
type textarea "x"
type textarea "Can an xml sketch compatible with Symbility please be provided? I"
type textarea "x"
type textarea "Can an xml sketch compatible with Symbility please be provided? I'"
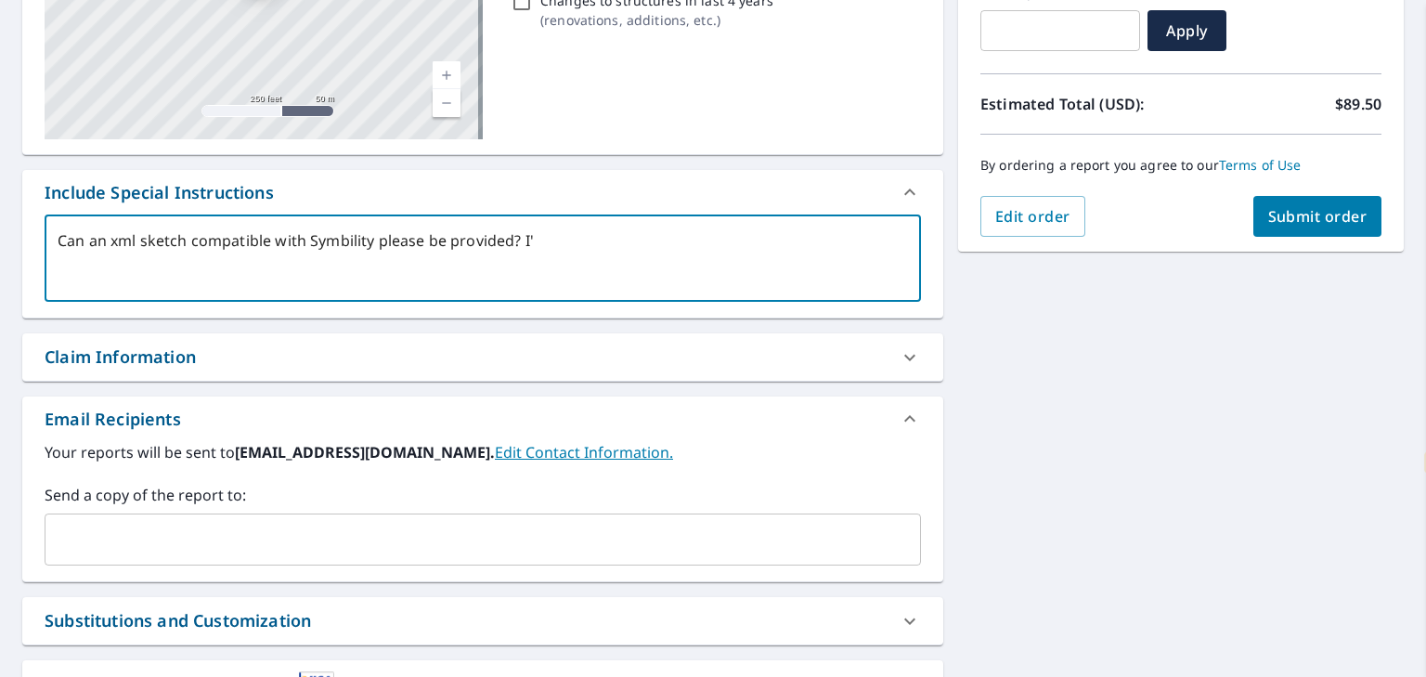
type textarea "x"
type textarea "Can an xml sketch compatible with Symbility please be provided? I'l"
type textarea "x"
type textarea "Can an xml sketch compatible with Symbility please be provided? I'll"
type textarea "x"
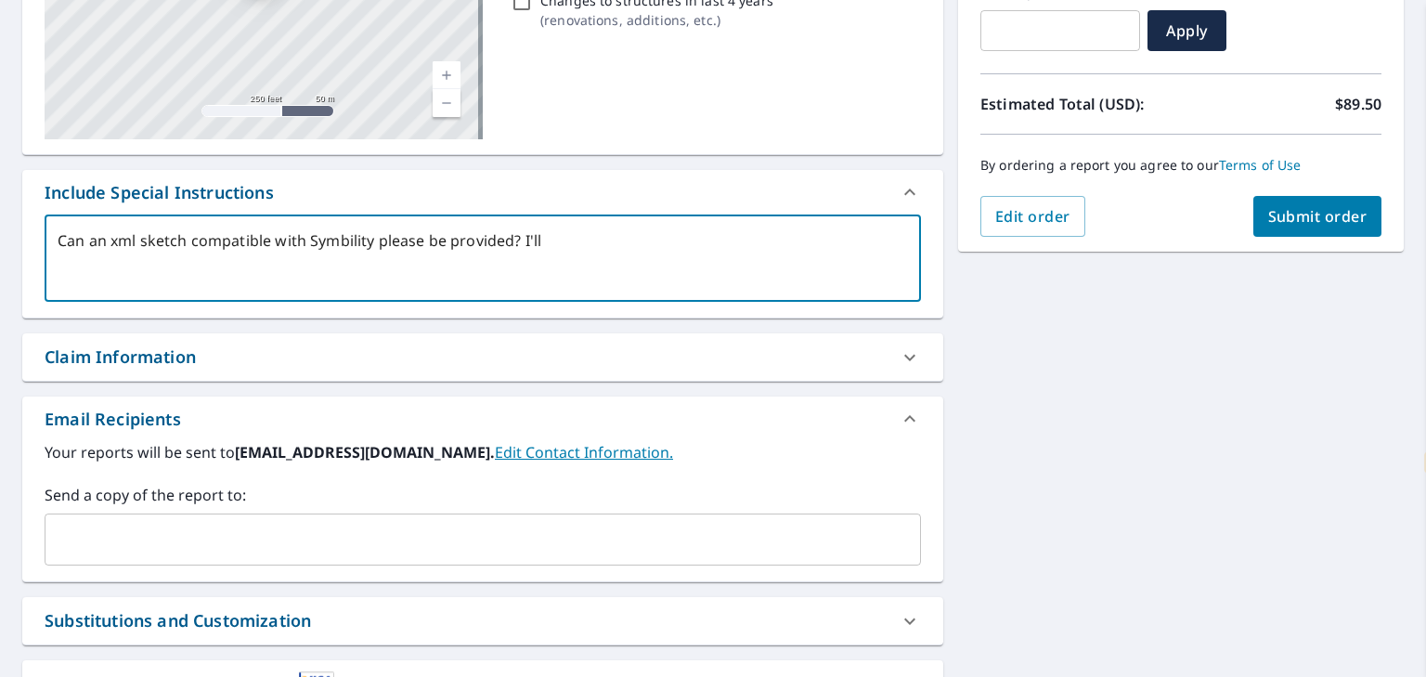
type textarea "Can an xml sketch compatible with Symbility please be provided? I'll"
type textarea "x"
type textarea "Can an xml sketch compatible with Symbility please be provided? I'll n"
type textarea "x"
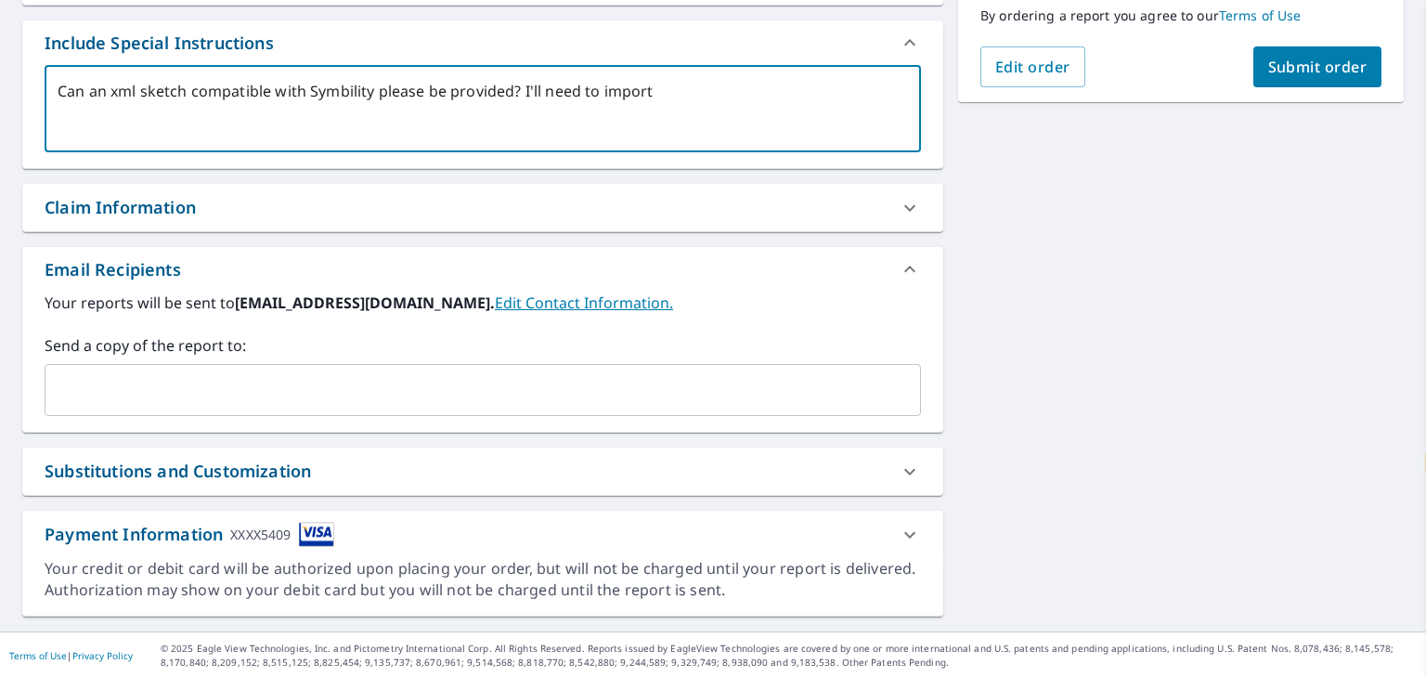
click at [902, 541] on icon at bounding box center [909, 534] width 22 height 22
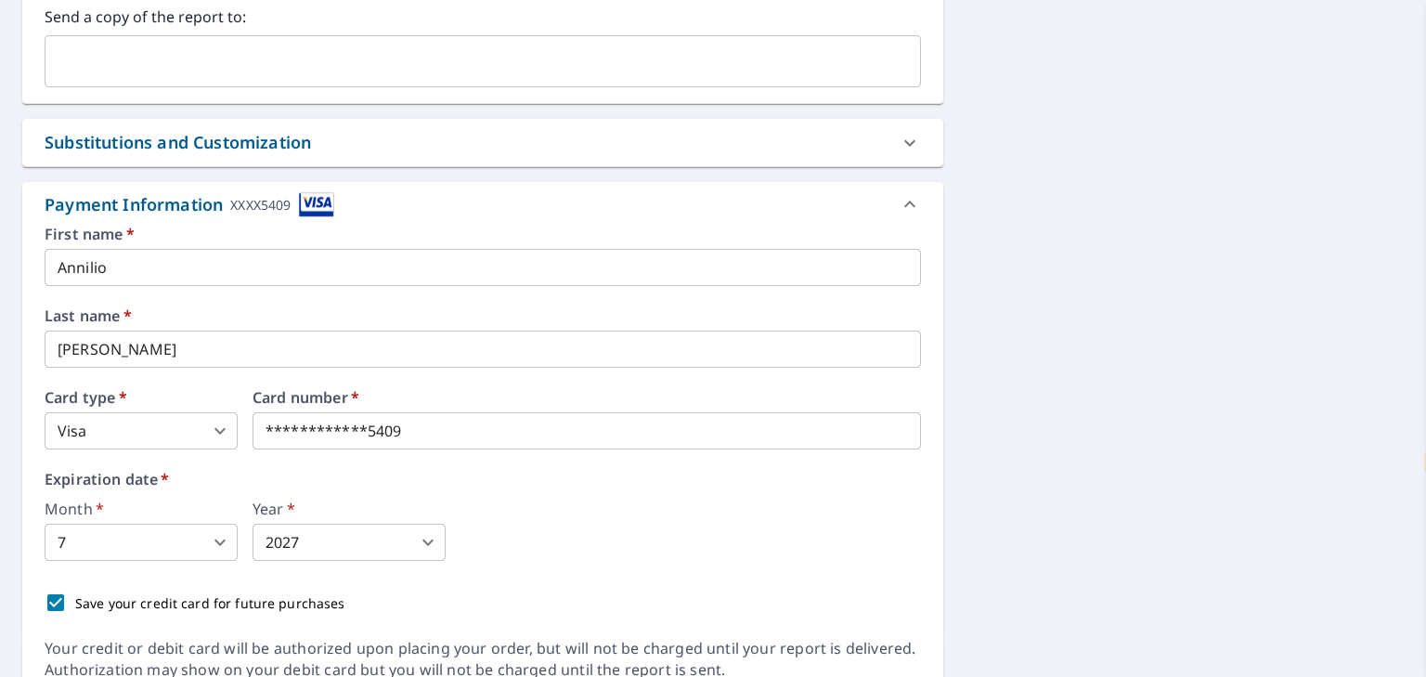
scroll to position [898, 0]
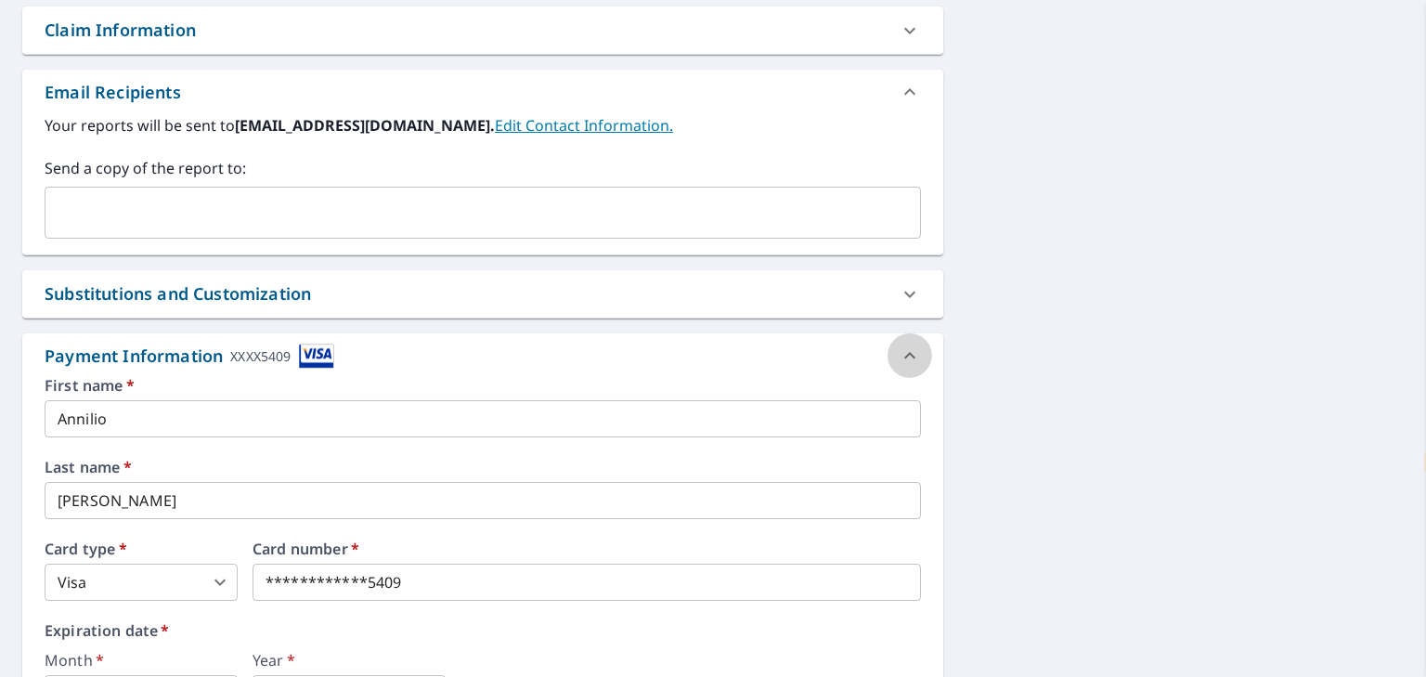
click at [887, 359] on div at bounding box center [909, 355] width 45 height 45
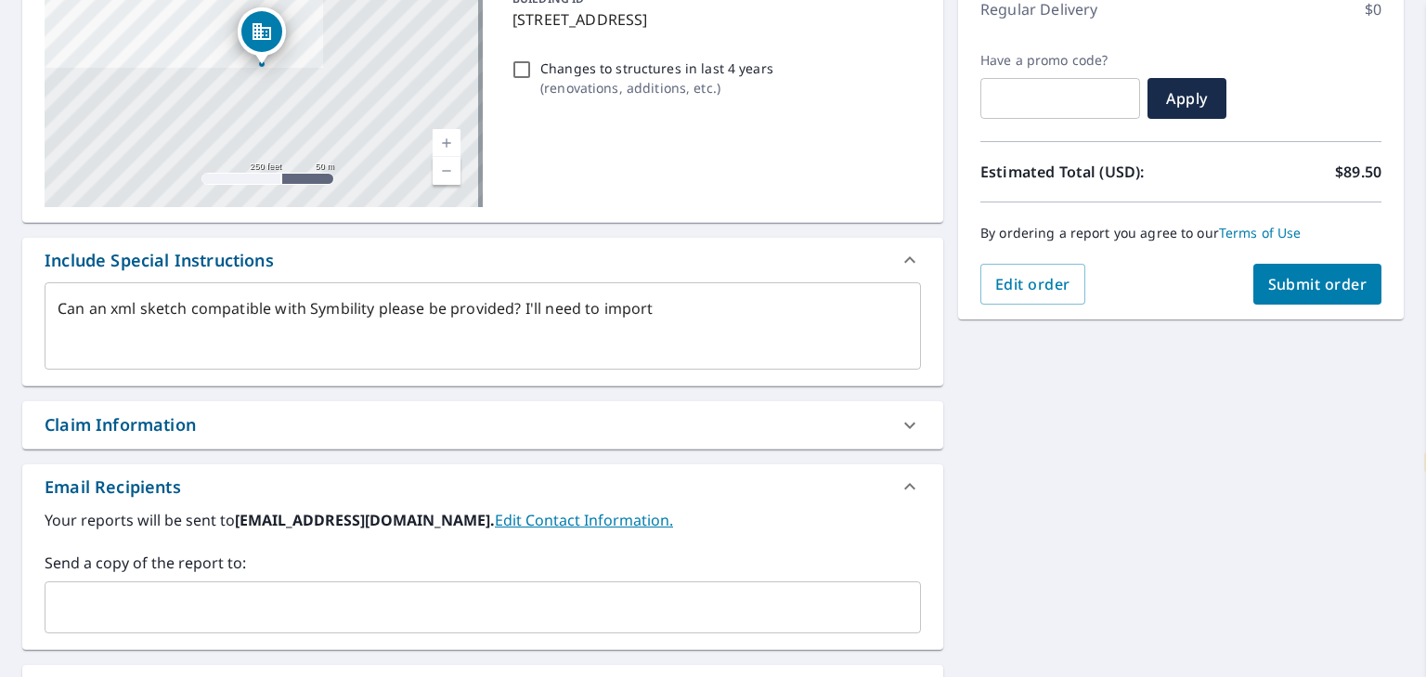
scroll to position [152, 0]
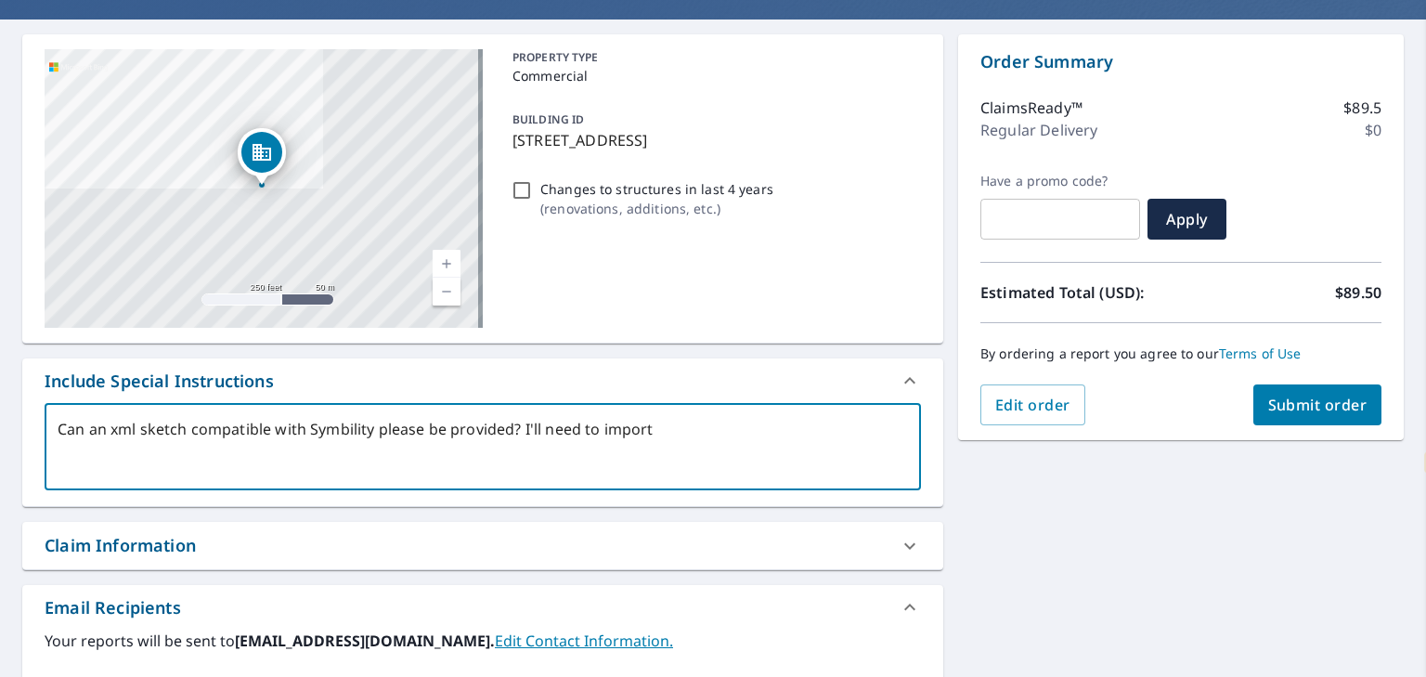
click at [726, 433] on textarea "Can an xml sketch compatible with Symbility please be provided? I'll need to im…" at bounding box center [483, 446] width 850 height 53
click at [511, 426] on textarea "Can an xml sketch compatible with Symbility please be provided? I'll need to im…" at bounding box center [483, 446] width 850 height 53
click at [851, 443] on textarea "Can an xml sketch compatible with Symbility please be provided? I'll need to im…" at bounding box center [483, 446] width 850 height 53
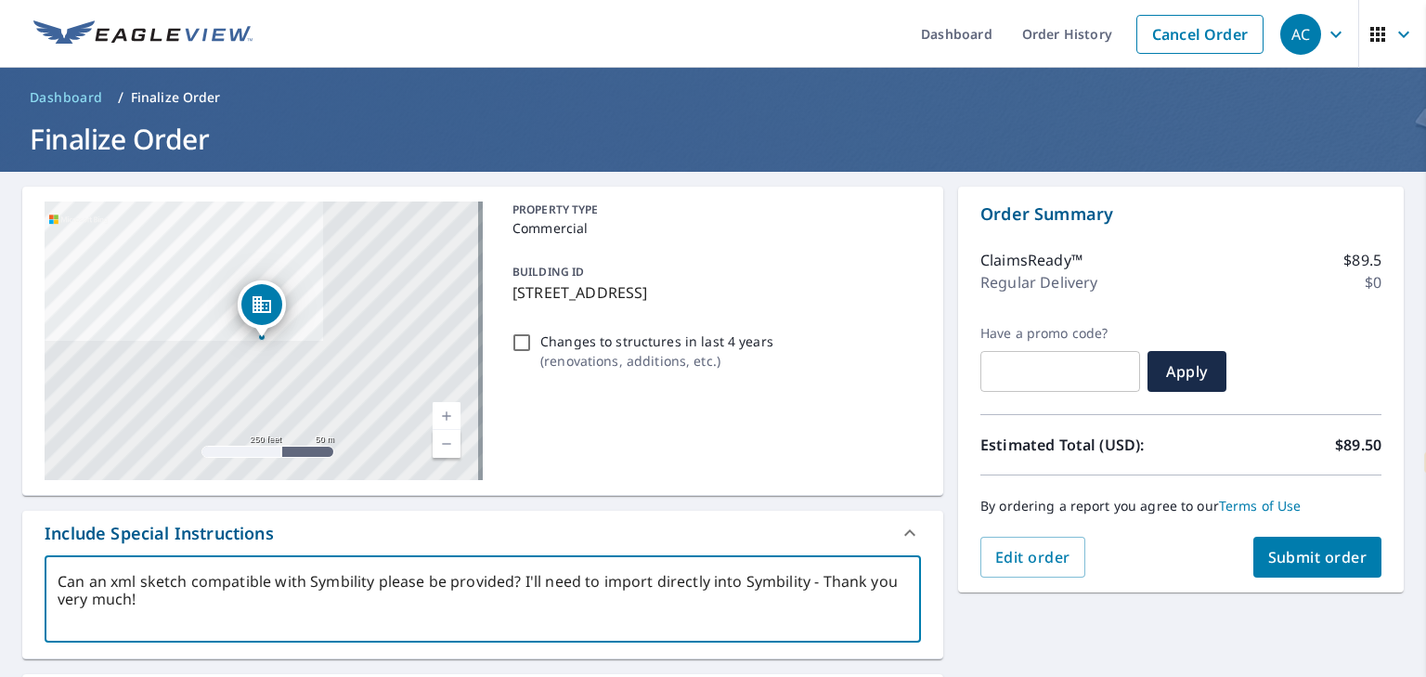
scroll to position [123, 0]
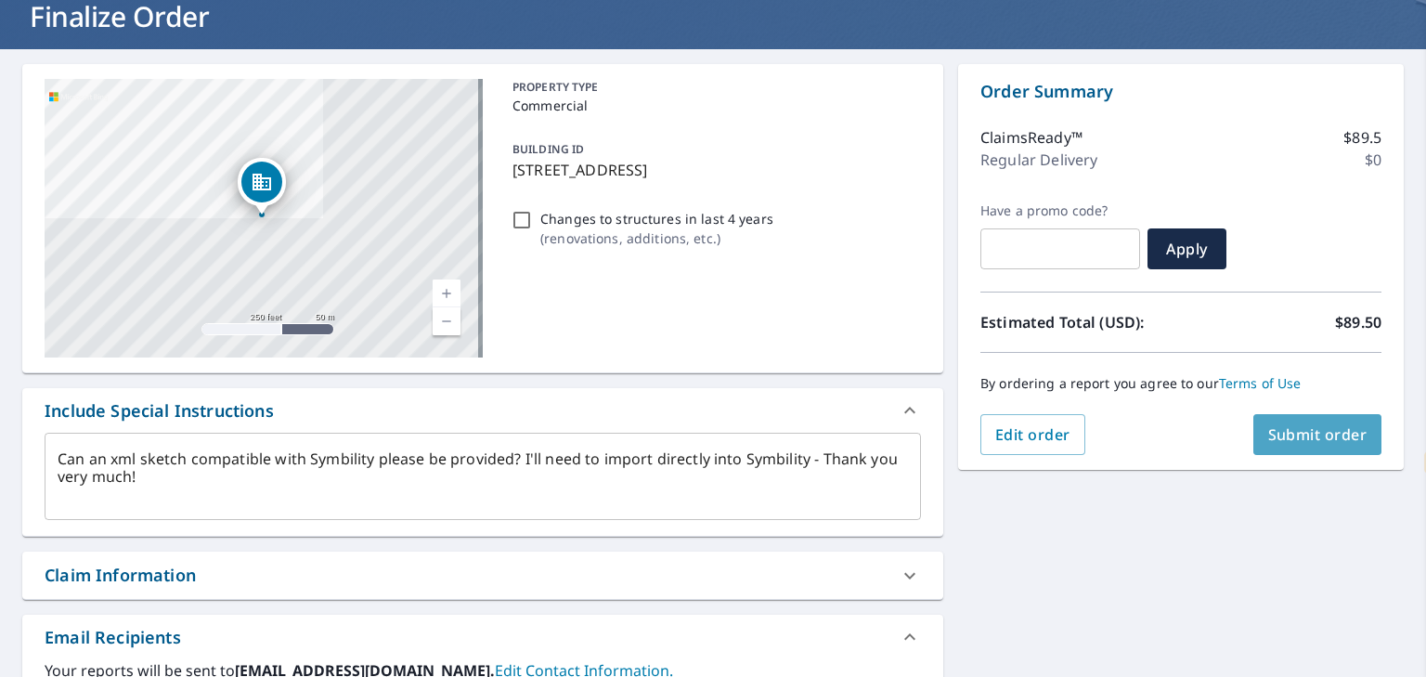
click at [1253, 425] on button "Submit order" at bounding box center [1317, 434] width 129 height 41
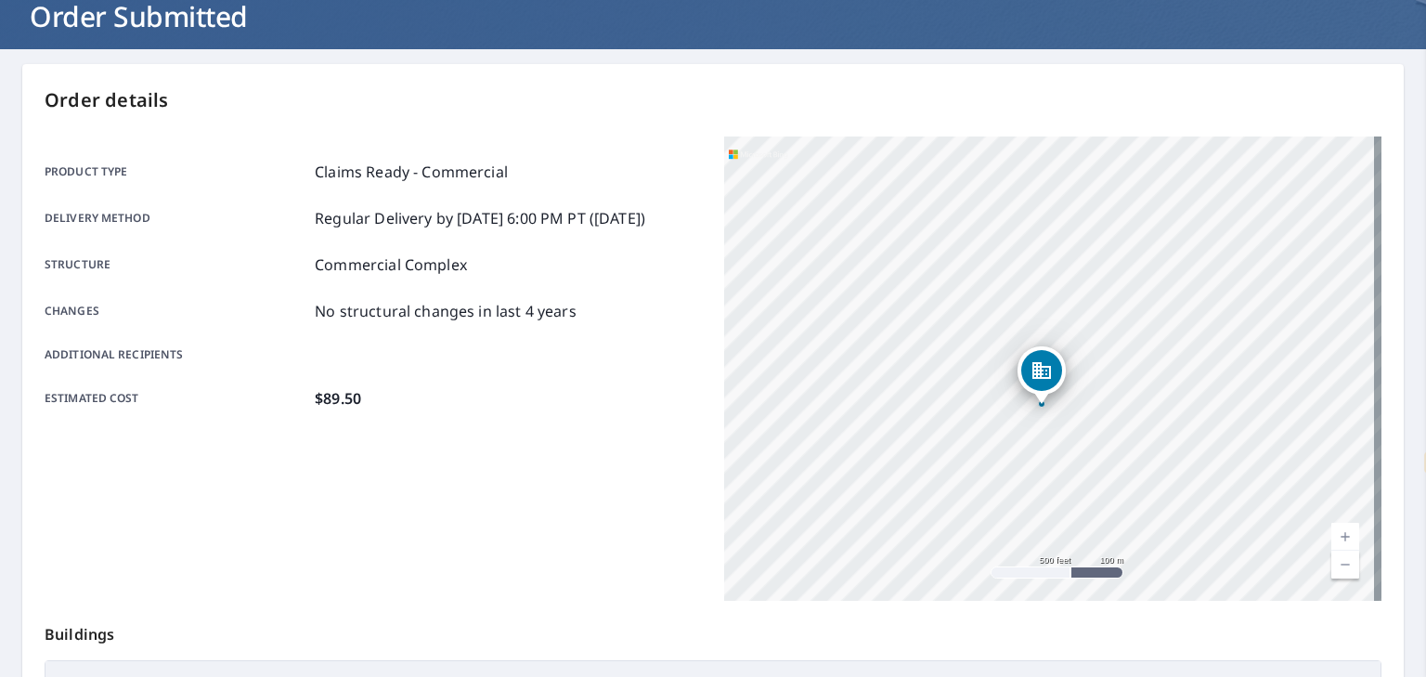
scroll to position [414, 0]
